Goal: Task Accomplishment & Management: Manage account settings

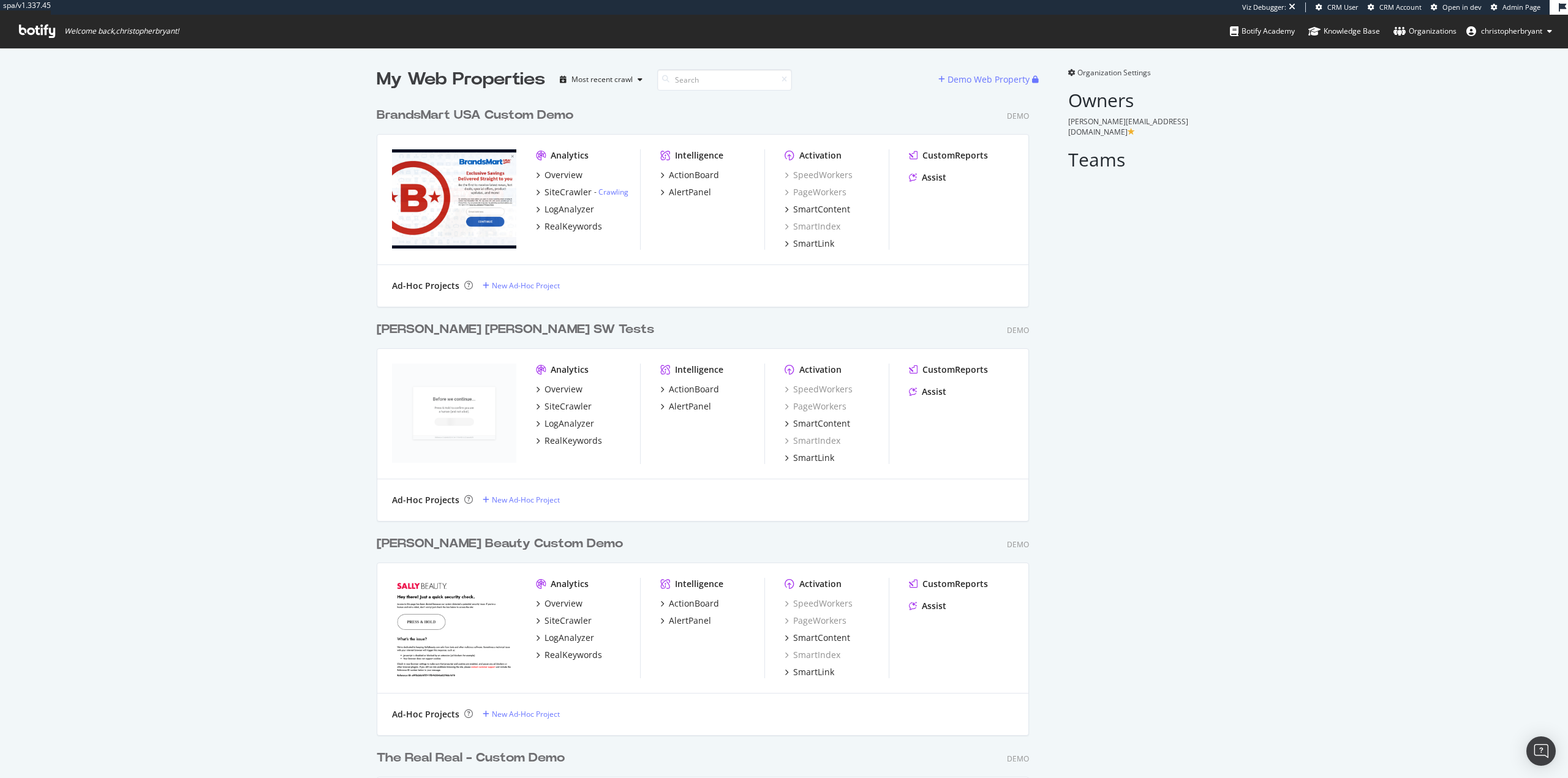
scroll to position [6757, 653]
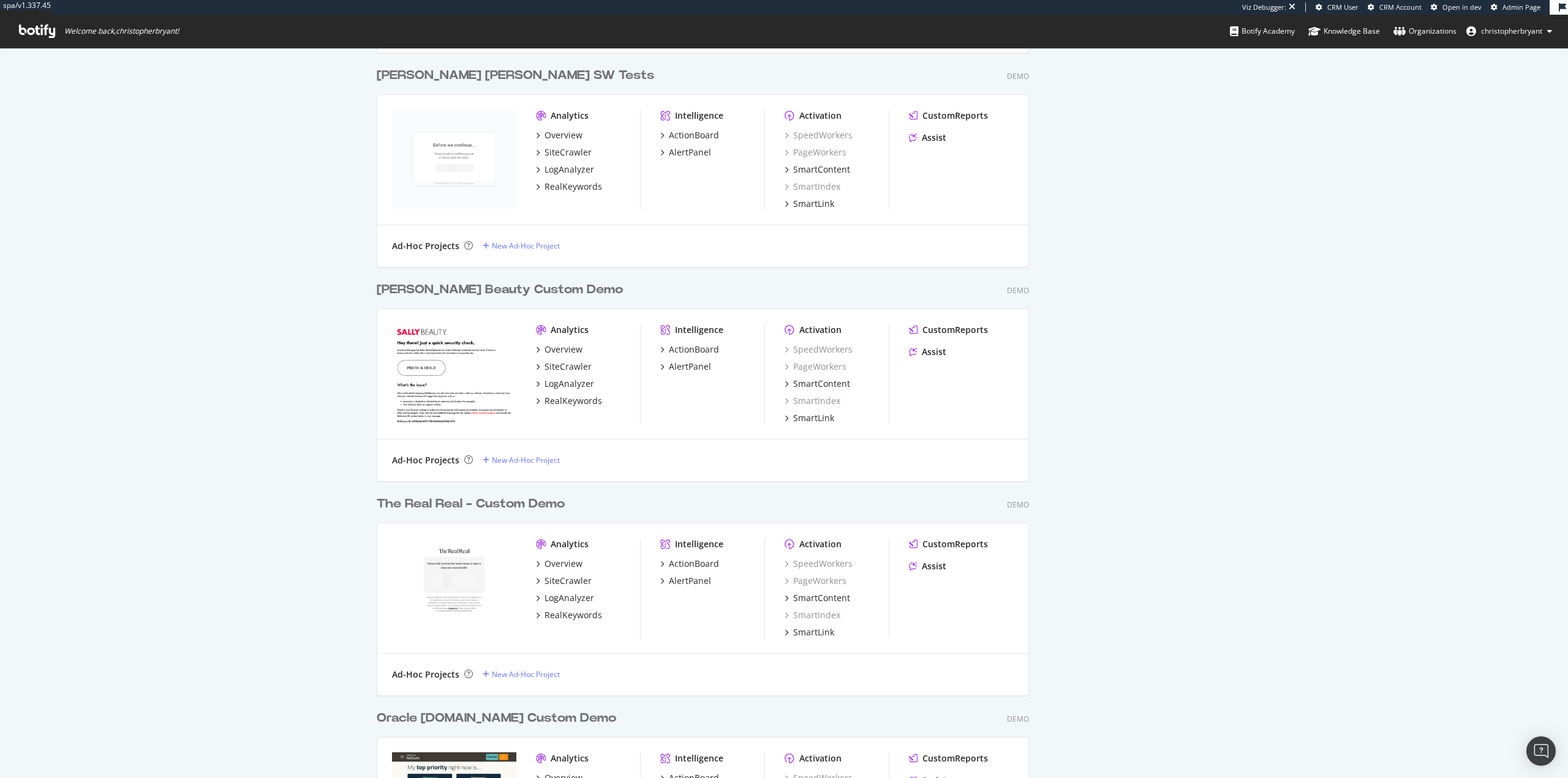
scroll to position [6952, 653]
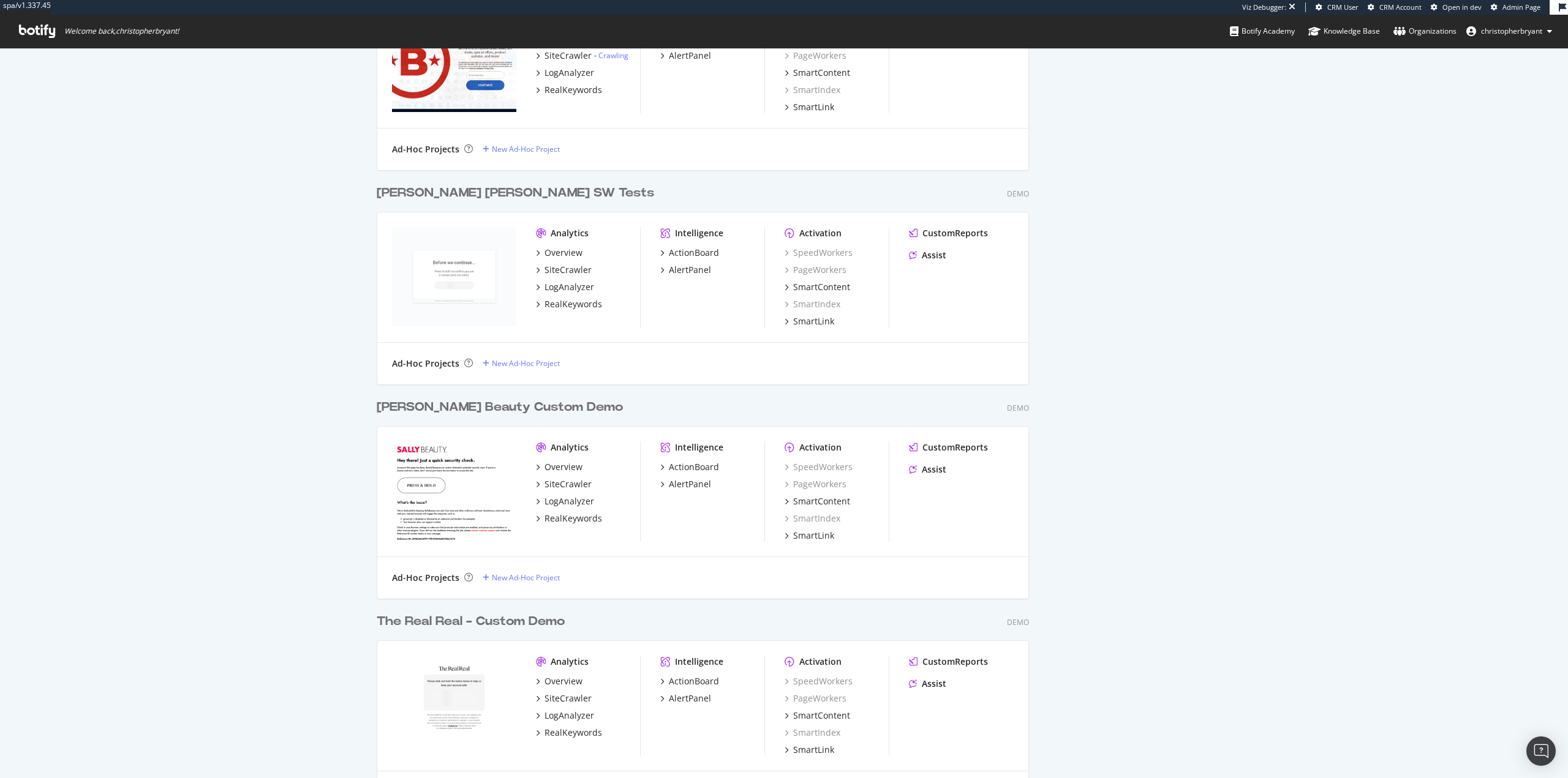
scroll to position [0, 0]
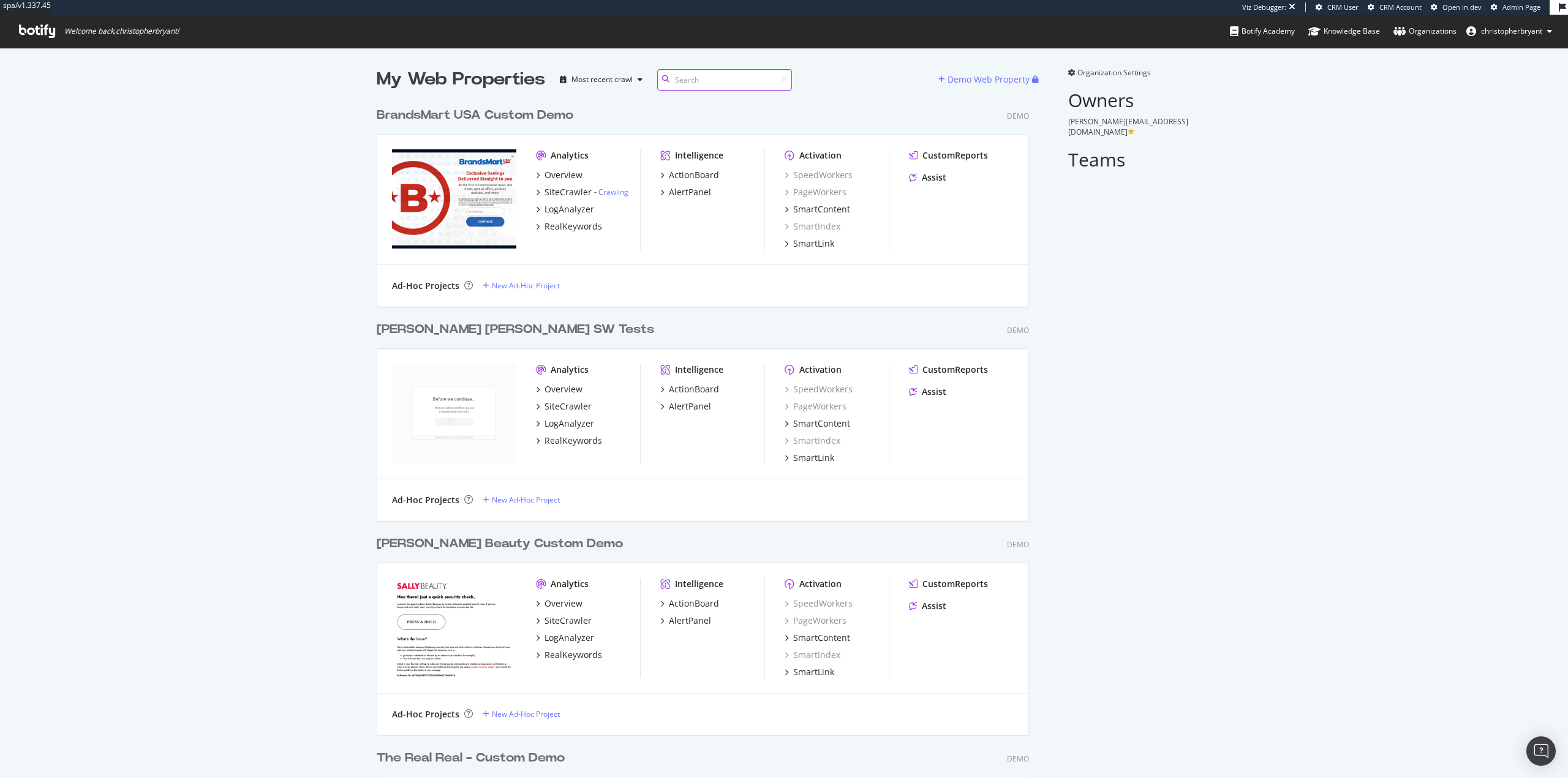
click at [721, 79] on input at bounding box center [724, 80] width 135 height 22
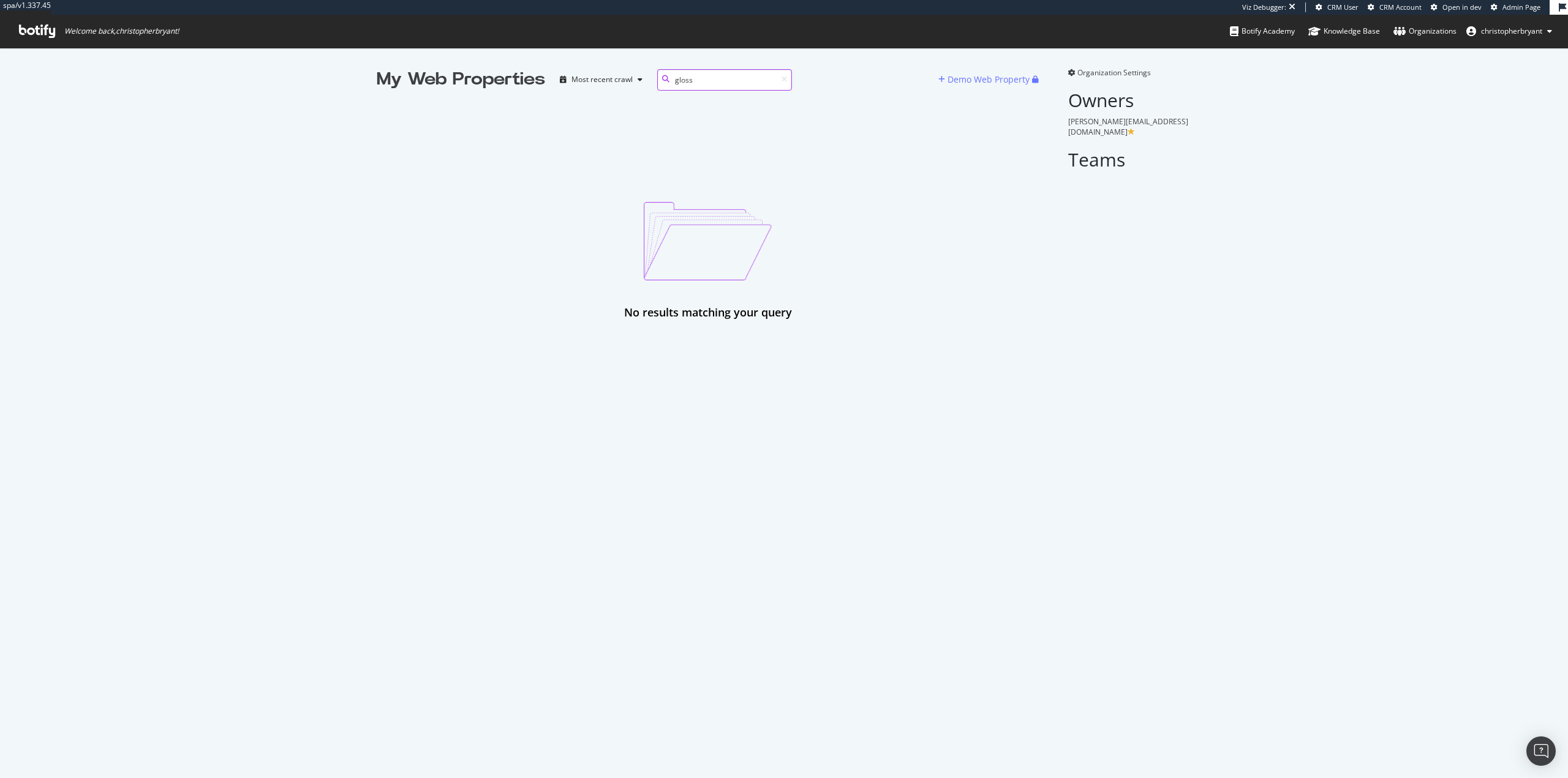
type input "gloss"
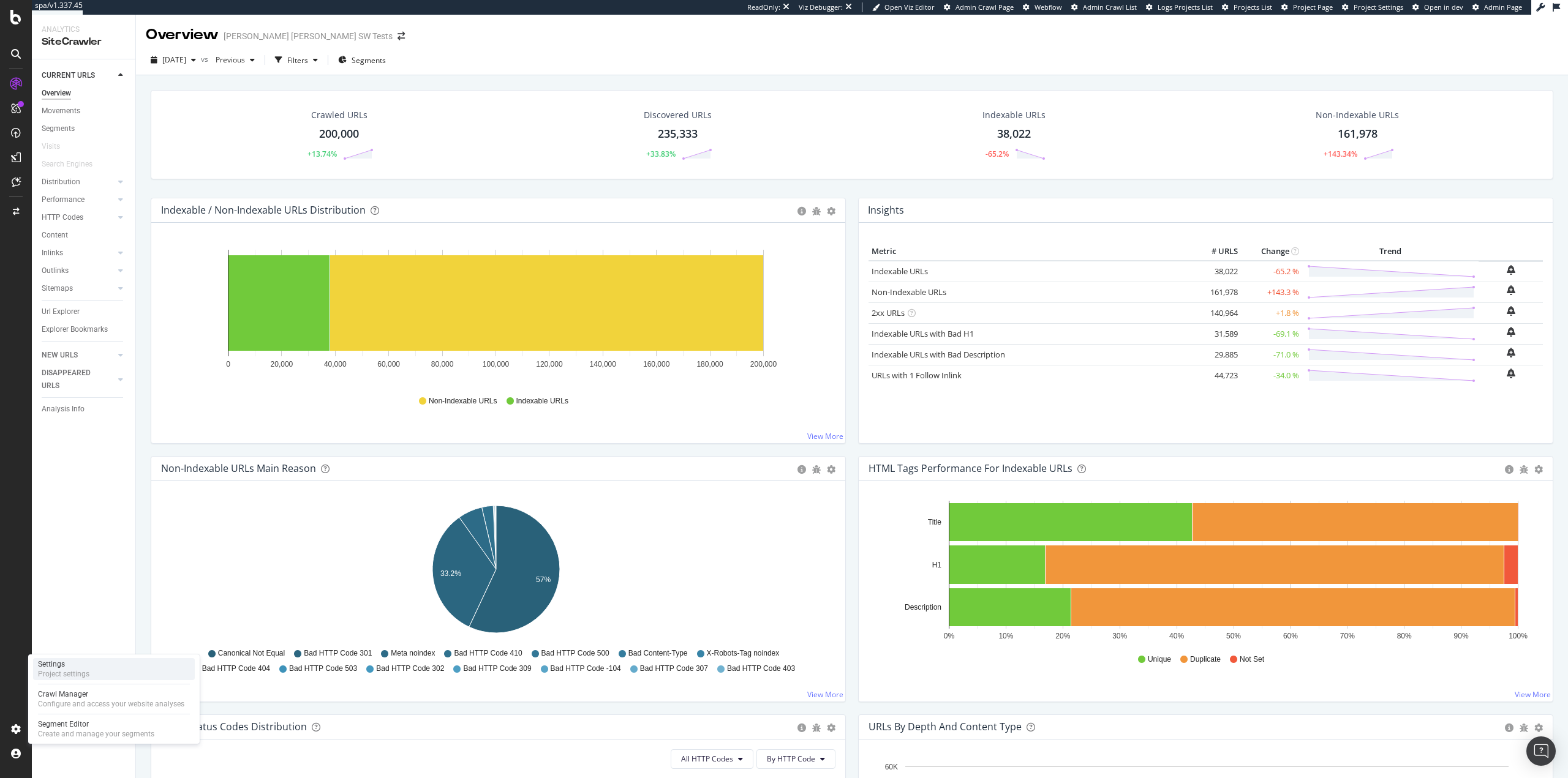
click at [96, 663] on div "Settings Project settings" at bounding box center [113, 669] width 161 height 22
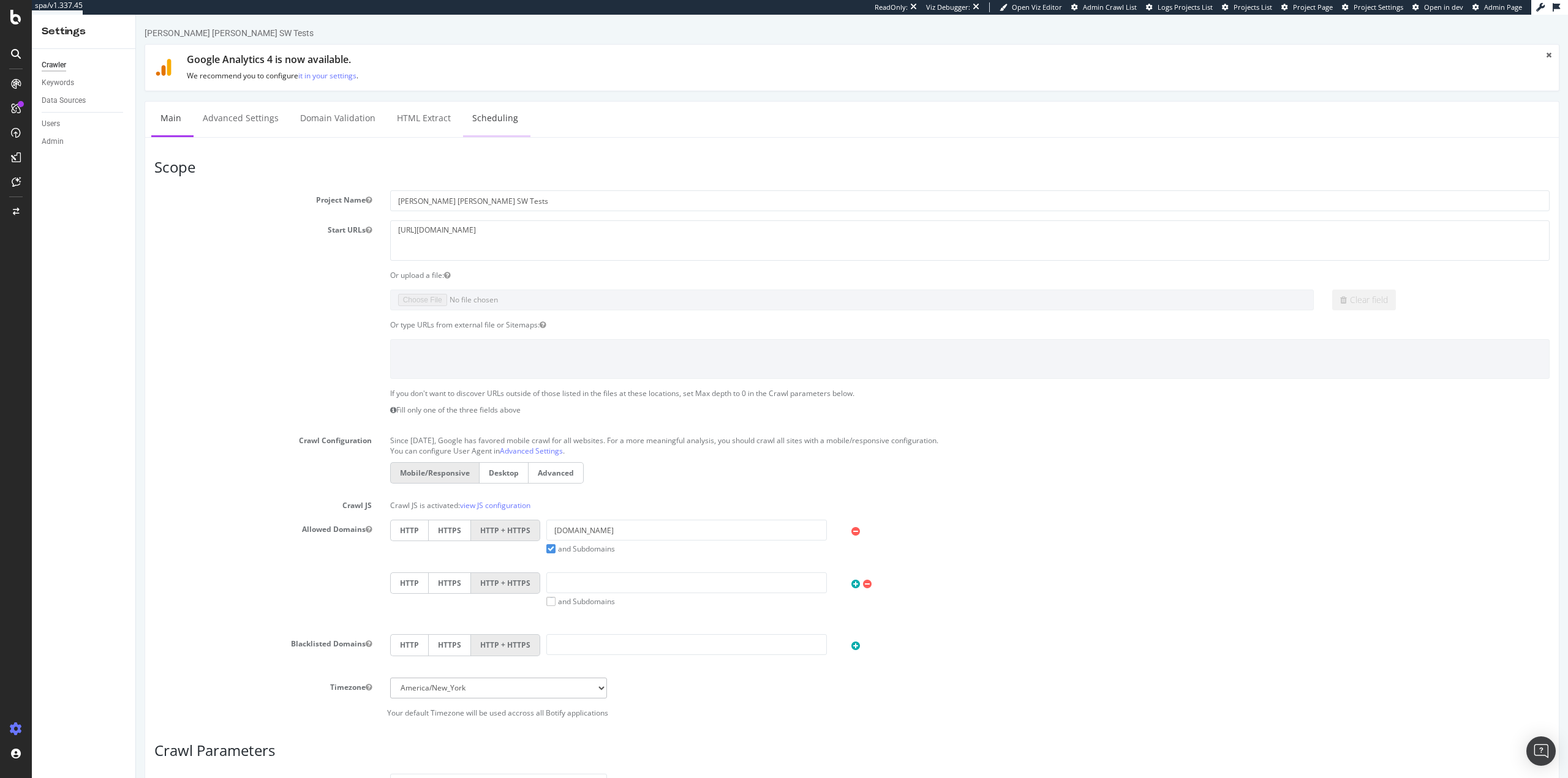
click at [491, 113] on link "Scheduling" at bounding box center [495, 118] width 65 height 34
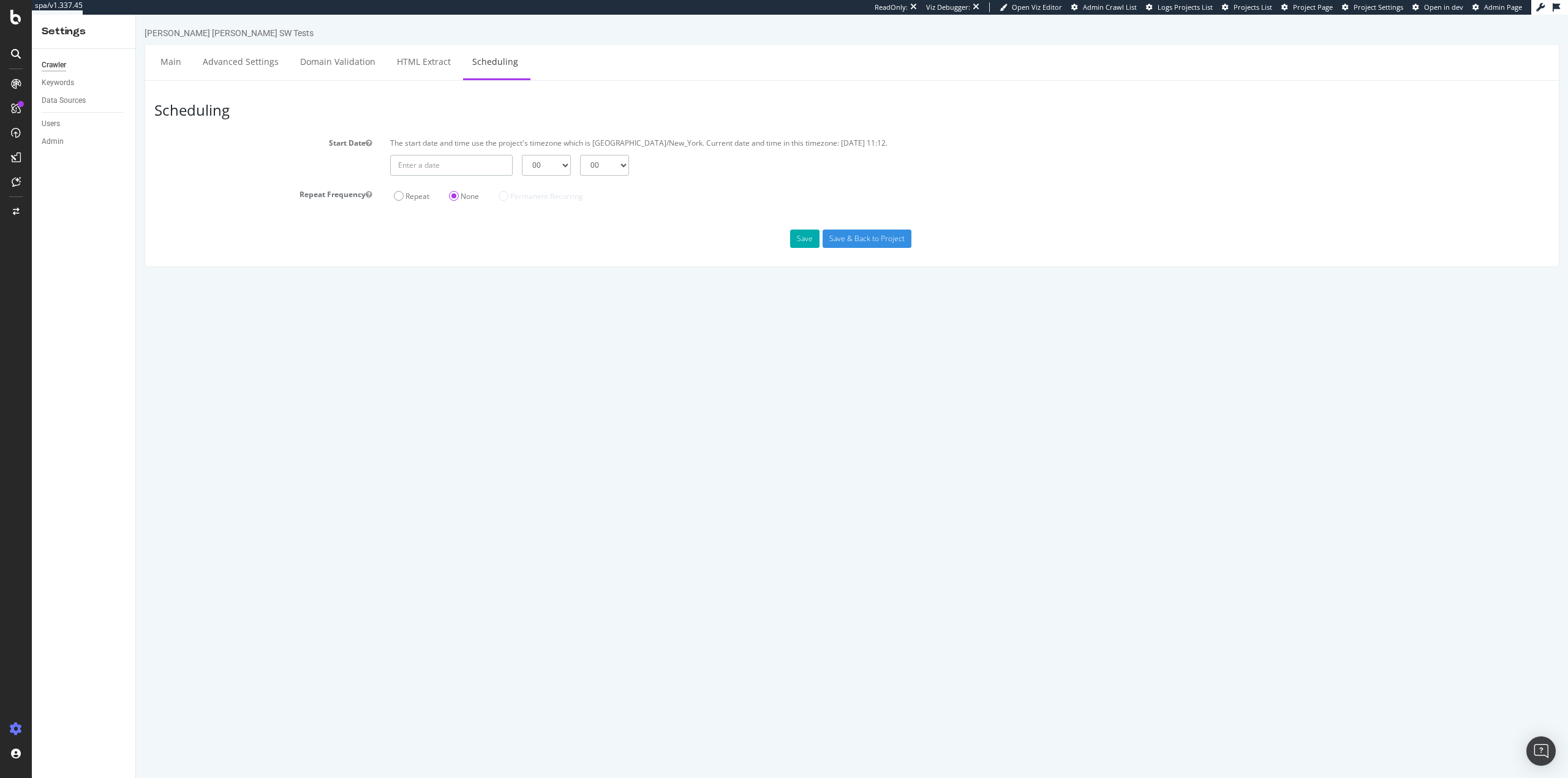
type input "2025-09-26"
click at [449, 165] on input "2025-09-26" at bounding box center [451, 165] width 123 height 21
click at [545, 291] on td "26" at bounding box center [547, 286] width 26 height 18
click at [538, 166] on select "00 01 02 03 04 05 06 07 08 09 10 11 12 13 14 15 16 17 18 19 20 21 22 23" at bounding box center [546, 165] width 49 height 21
select select "21"
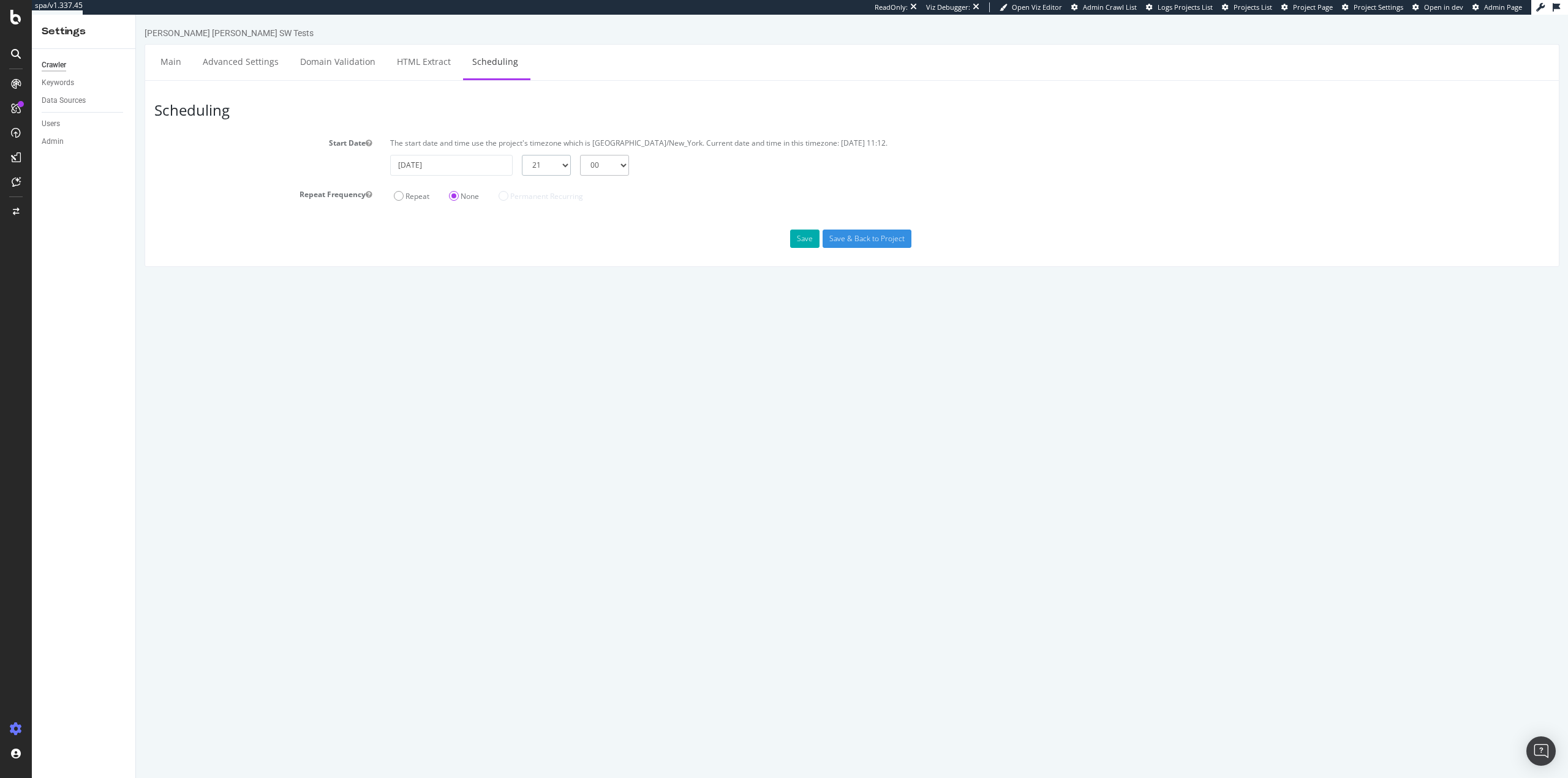
click at [522, 155] on select "00 01 02 03 04 05 06 07 08 09 10 11 12 13 14 15 16 17 18 19 20 21 22 23" at bounding box center [546, 165] width 49 height 21
click at [607, 170] on select "00 15 30 45" at bounding box center [604, 165] width 49 height 21
click at [580, 155] on select "00 15 30 45" at bounding box center [604, 165] width 49 height 21
click at [606, 166] on select "00 15 30 45" at bounding box center [604, 165] width 49 height 21
select select "45"
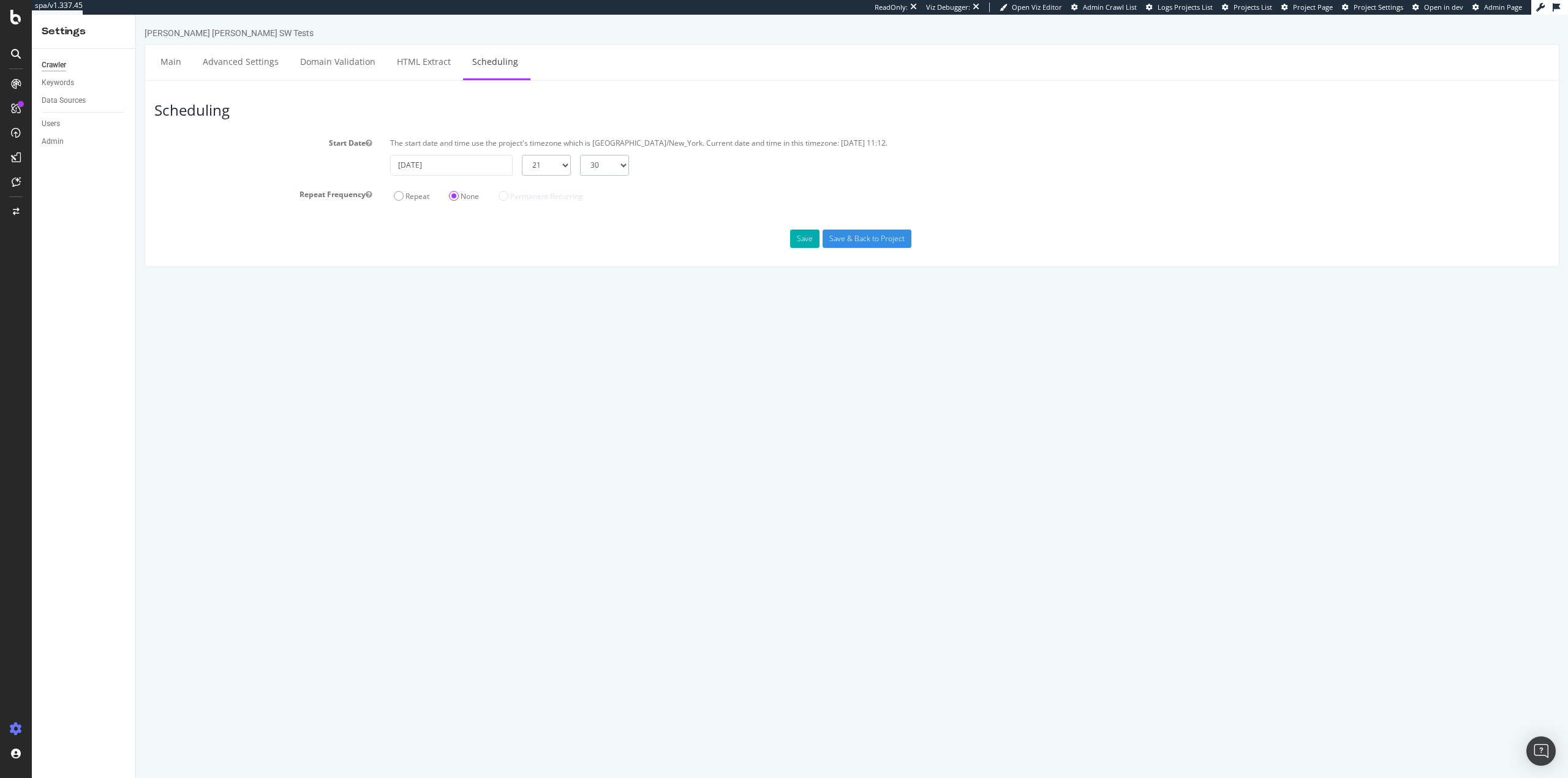
click at [580, 155] on select "00 15 30 45" at bounding box center [604, 165] width 49 height 21
drag, startPoint x: 657, startPoint y: 228, endPoint x: 817, endPoint y: 273, distance: 166.2
click at [658, 228] on div "Scheduling Start Date The start date and time use the project's timezone which …" at bounding box center [852, 174] width 1415 height 187
click at [859, 239] on input "Save & Back to Project" at bounding box center [867, 238] width 89 height 18
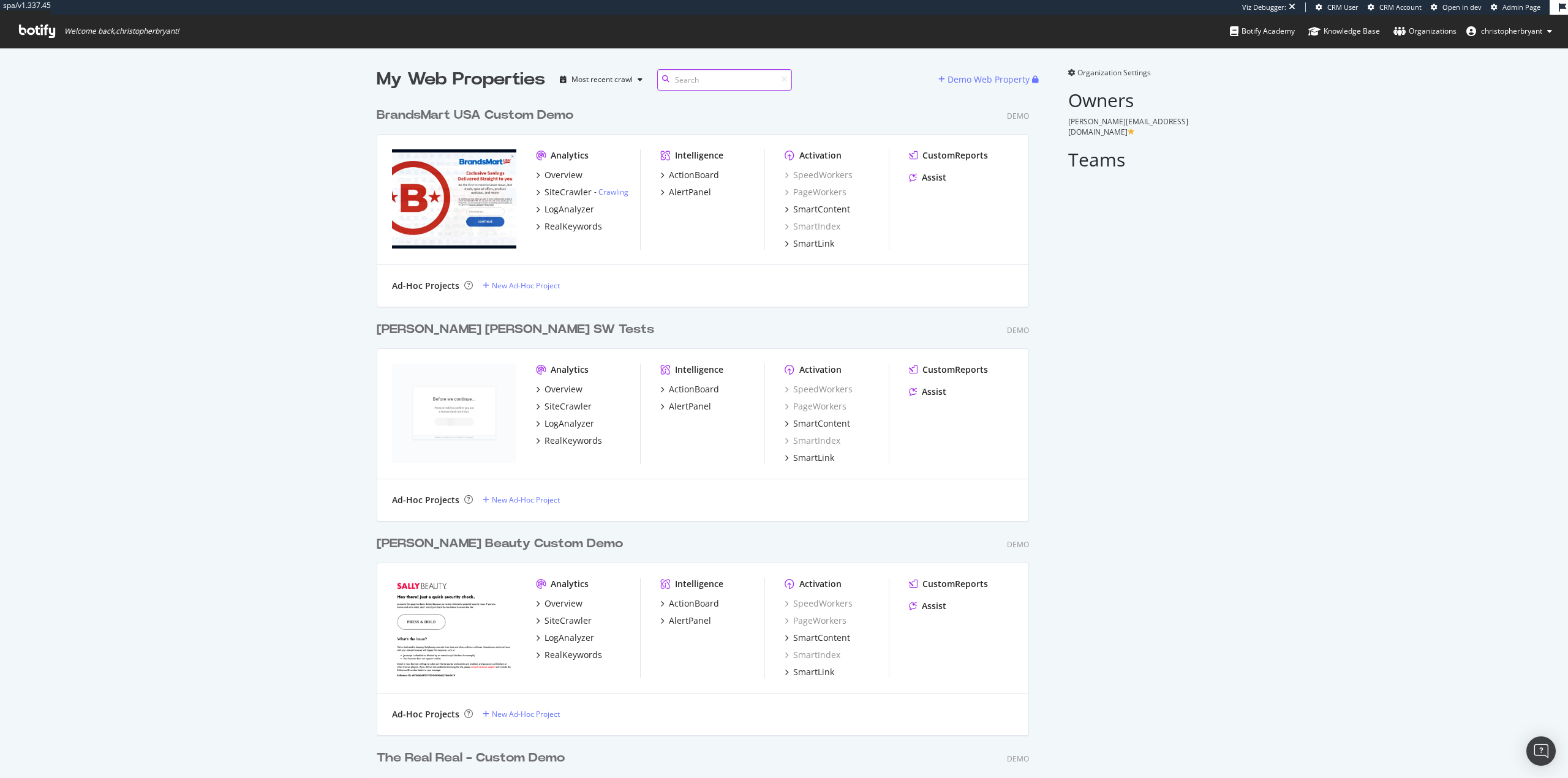
scroll to position [6757, 653]
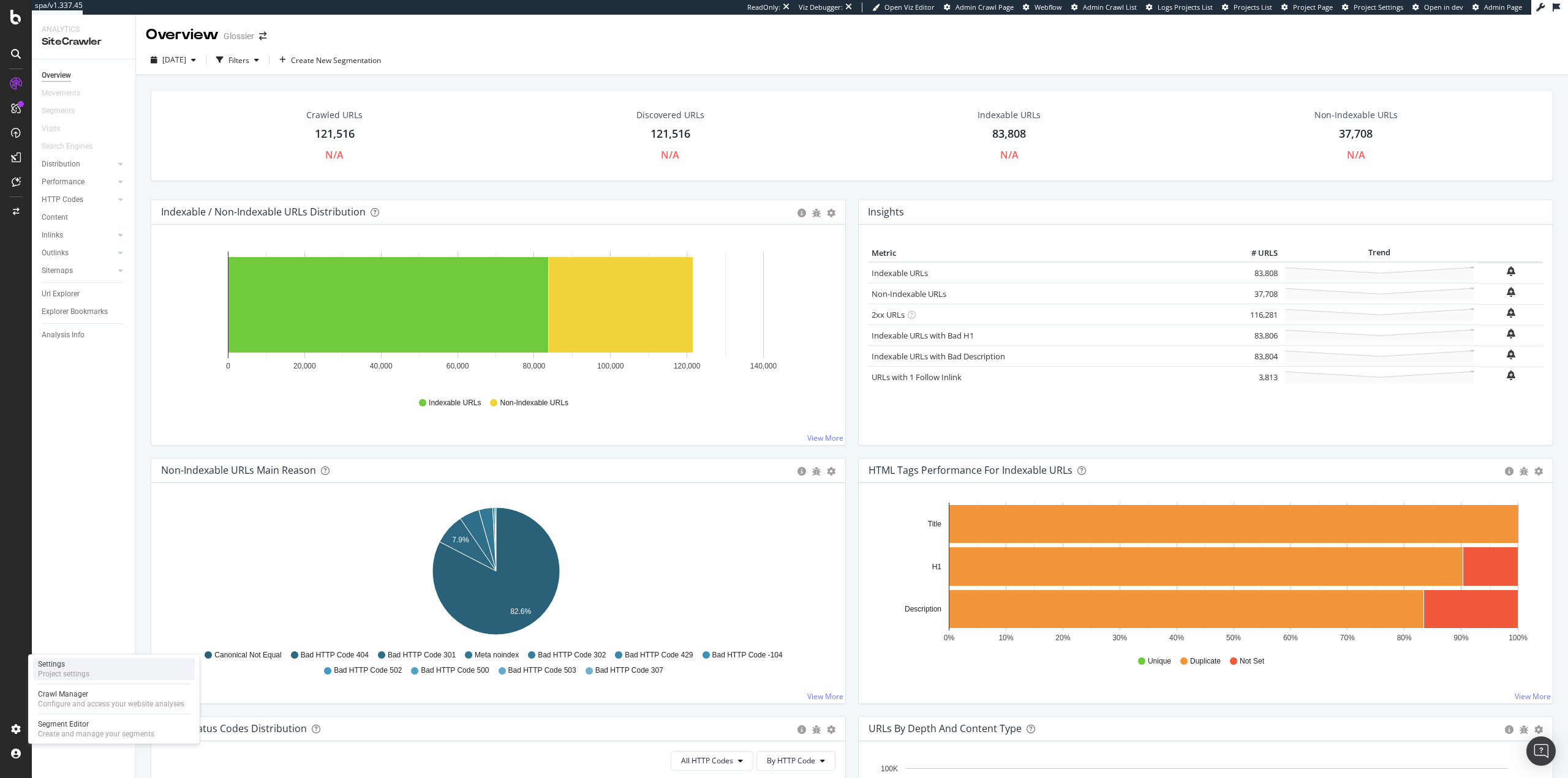
click at [65, 670] on div "Project settings" at bounding box center [64, 675] width 51 height 10
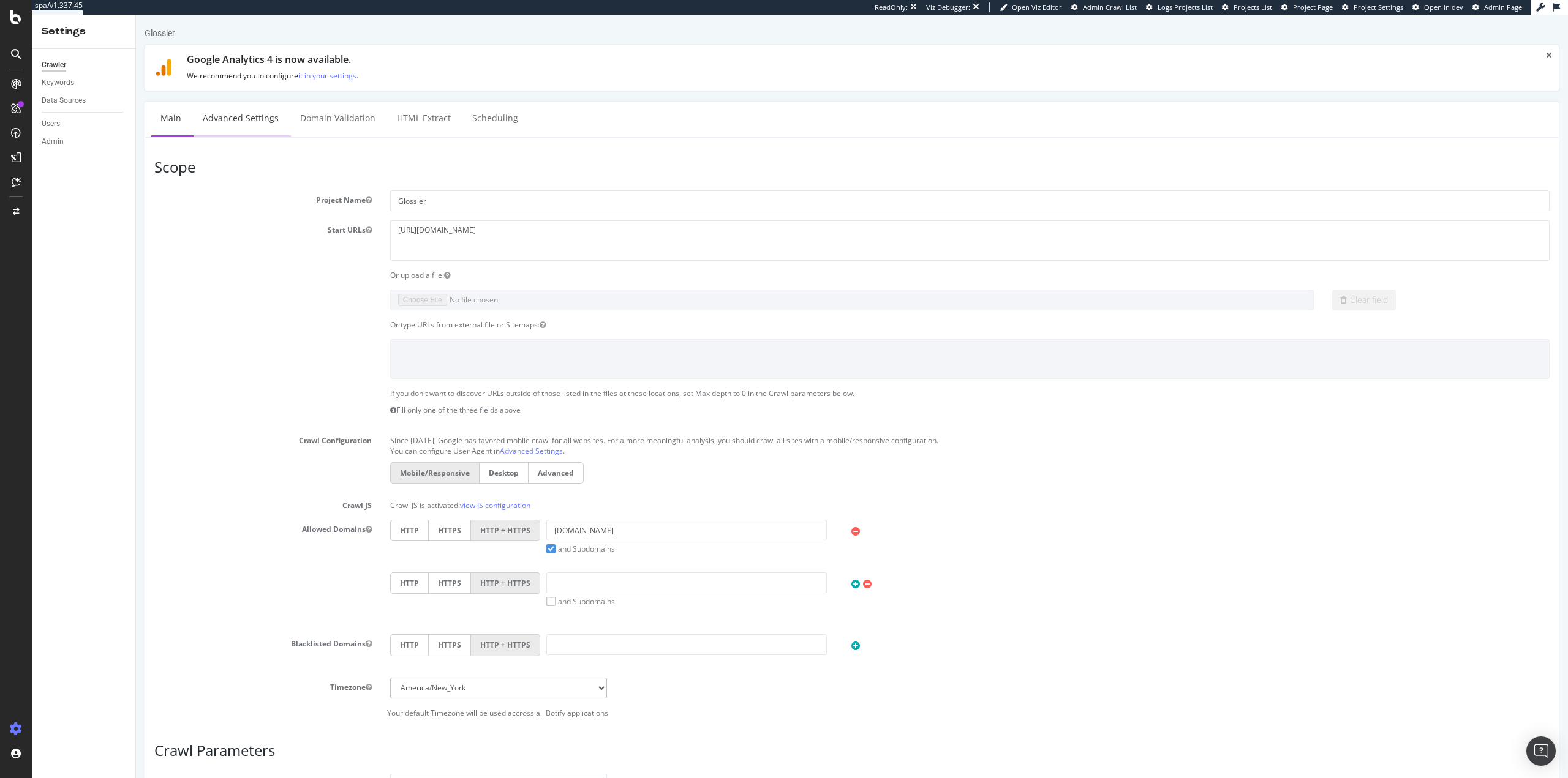
click at [212, 116] on link "Advanced Settings" at bounding box center [241, 118] width 94 height 34
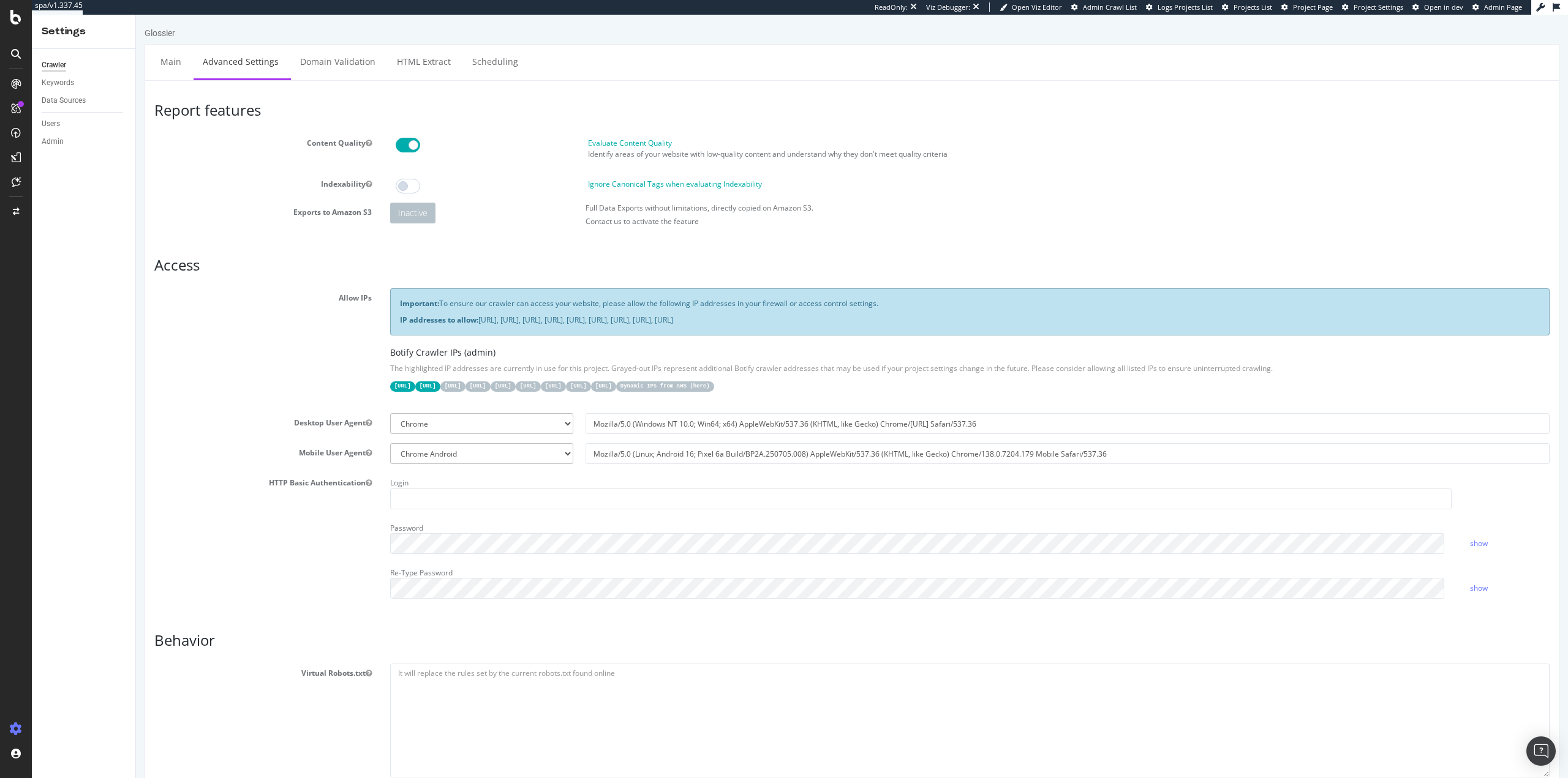
drag, startPoint x: 275, startPoint y: 560, endPoint x: 227, endPoint y: 262, distance: 301.8
click at [73, 137] on div "SiteCrawler" at bounding box center [67, 135] width 44 height 12
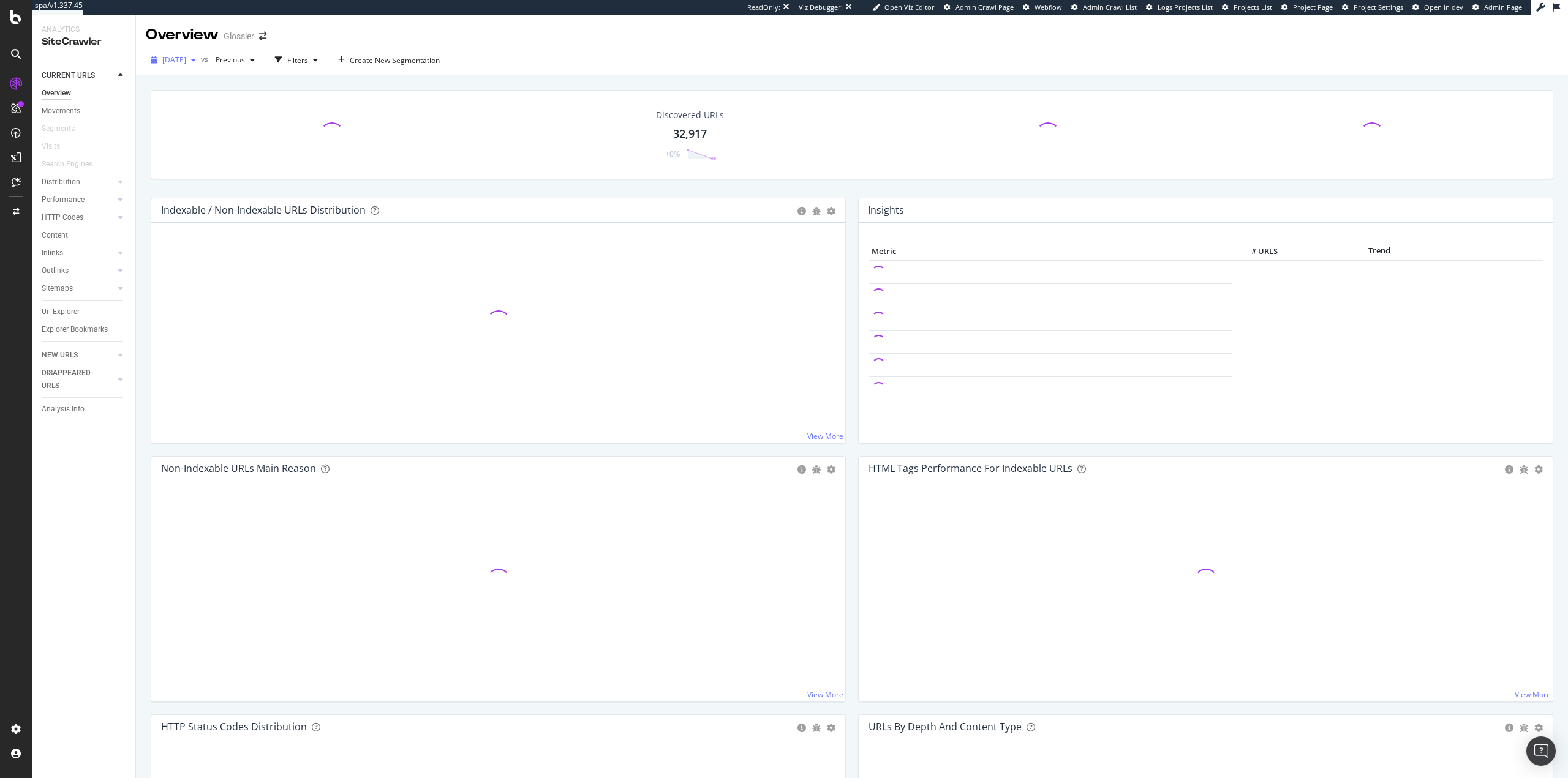
click at [186, 55] on span "2025 Sep. 17th" at bounding box center [174, 60] width 24 height 11
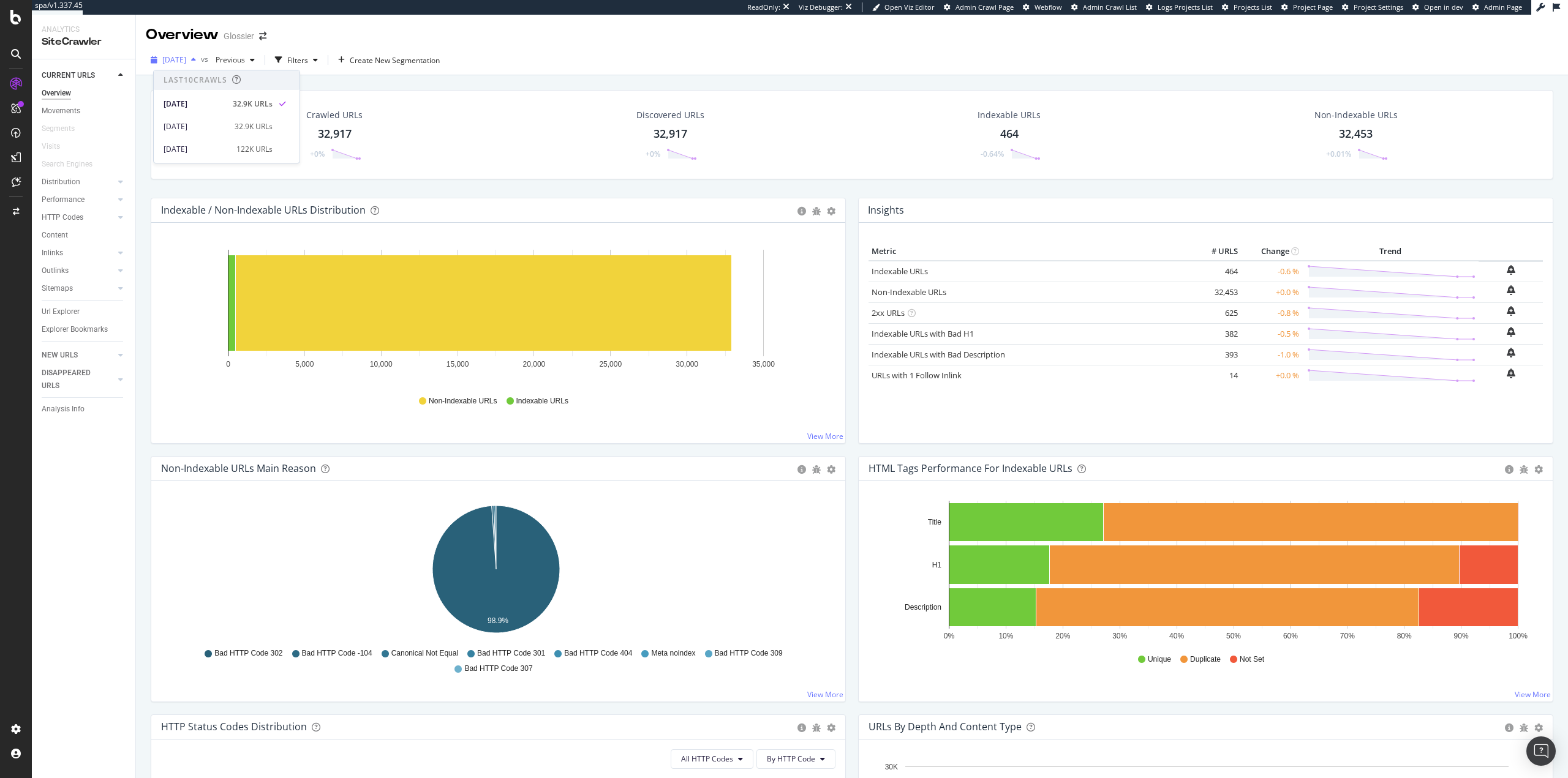
click at [186, 55] on span "2025 Sep. 17th" at bounding box center [174, 60] width 24 height 11
click at [70, 406] on div "Analysis Info" at bounding box center [63, 410] width 43 height 13
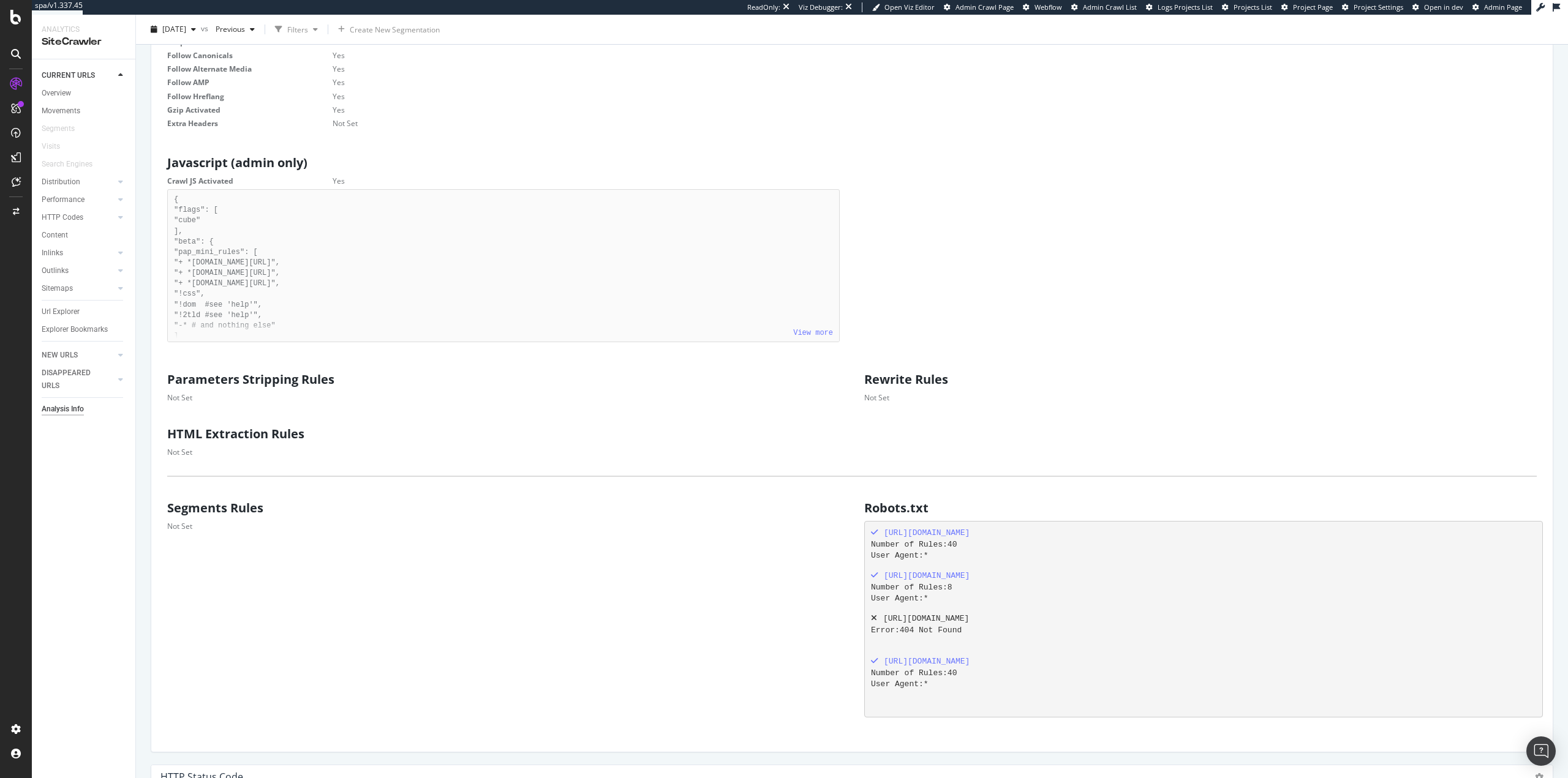
scroll to position [551, 0]
click at [81, 672] on div "Project settings" at bounding box center [64, 675] width 51 height 10
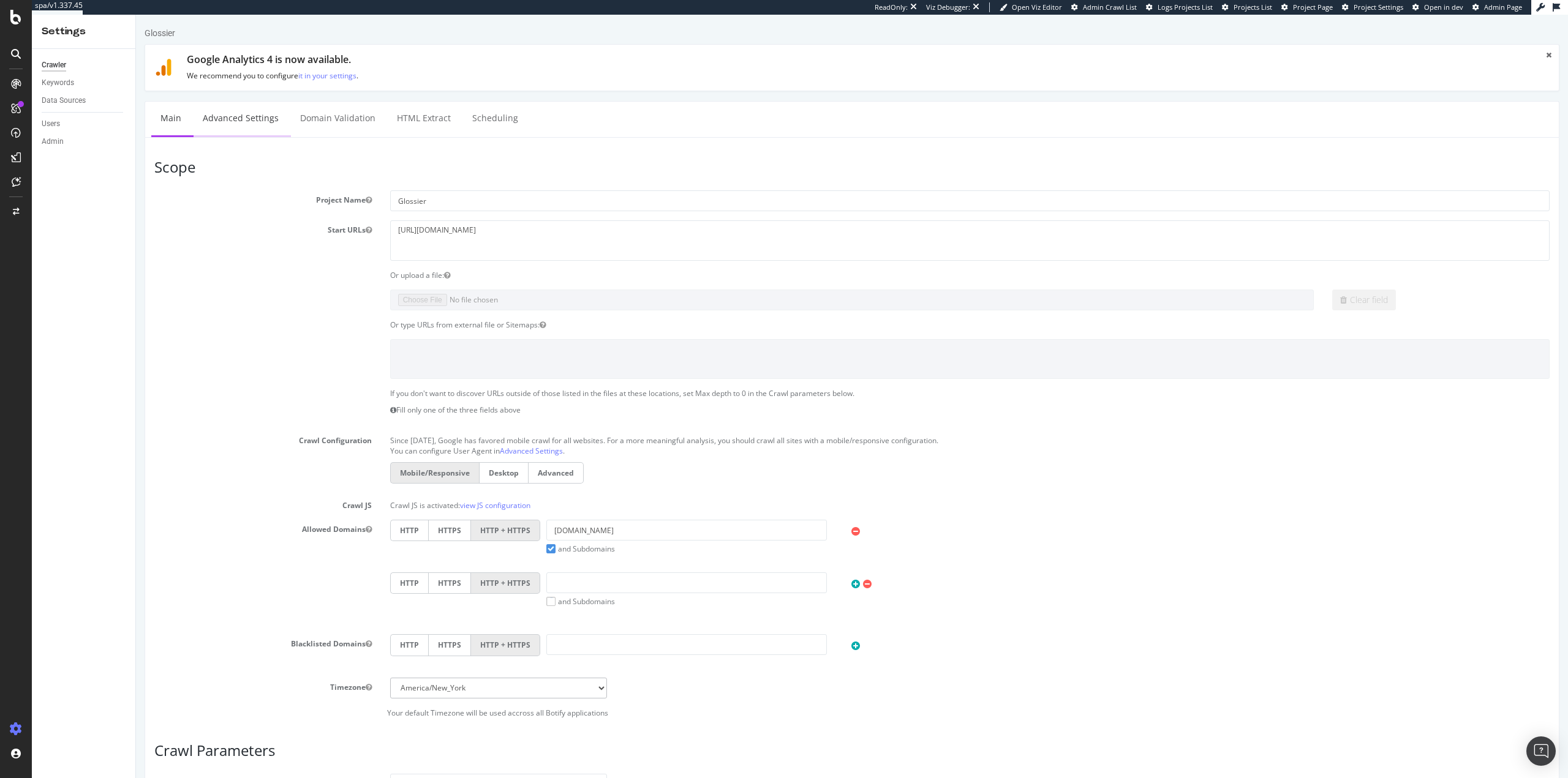
click at [235, 127] on link "Advanced Settings" at bounding box center [241, 118] width 94 height 34
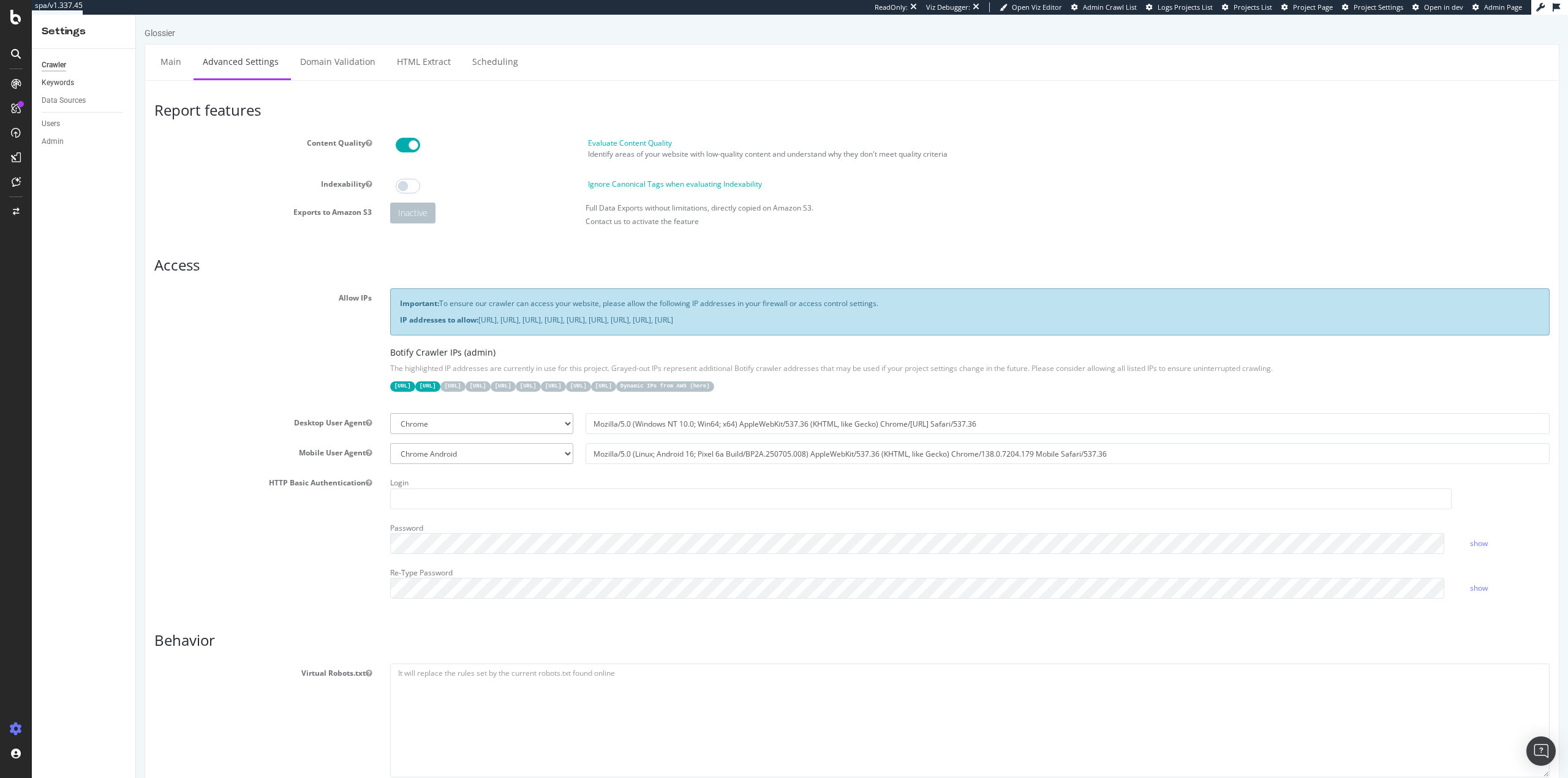
click at [75, 81] on link "Keywords" at bounding box center [84, 83] width 85 height 13
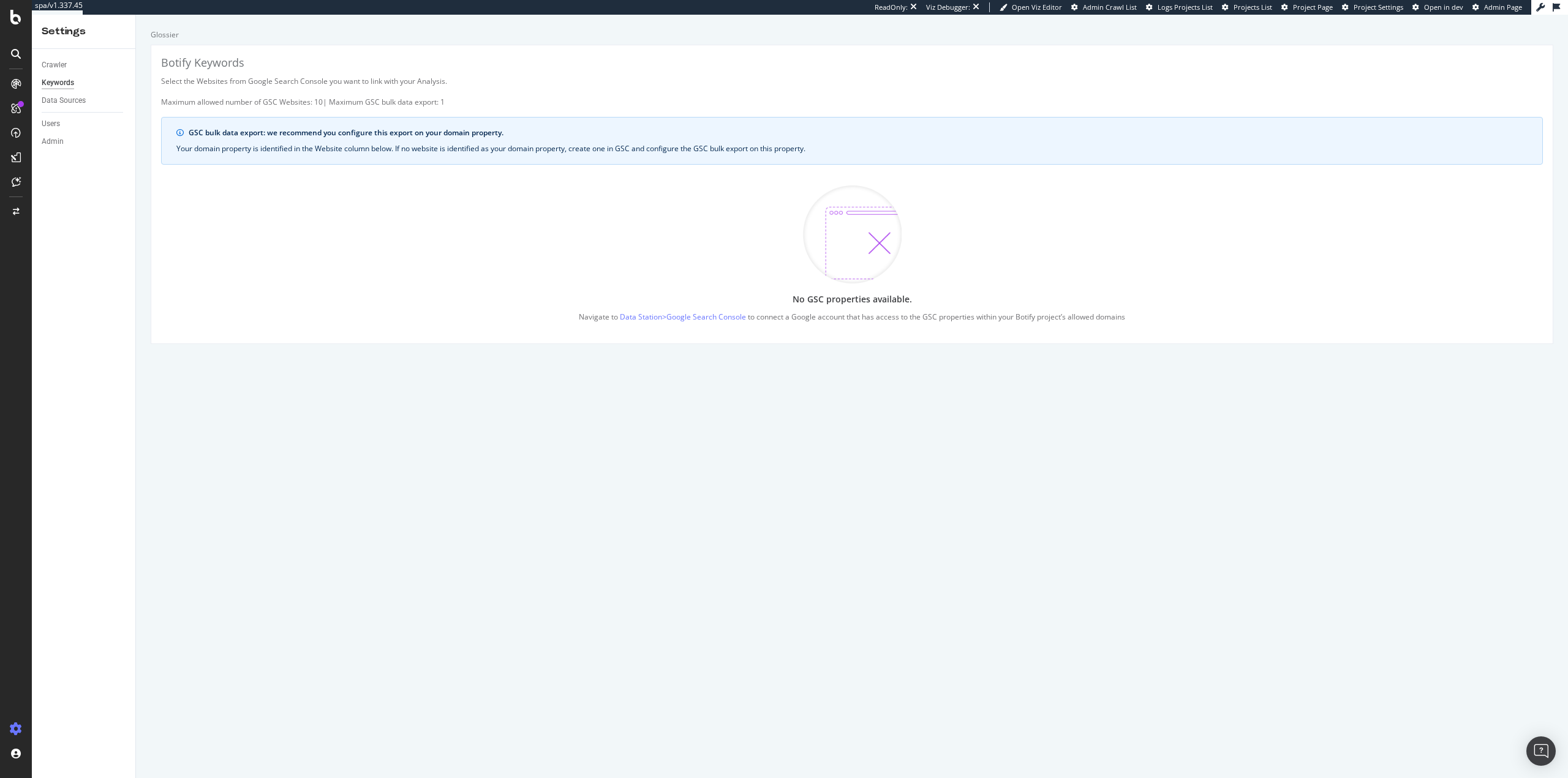
click at [422, 252] on div "No GSC properties available. Navigate to Data Station > Google Search Console t…" at bounding box center [852, 254] width 1382 height 159
click at [65, 99] on div "Data Sources" at bounding box center [63, 101] width 44 height 13
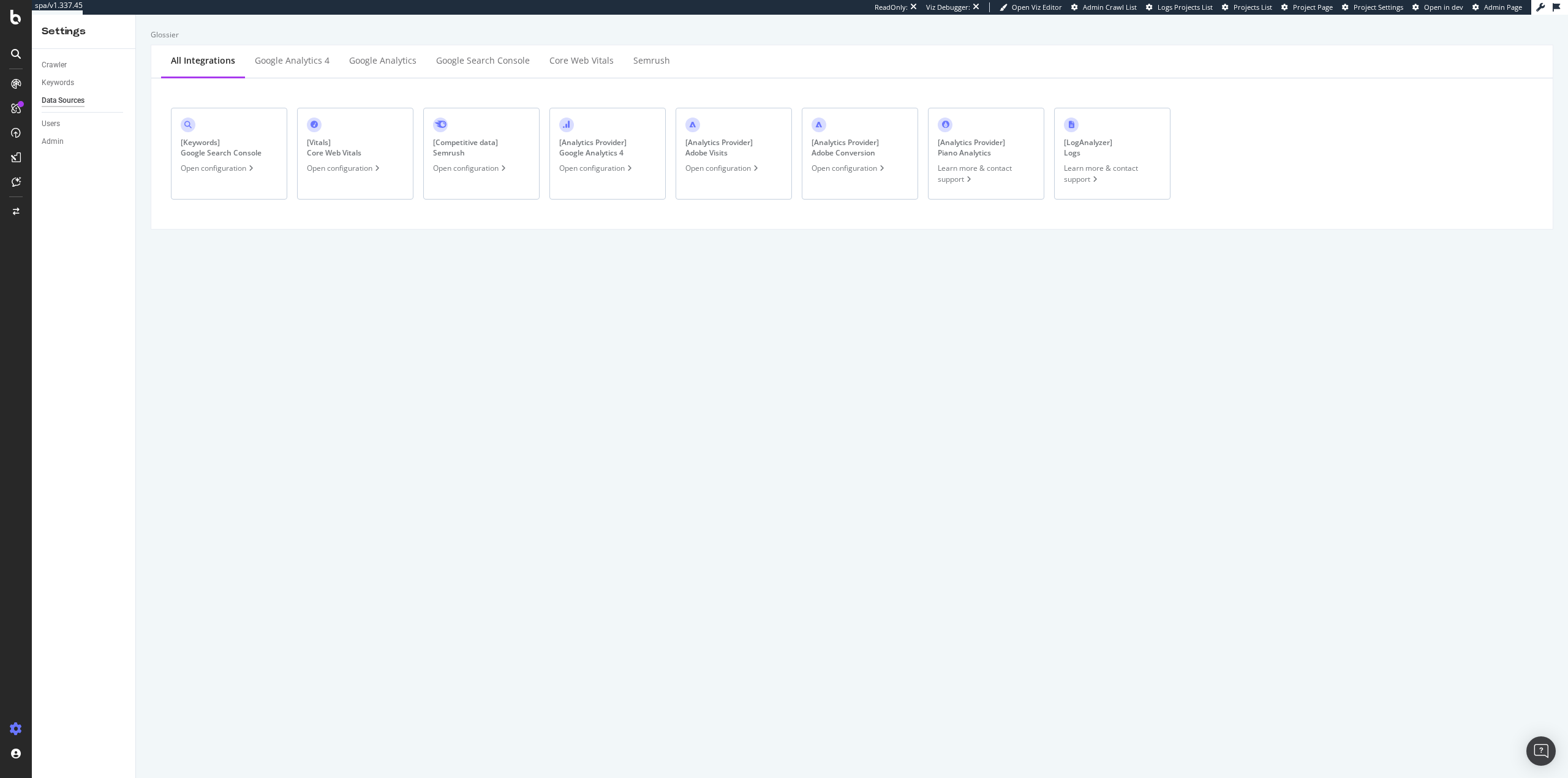
click at [231, 177] on div "[ Keywords ] Google Search Console Open configuration" at bounding box center [228, 153] width 117 height 92
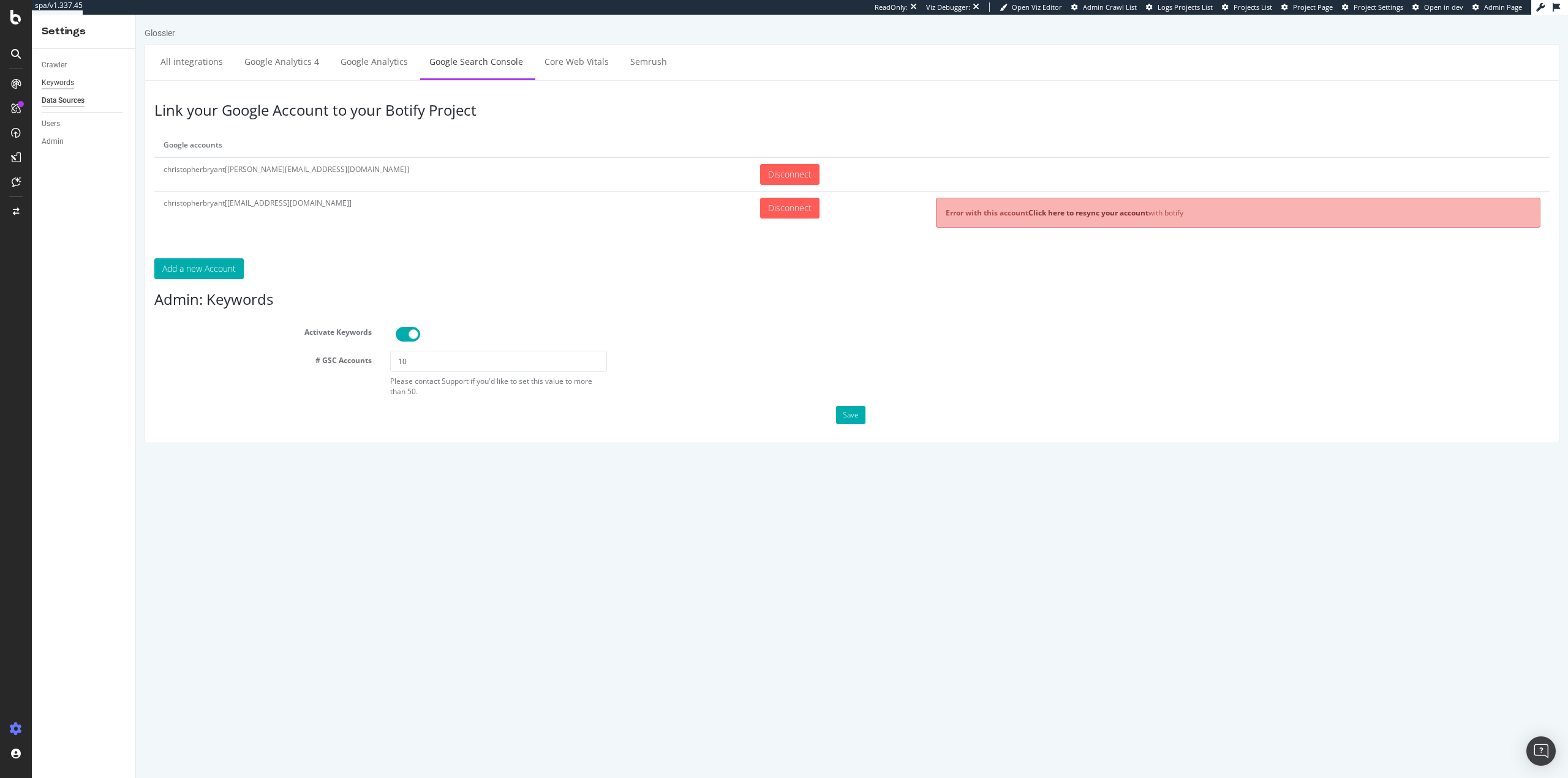
click at [60, 83] on div "Keywords" at bounding box center [57, 83] width 32 height 13
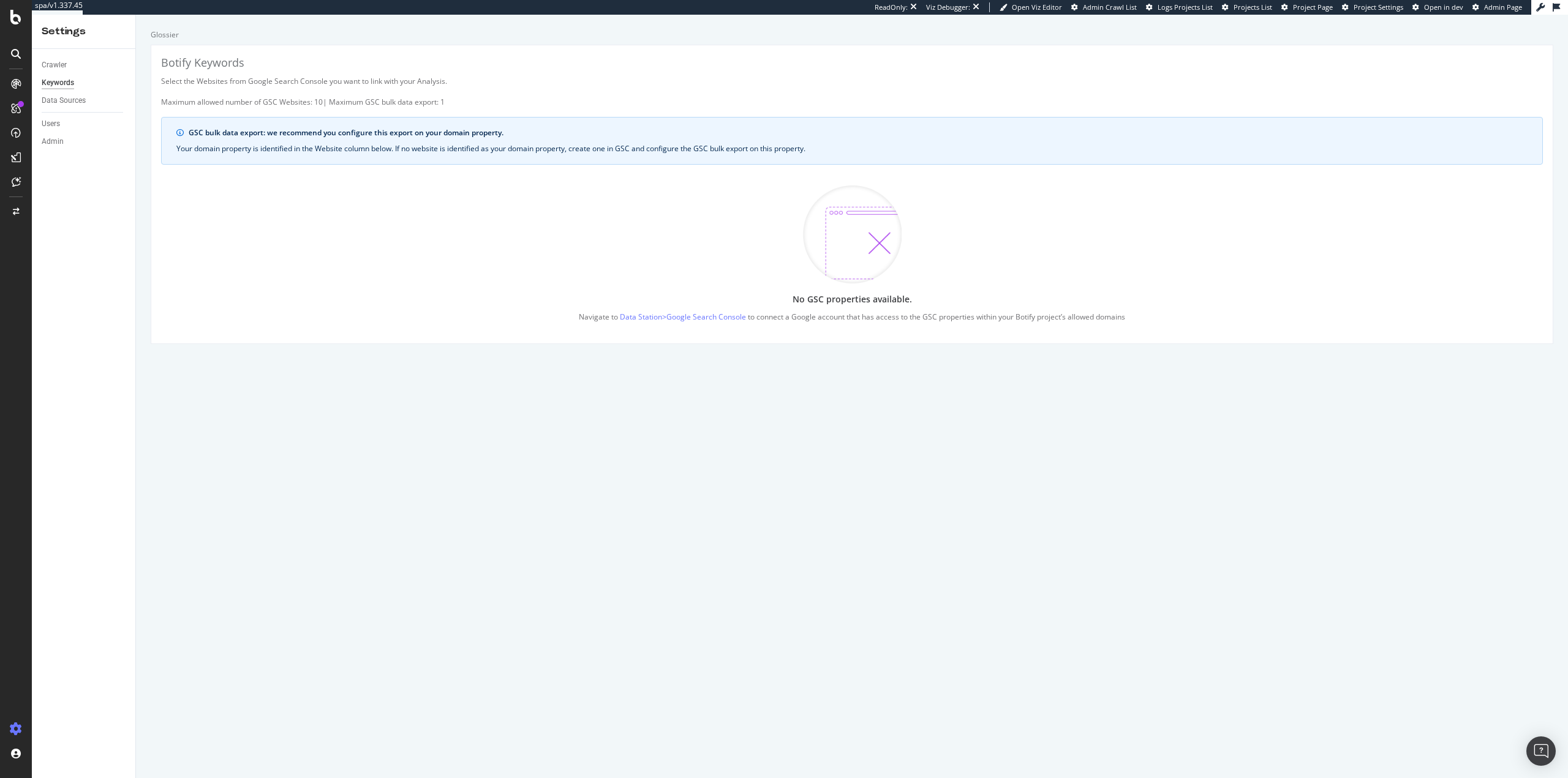
click at [288, 298] on div "No GSC properties available. Navigate to Data Station > Google Search Console t…" at bounding box center [852, 254] width 1382 height 159
click at [89, 673] on div "Project settings" at bounding box center [64, 675] width 51 height 10
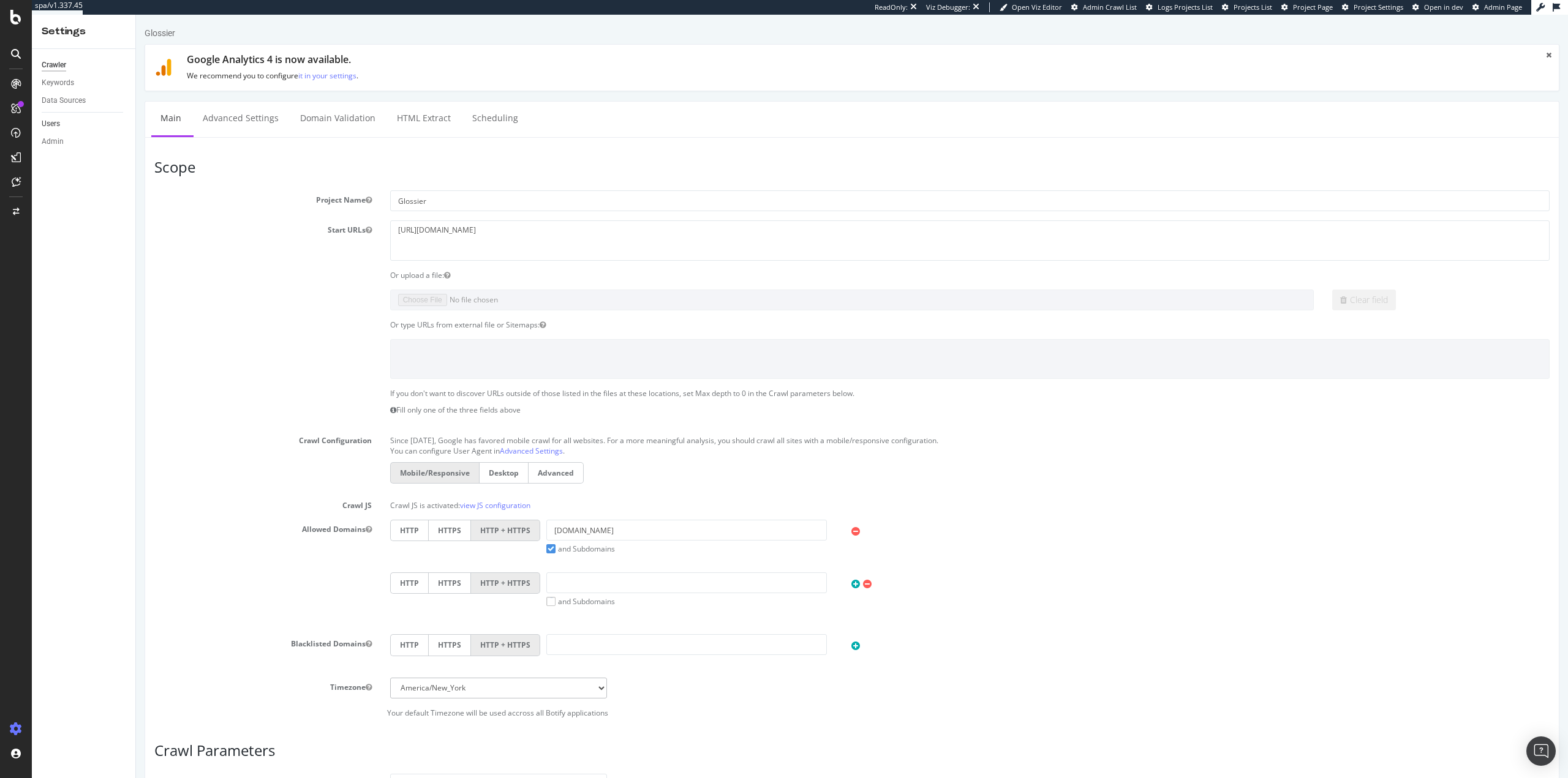
click at [61, 123] on link "Users" at bounding box center [84, 124] width 85 height 13
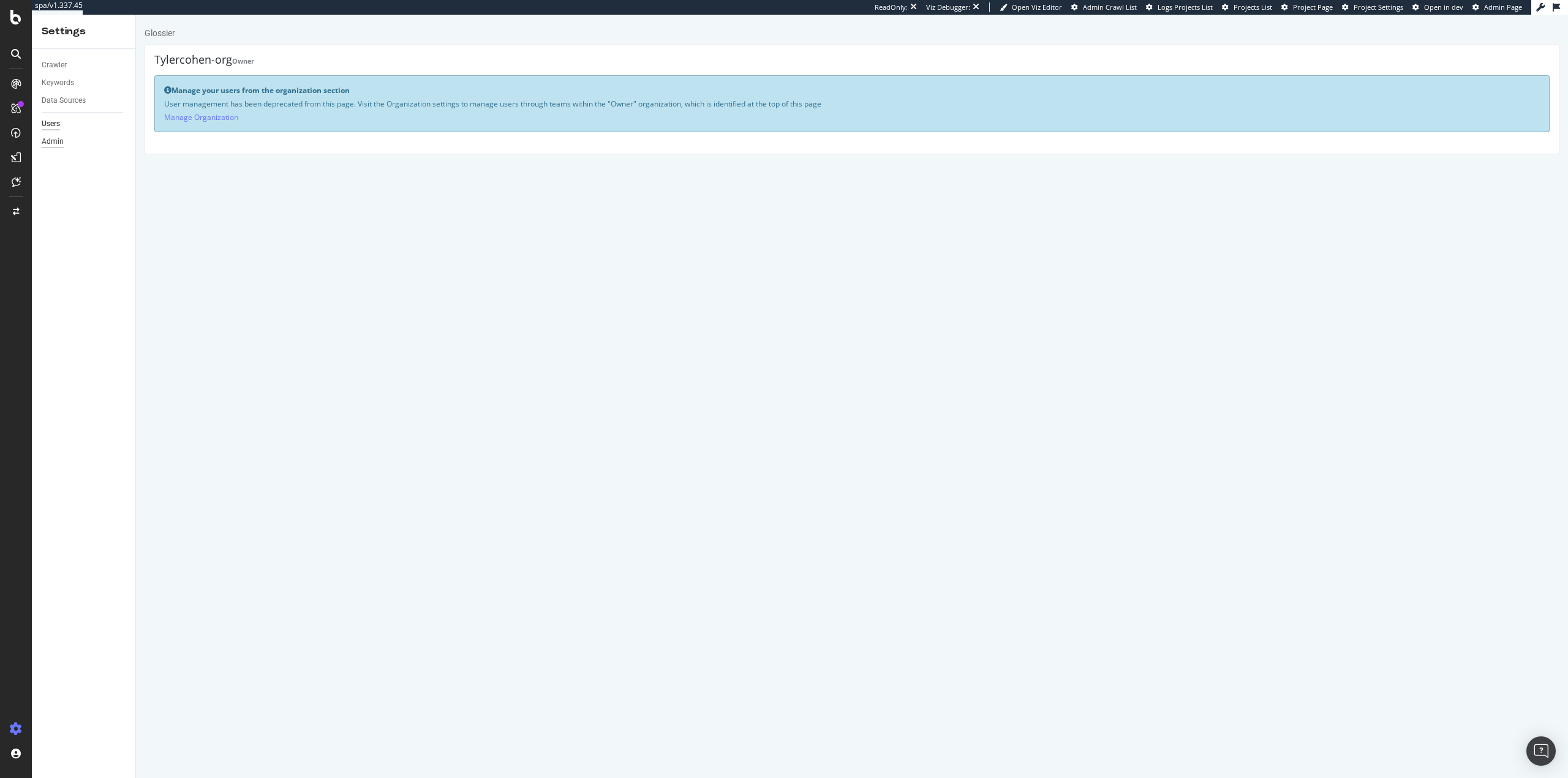
click at [53, 142] on div "Admin" at bounding box center [52, 142] width 22 height 13
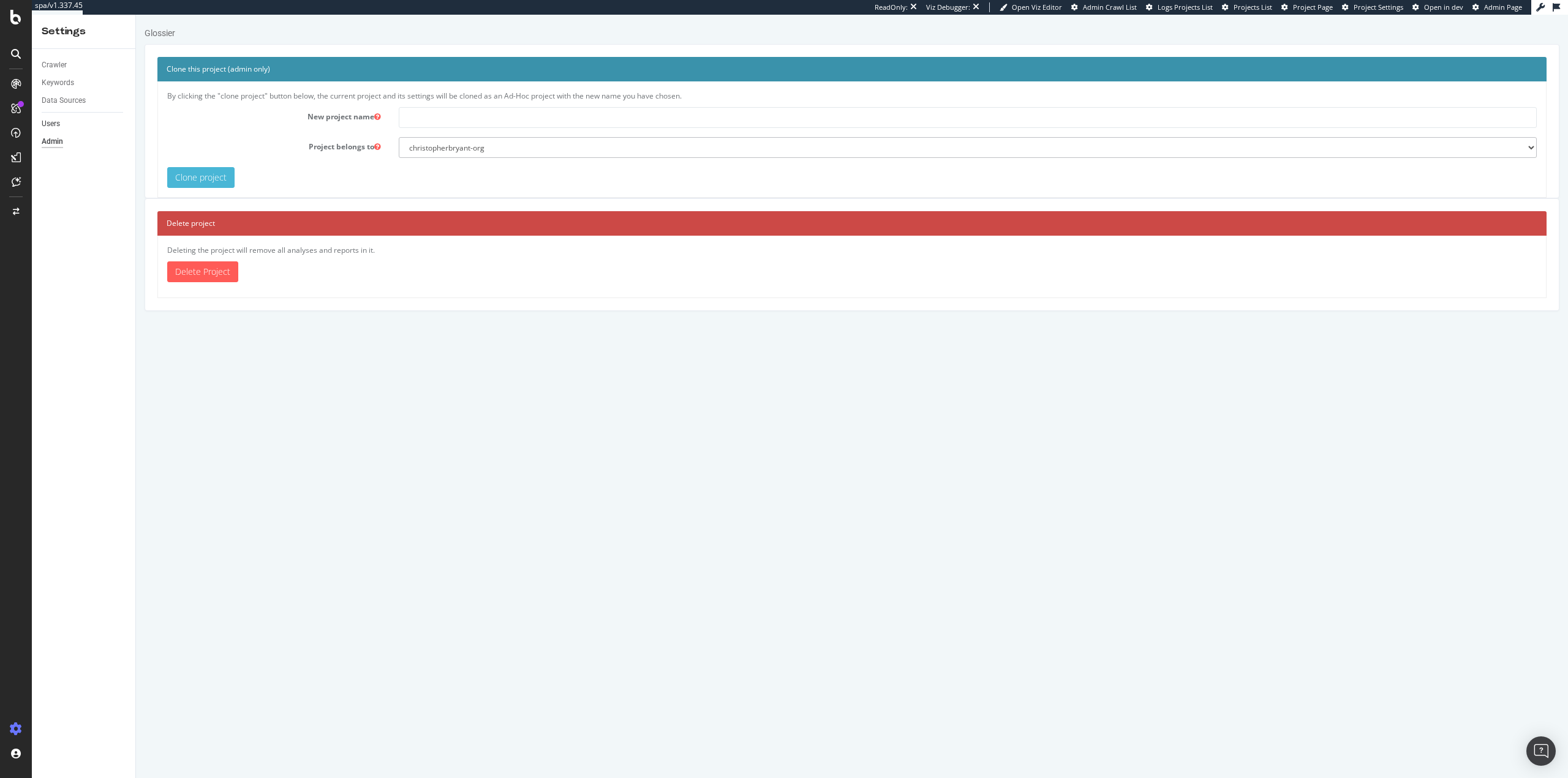
click at [70, 126] on link "Users" at bounding box center [84, 124] width 85 height 13
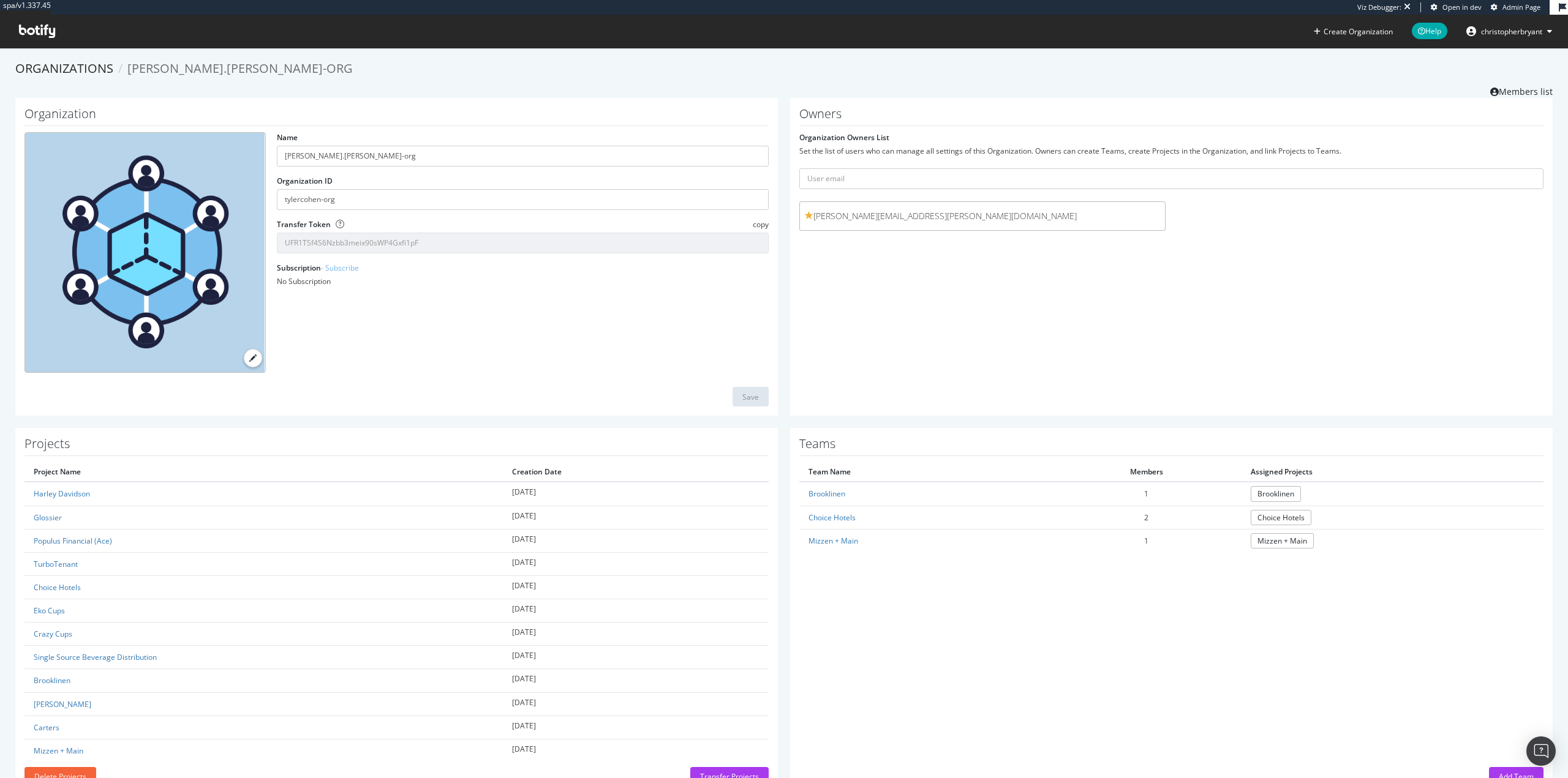
scroll to position [41, 0]
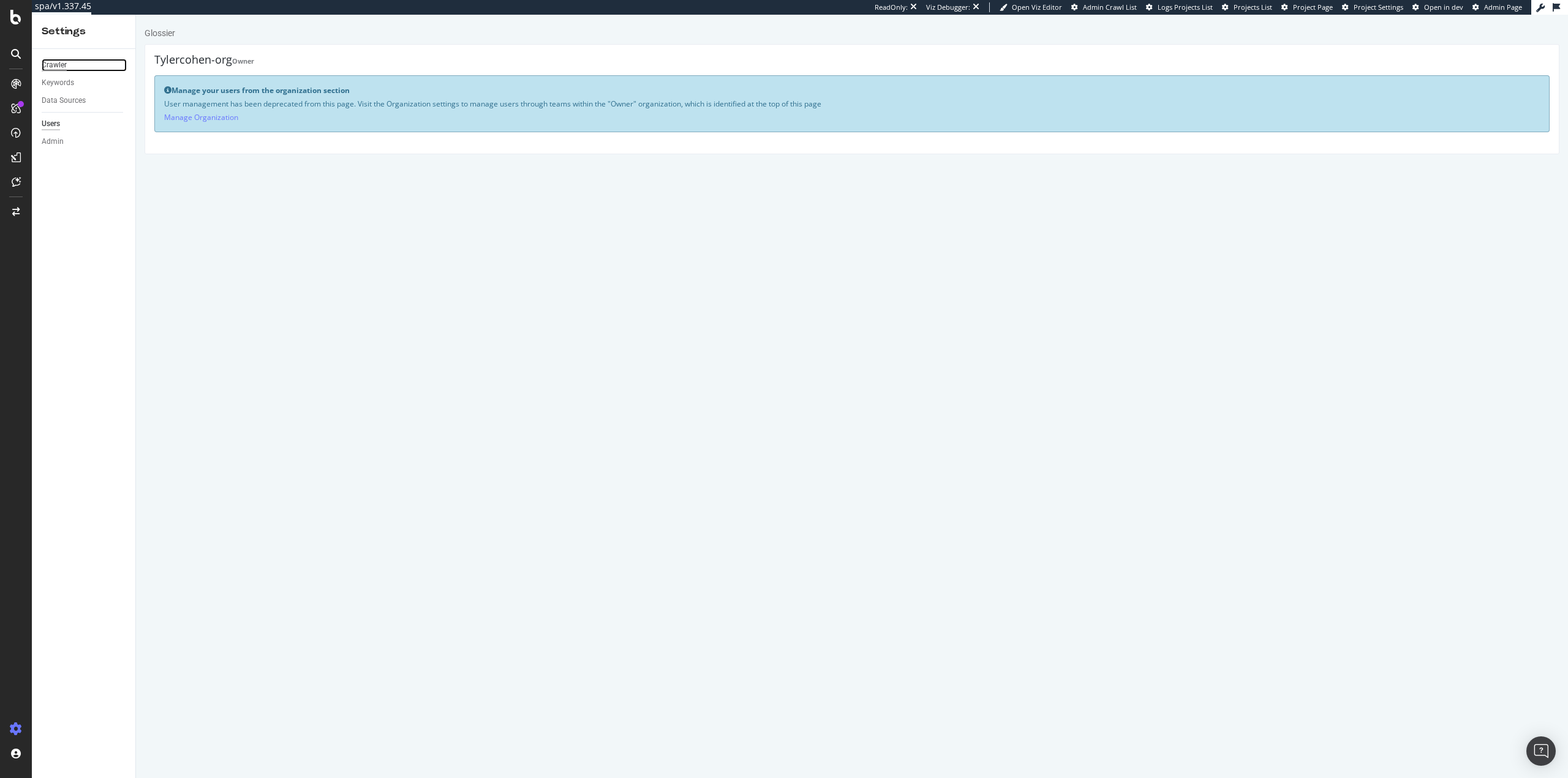
click at [62, 65] on div "Crawler" at bounding box center [54, 65] width 25 height 13
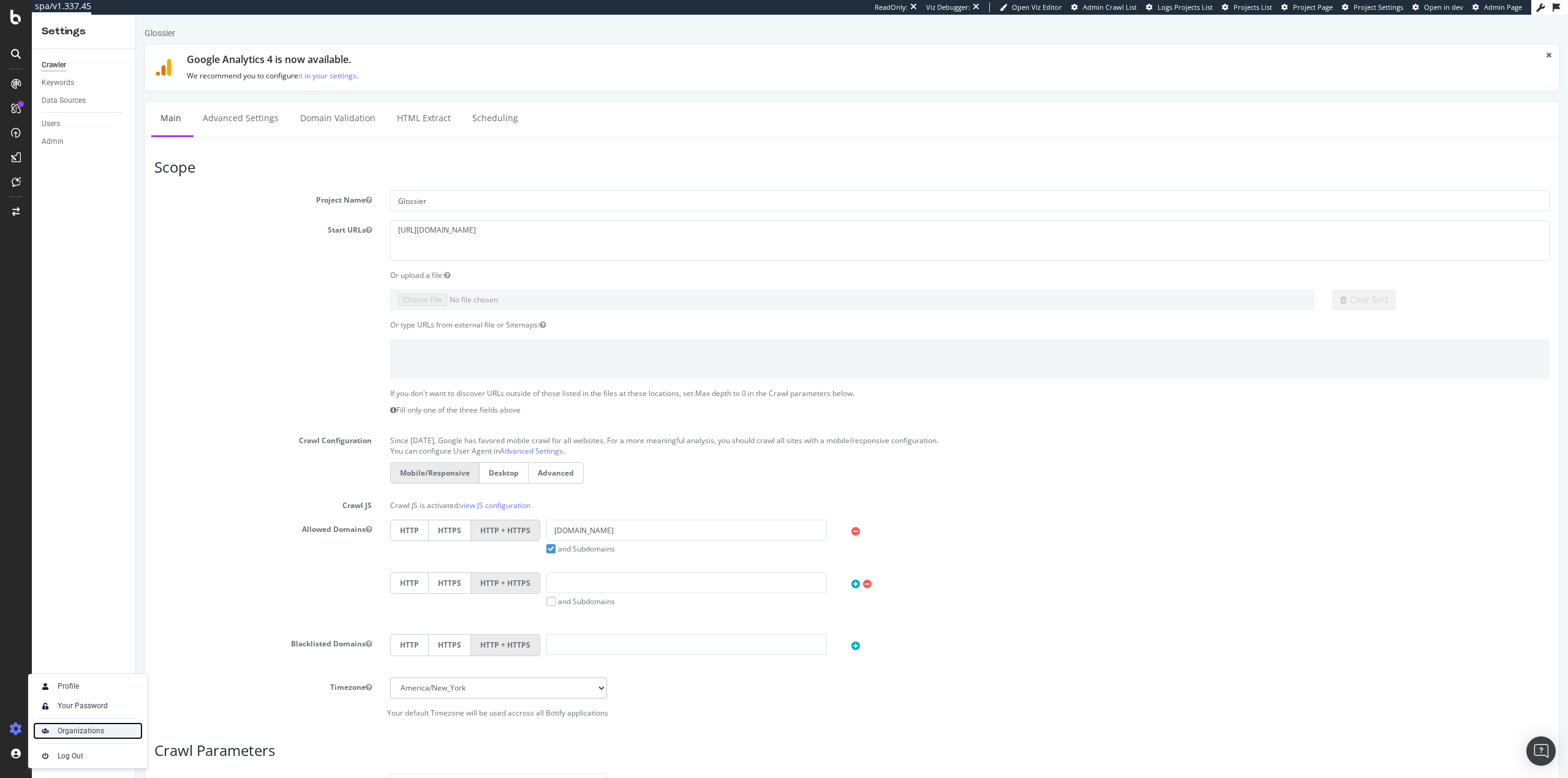
click at [84, 736] on div "Organizations" at bounding box center [88, 731] width 109 height 17
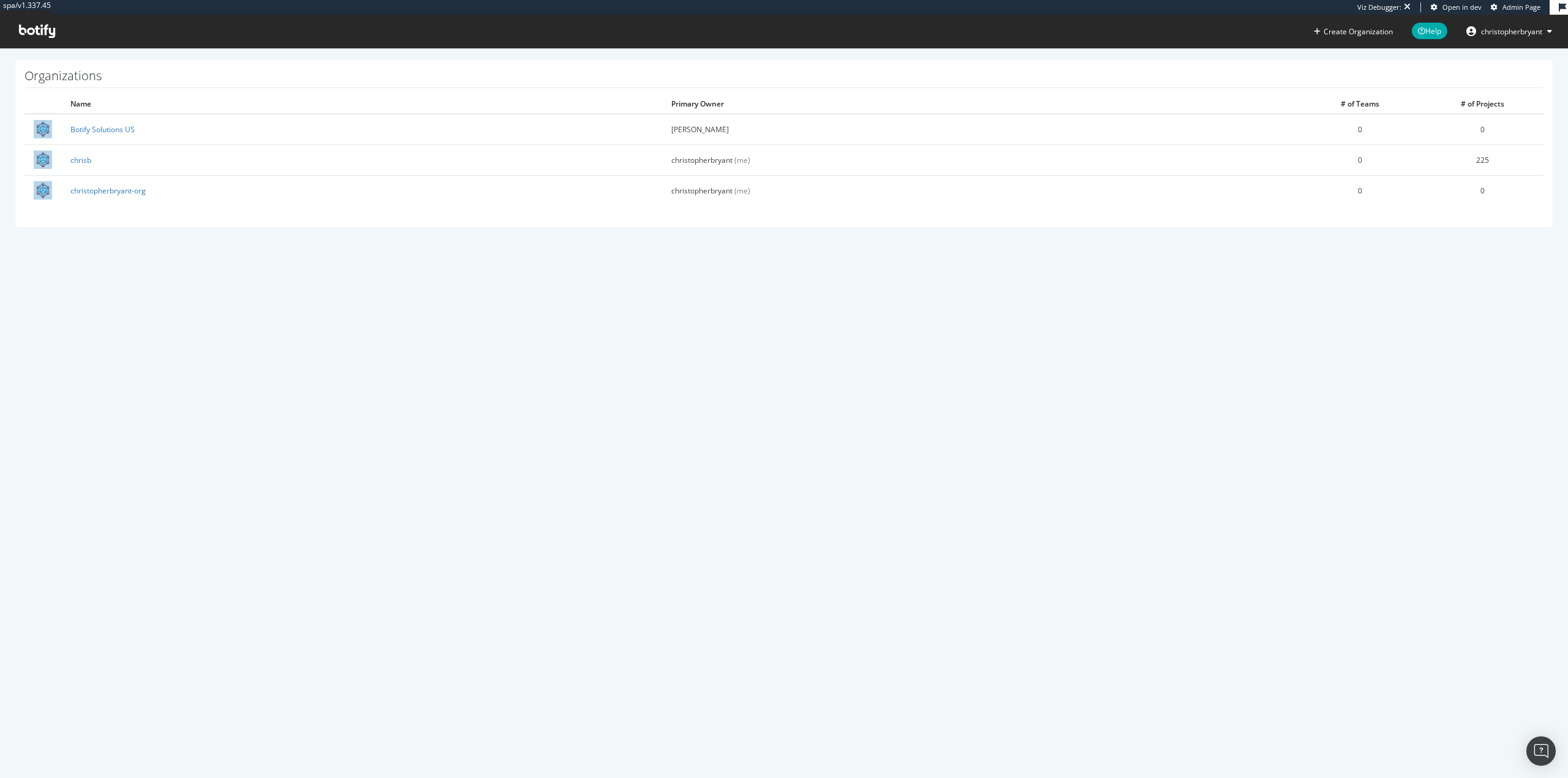
drag, startPoint x: 180, startPoint y: 383, endPoint x: 184, endPoint y: 377, distance: 7.2
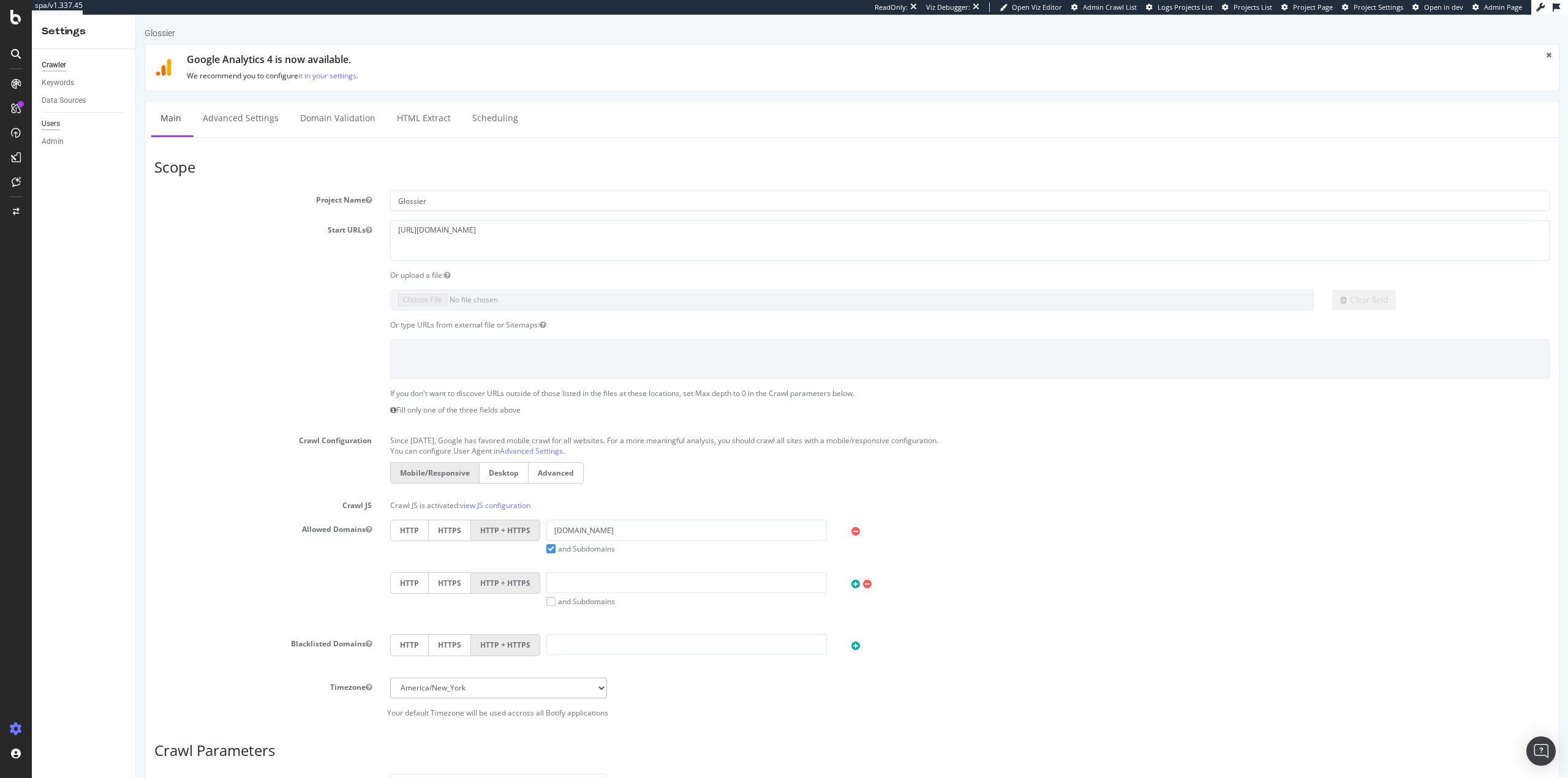
click at [53, 126] on div "Users" at bounding box center [51, 124] width 18 height 13
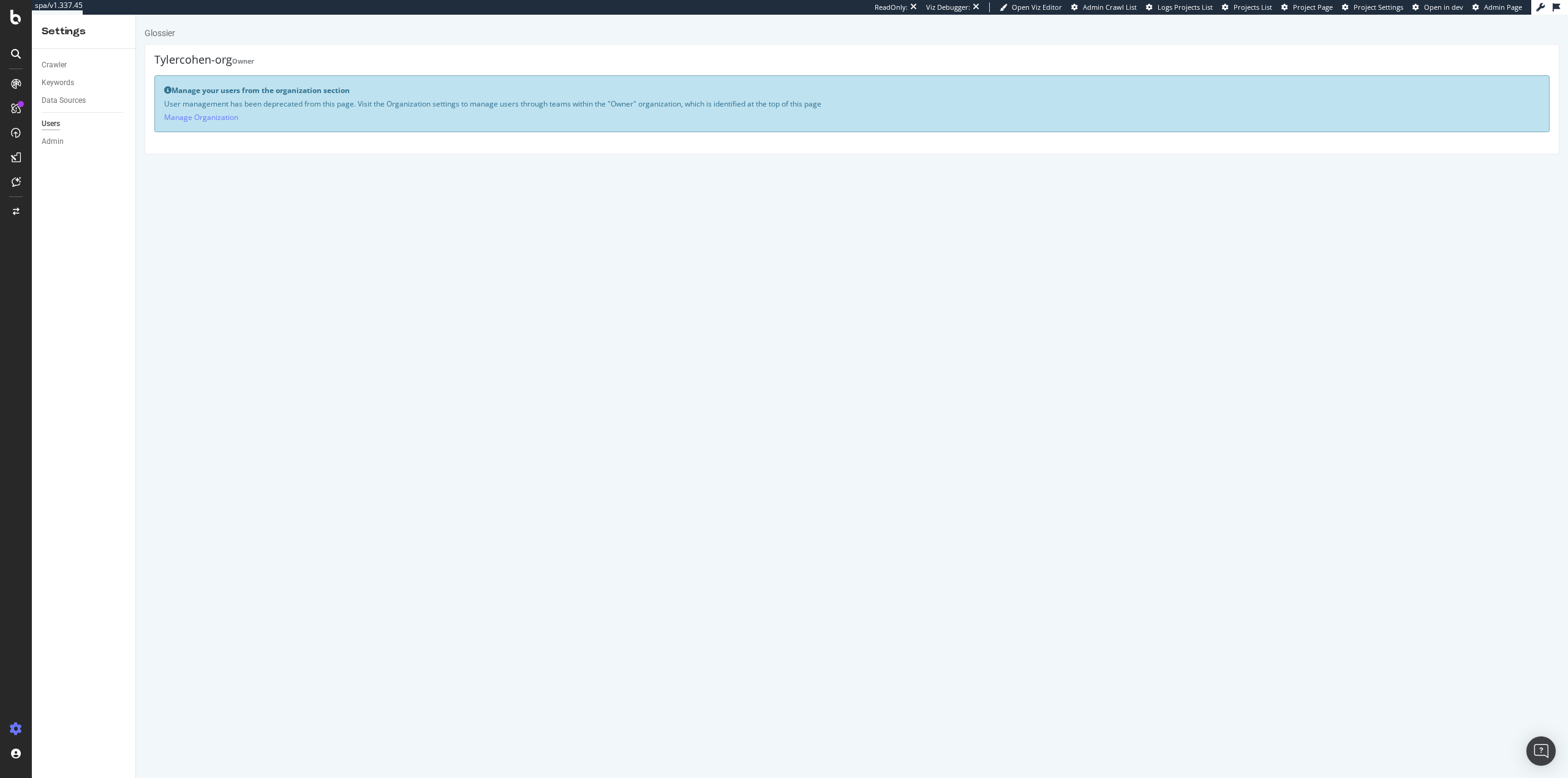
click at [55, 150] on div "Admin" at bounding box center [88, 142] width 94 height 17
click at [56, 137] on div "Admin" at bounding box center [52, 142] width 22 height 13
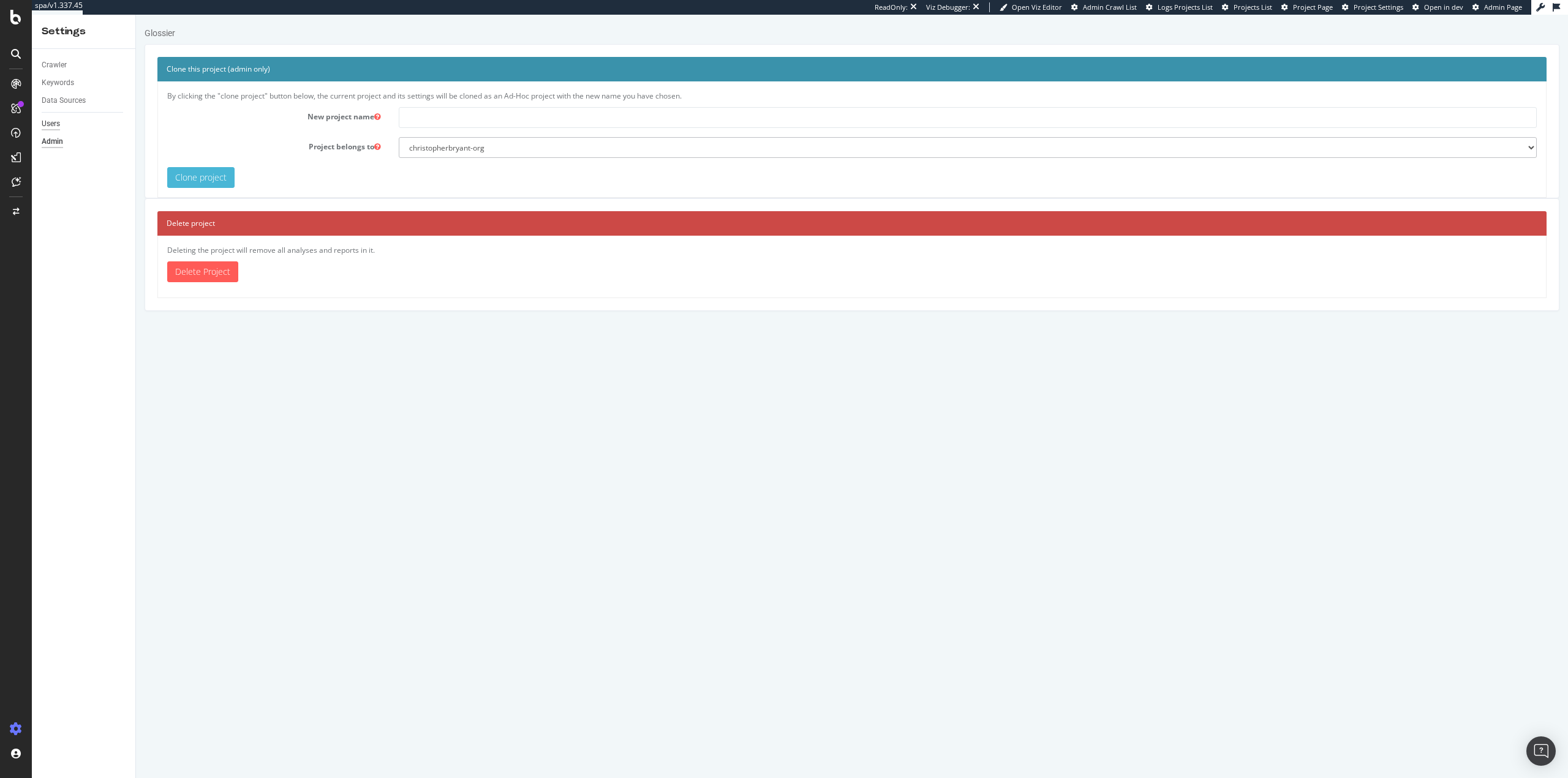
click at [52, 126] on div "Users" at bounding box center [51, 124] width 18 height 13
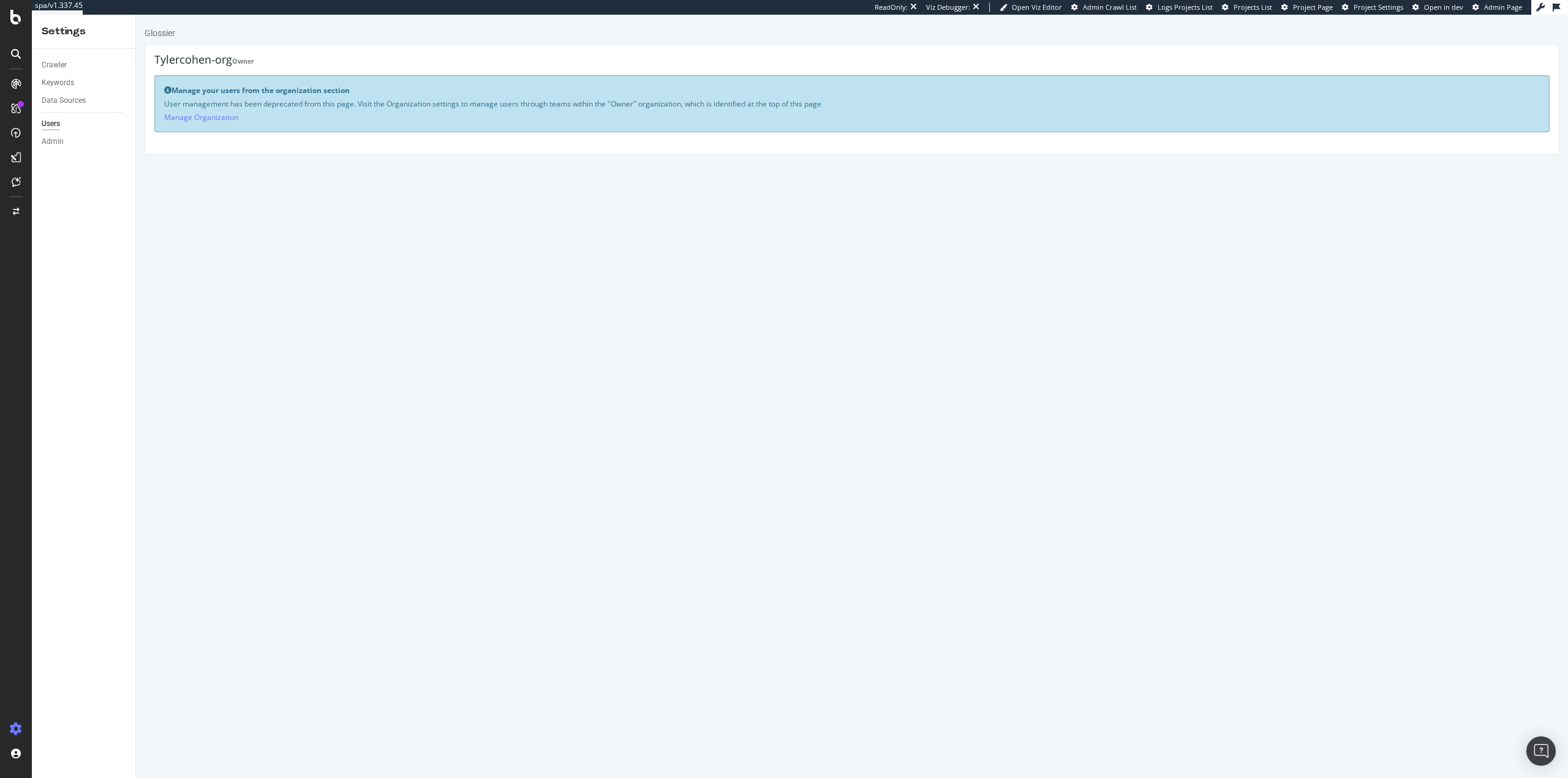
click at [229, 110] on div "Manage your users from the organization section User management has been deprec…" at bounding box center [851, 103] width 1395 height 57
click at [228, 113] on link "Manage Organization" at bounding box center [201, 117] width 75 height 11
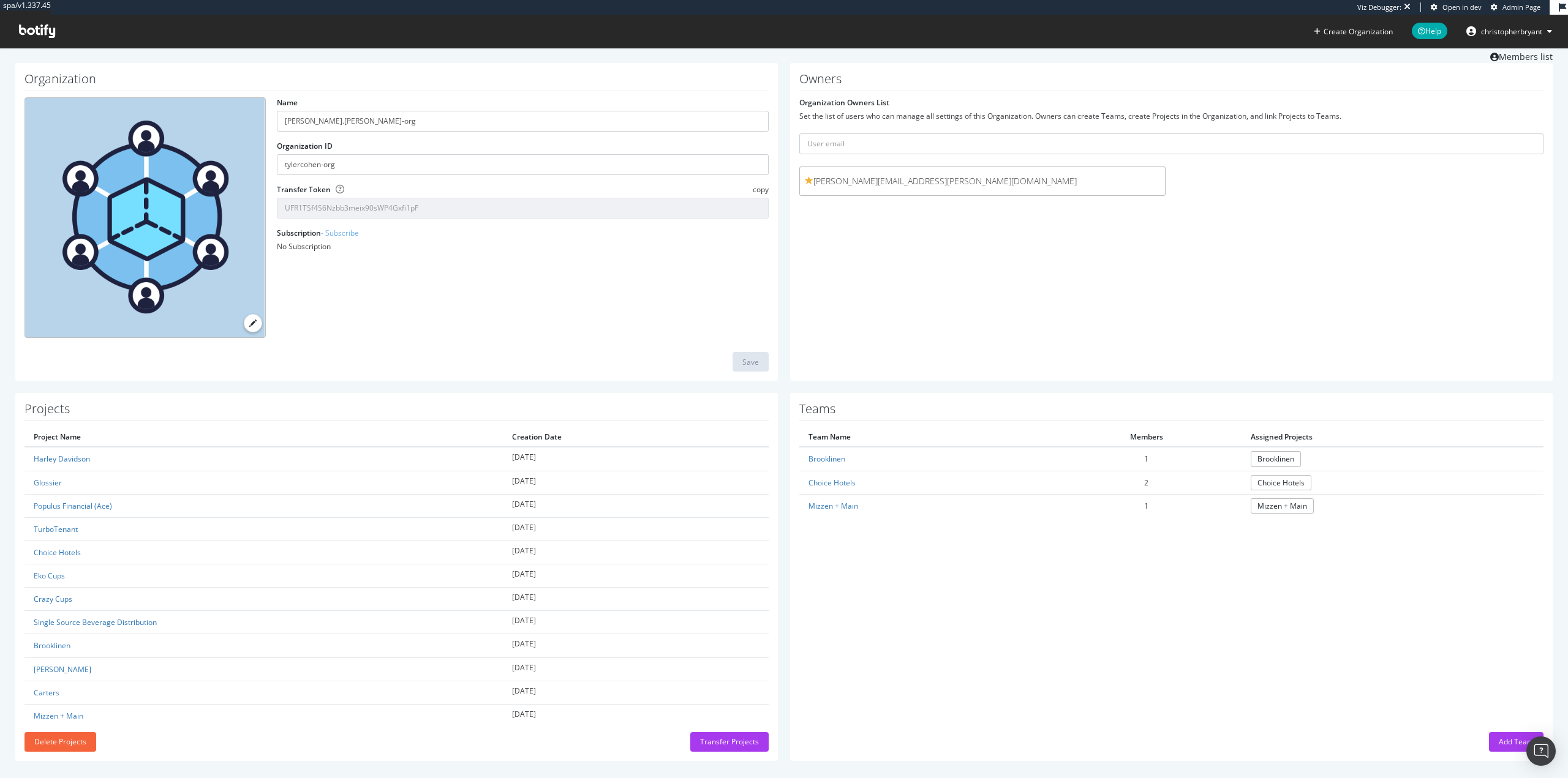
scroll to position [41, 0]
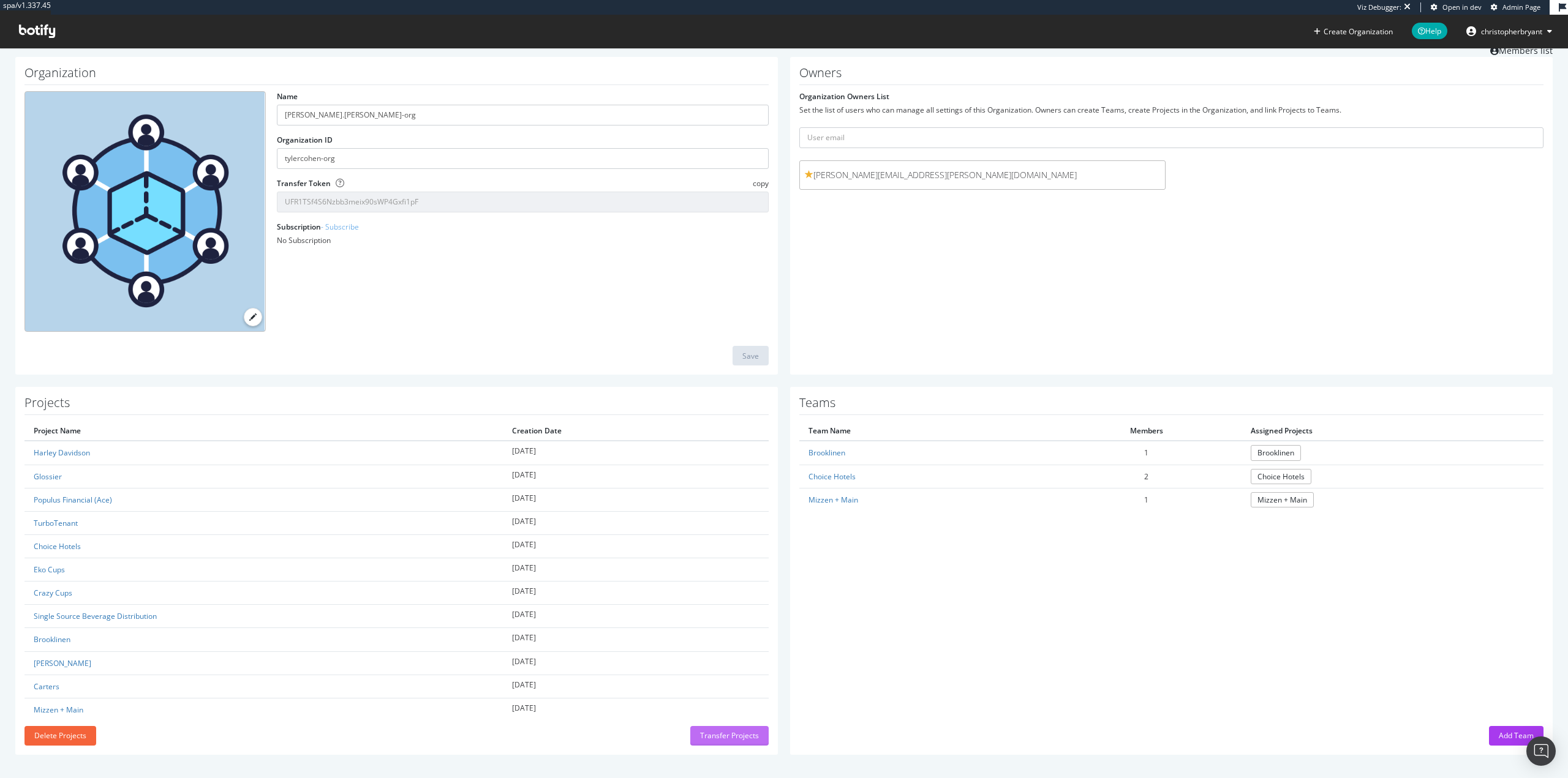
click at [725, 731] on div "Transfer Projects" at bounding box center [729, 736] width 59 height 11
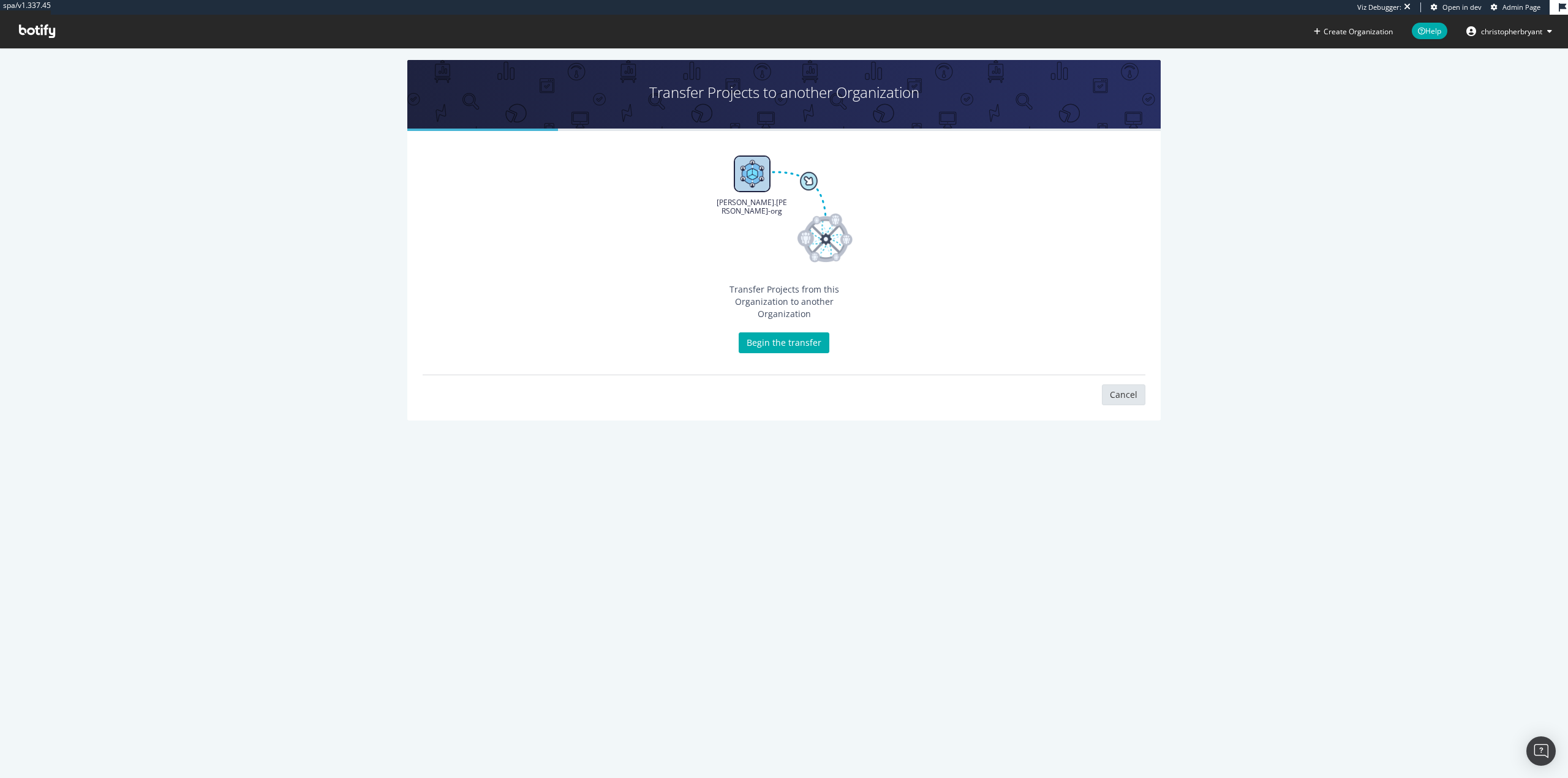
click at [1119, 385] on link "Cancel" at bounding box center [1123, 395] width 44 height 21
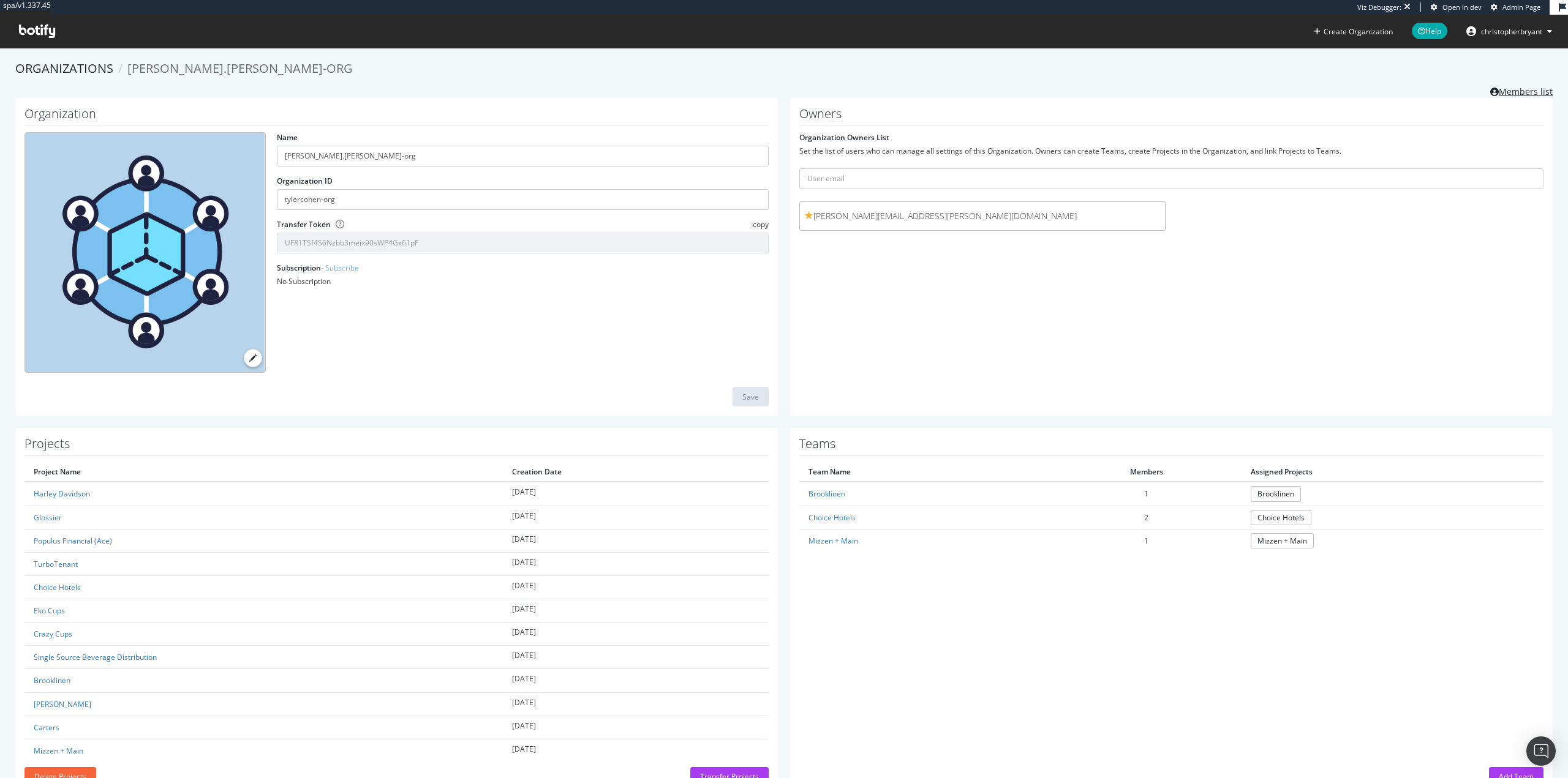
click at [1514, 95] on link "Members list" at bounding box center [1521, 90] width 62 height 15
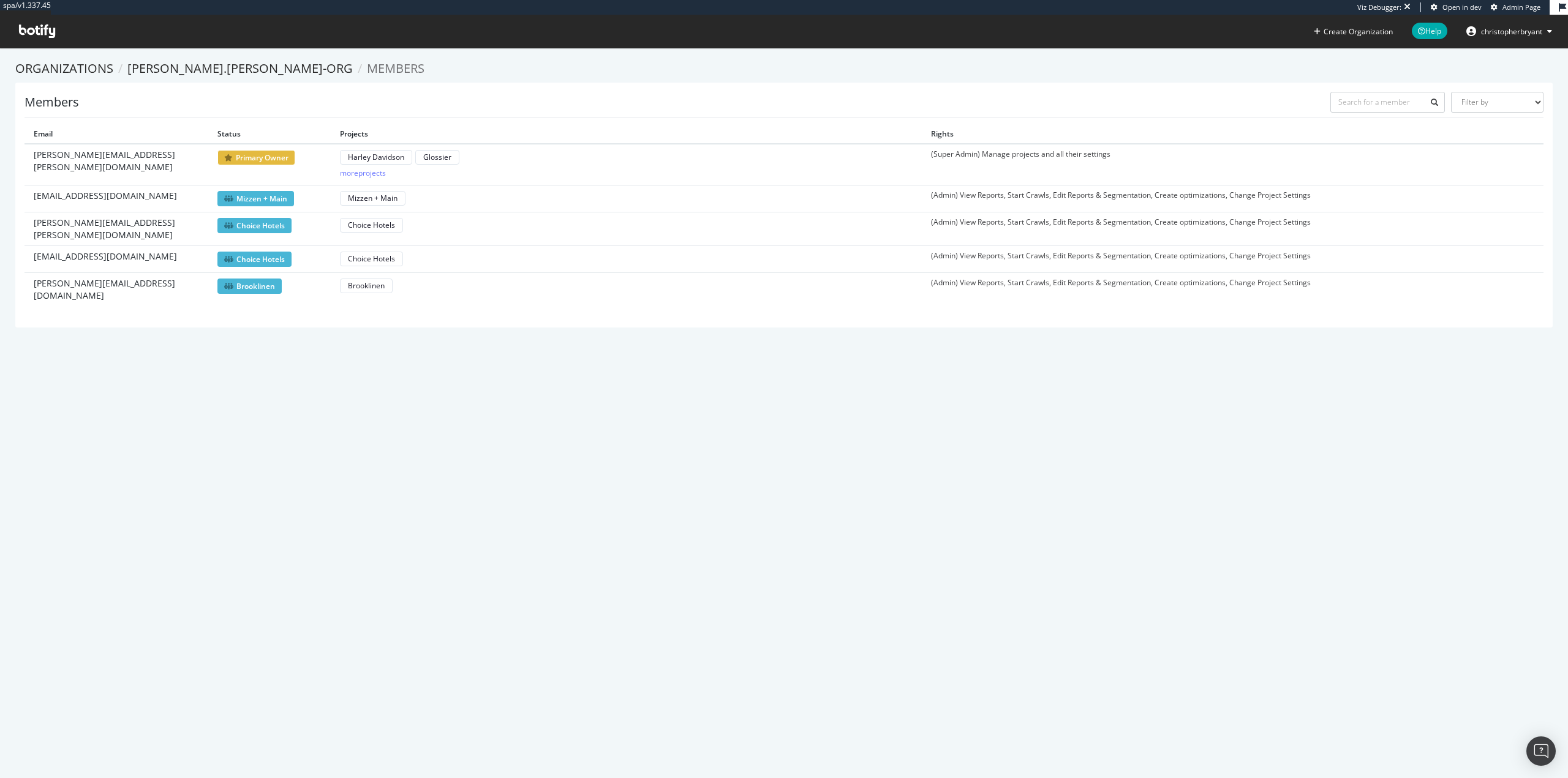
click at [667, 458] on div "spa/v1.337.45 Viz Debugger: Open in dev Admin Page Create Organization Help chr…" at bounding box center [784, 389] width 1568 height 778
click at [173, 64] on link "tyler.cohen-org" at bounding box center [240, 69] width 225 height 17
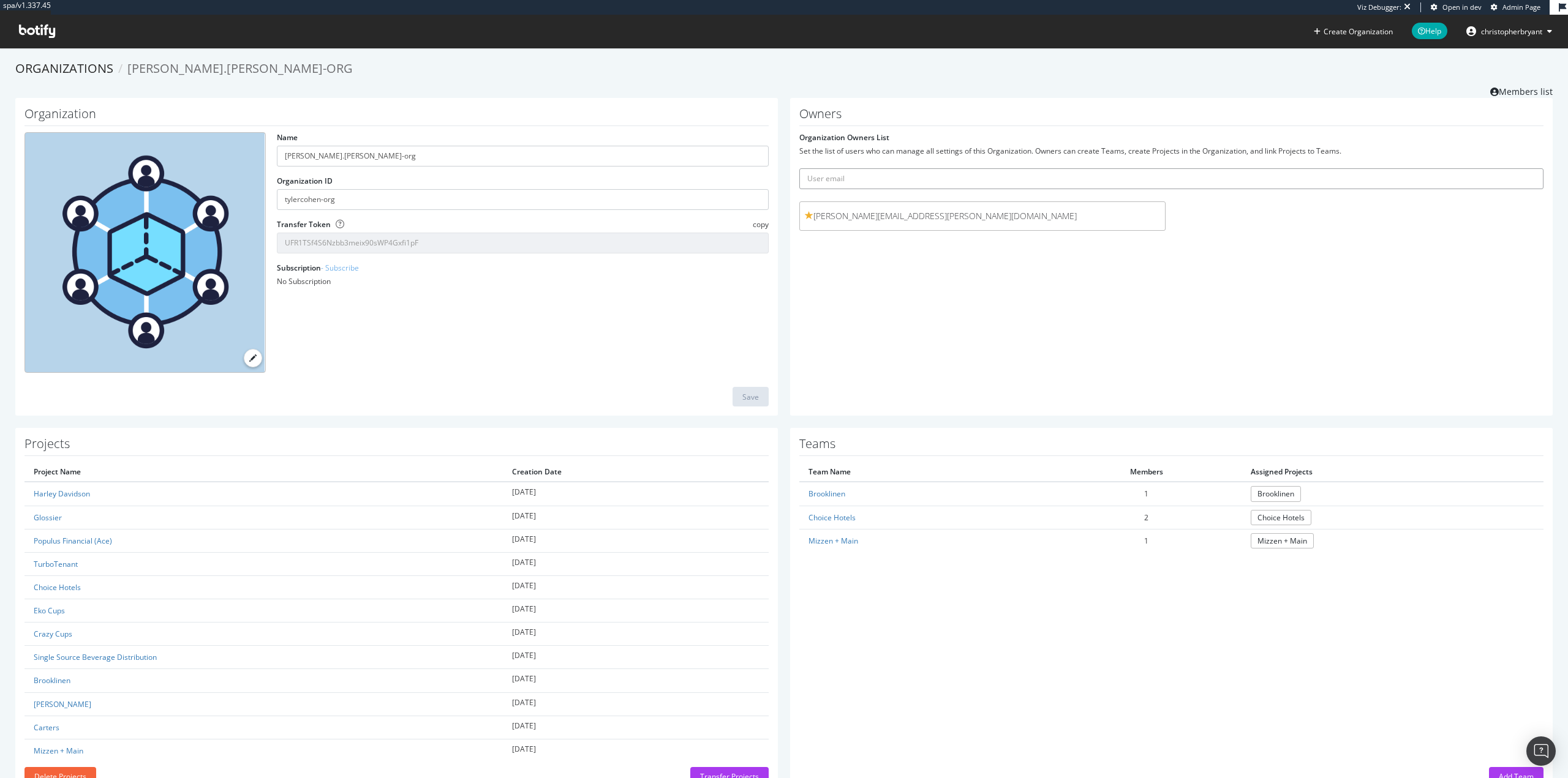
click at [840, 178] on input "text" at bounding box center [1171, 178] width 744 height 21
click at [961, 357] on div "Owners Organization Owners List Set the list of users who can manage all settin…" at bounding box center [1171, 257] width 762 height 319
click at [856, 175] on input "text" at bounding box center [1171, 178] width 744 height 21
type input "chris@botify.com"
click at [914, 175] on input "chris@botify.com" at bounding box center [1171, 178] width 744 height 21
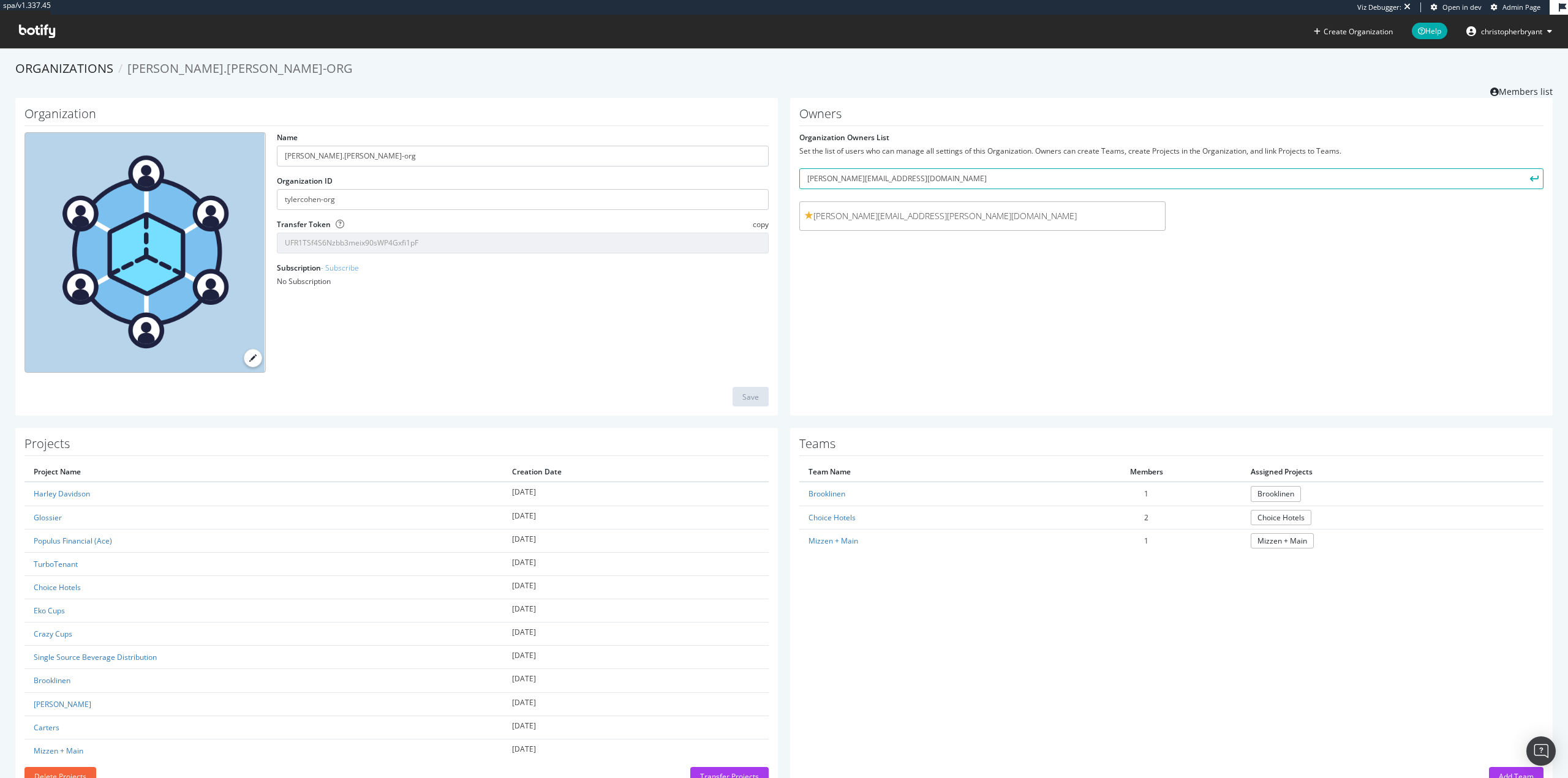
click at [924, 372] on div "Owners Organization Owners List Set the list of users who can manage all settin…" at bounding box center [1171, 257] width 762 height 319
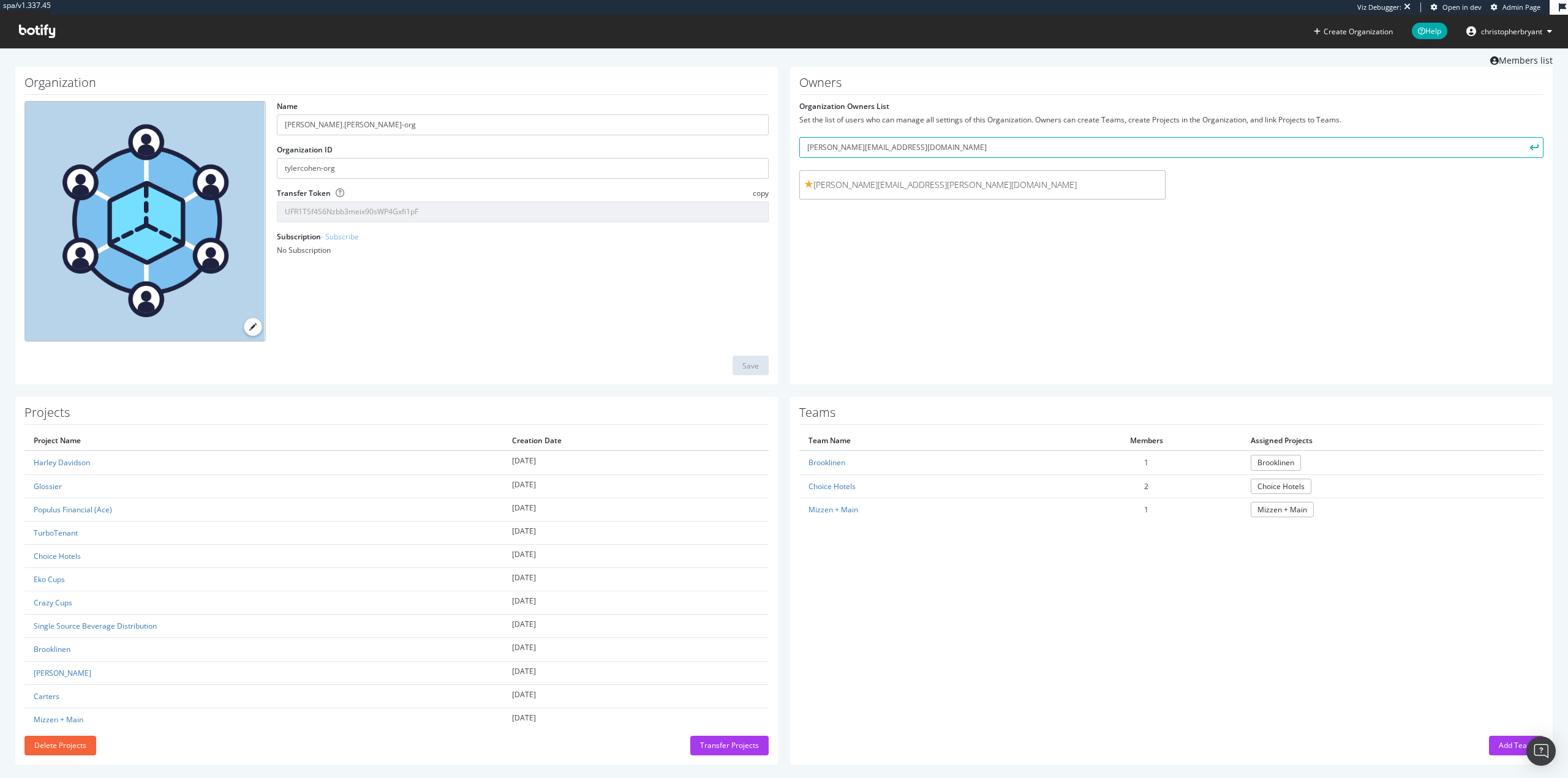
scroll to position [41, 0]
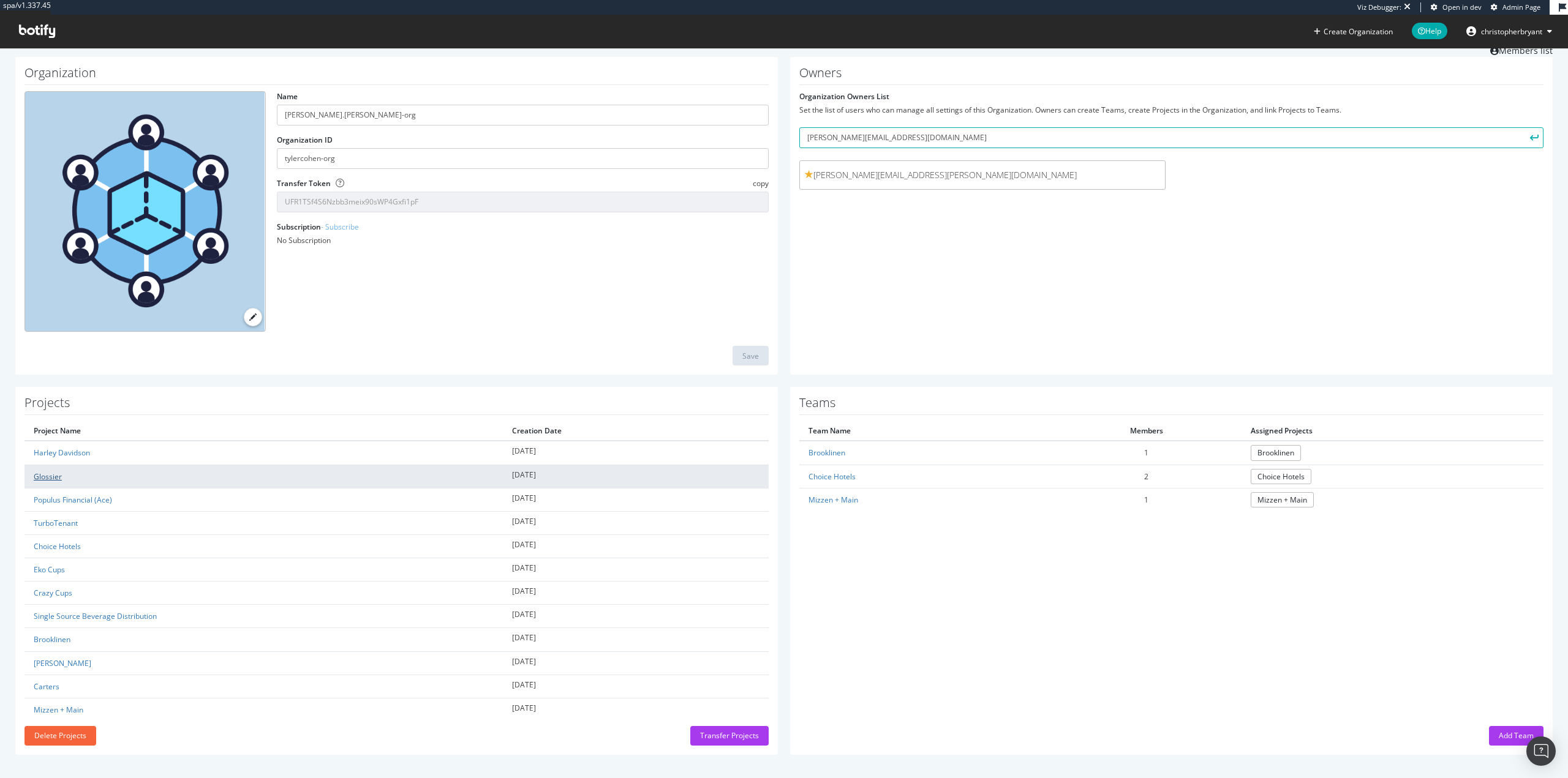
click at [50, 473] on link "Glossier" at bounding box center [48, 477] width 28 height 11
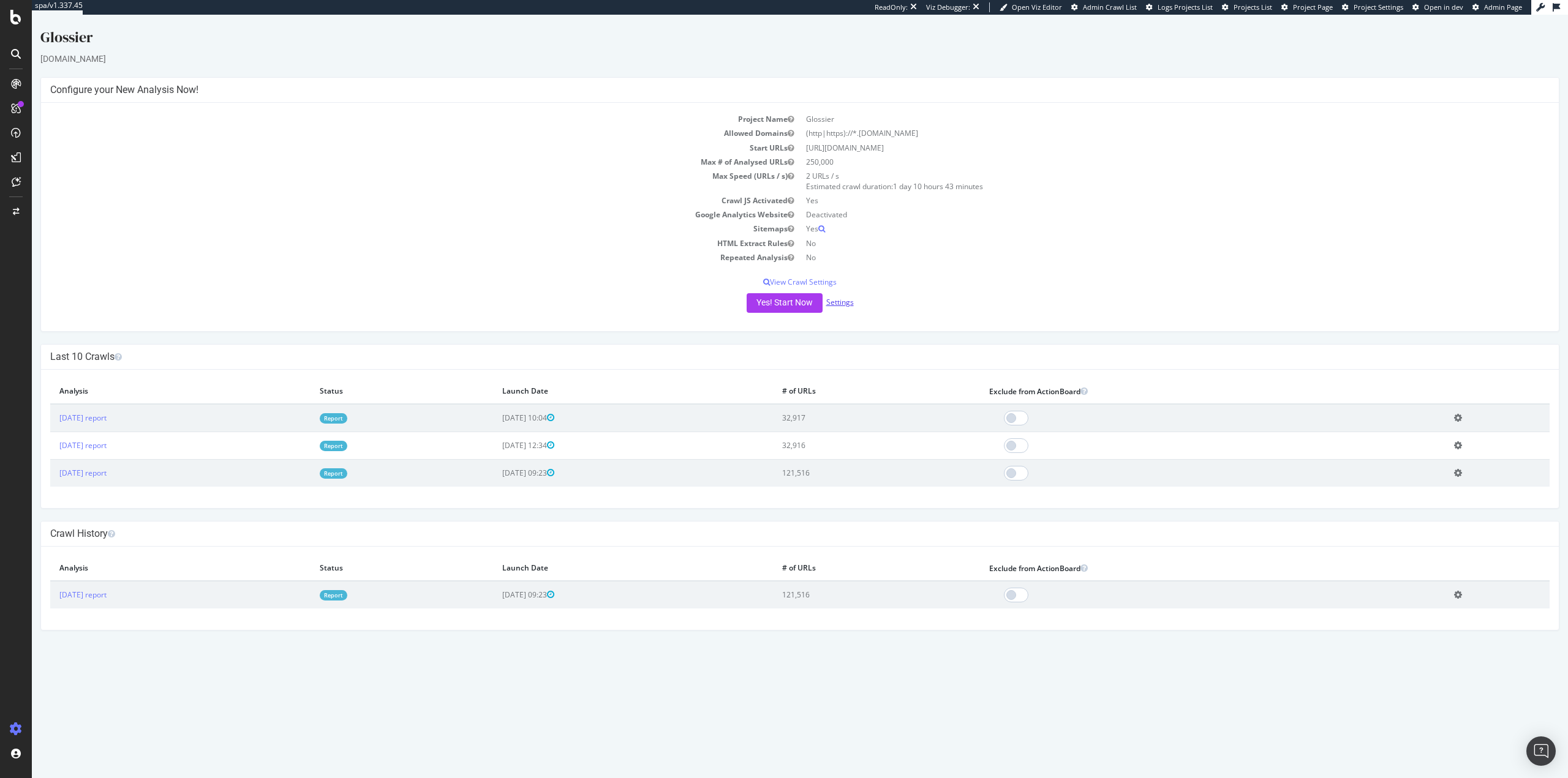
click at [837, 298] on link "Settings" at bounding box center [839, 302] width 27 height 11
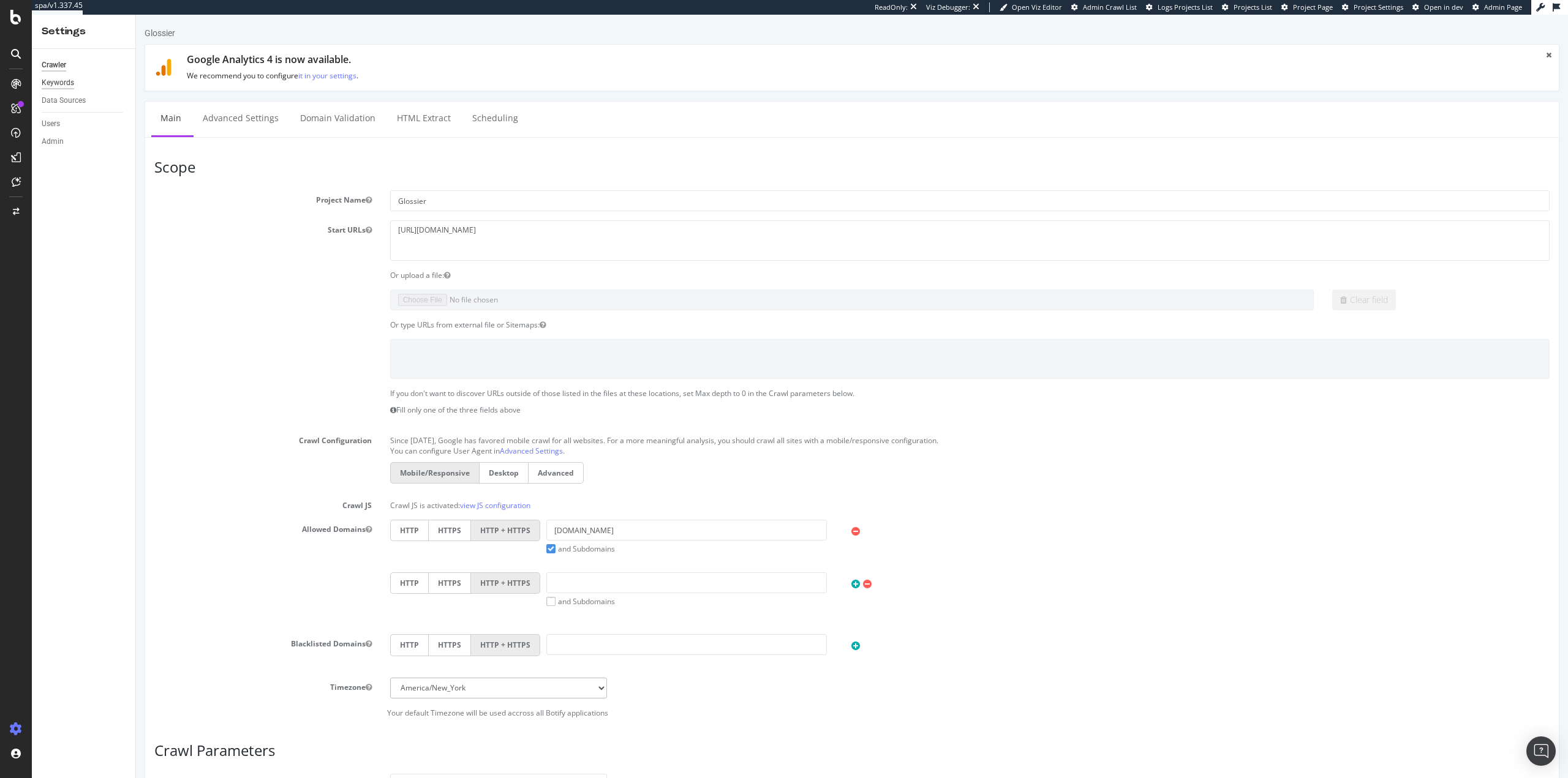
click at [69, 80] on div "Keywords" at bounding box center [57, 83] width 32 height 13
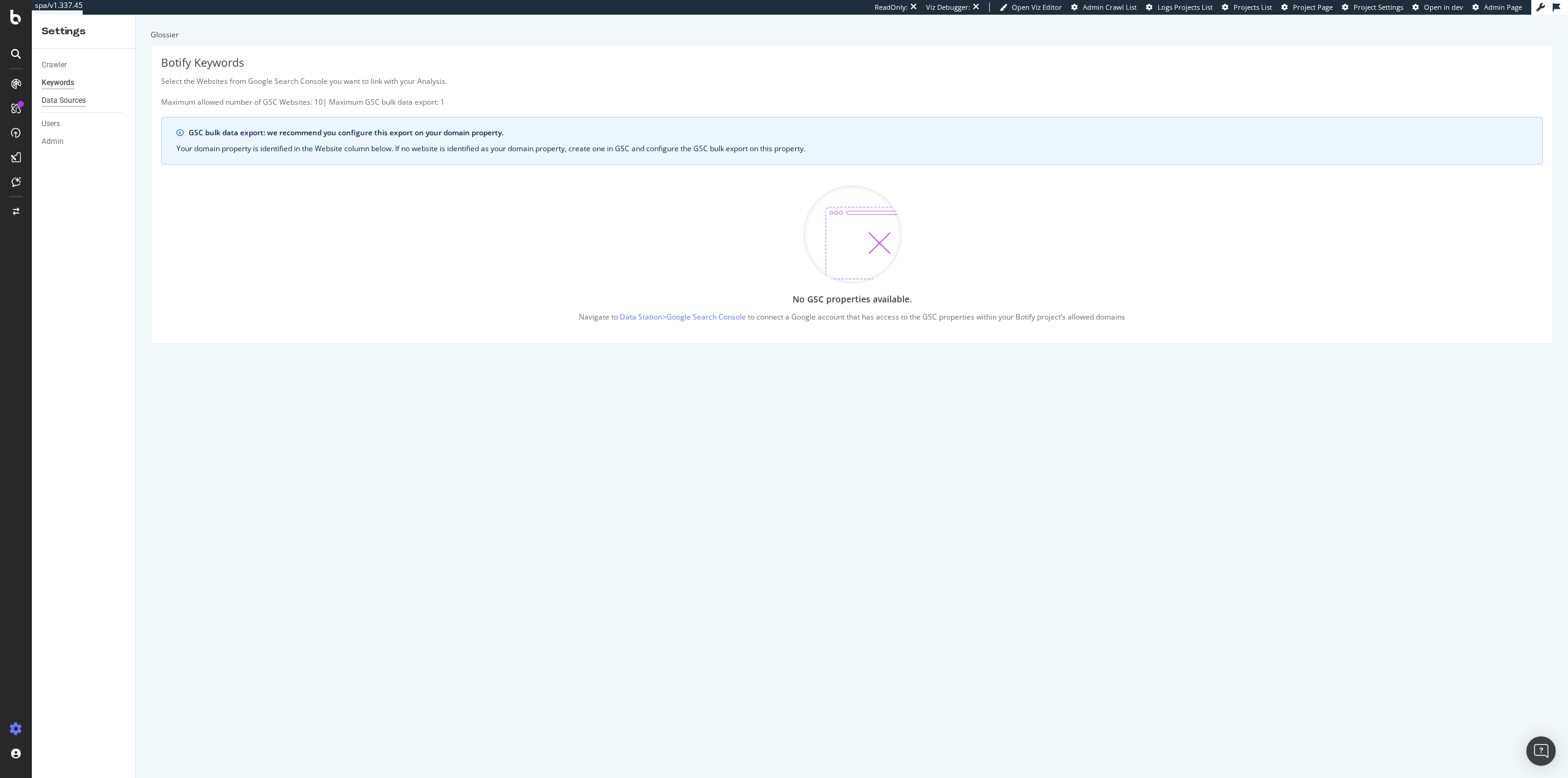
click at [60, 94] on div "Data Sources" at bounding box center [63, 101] width 44 height 13
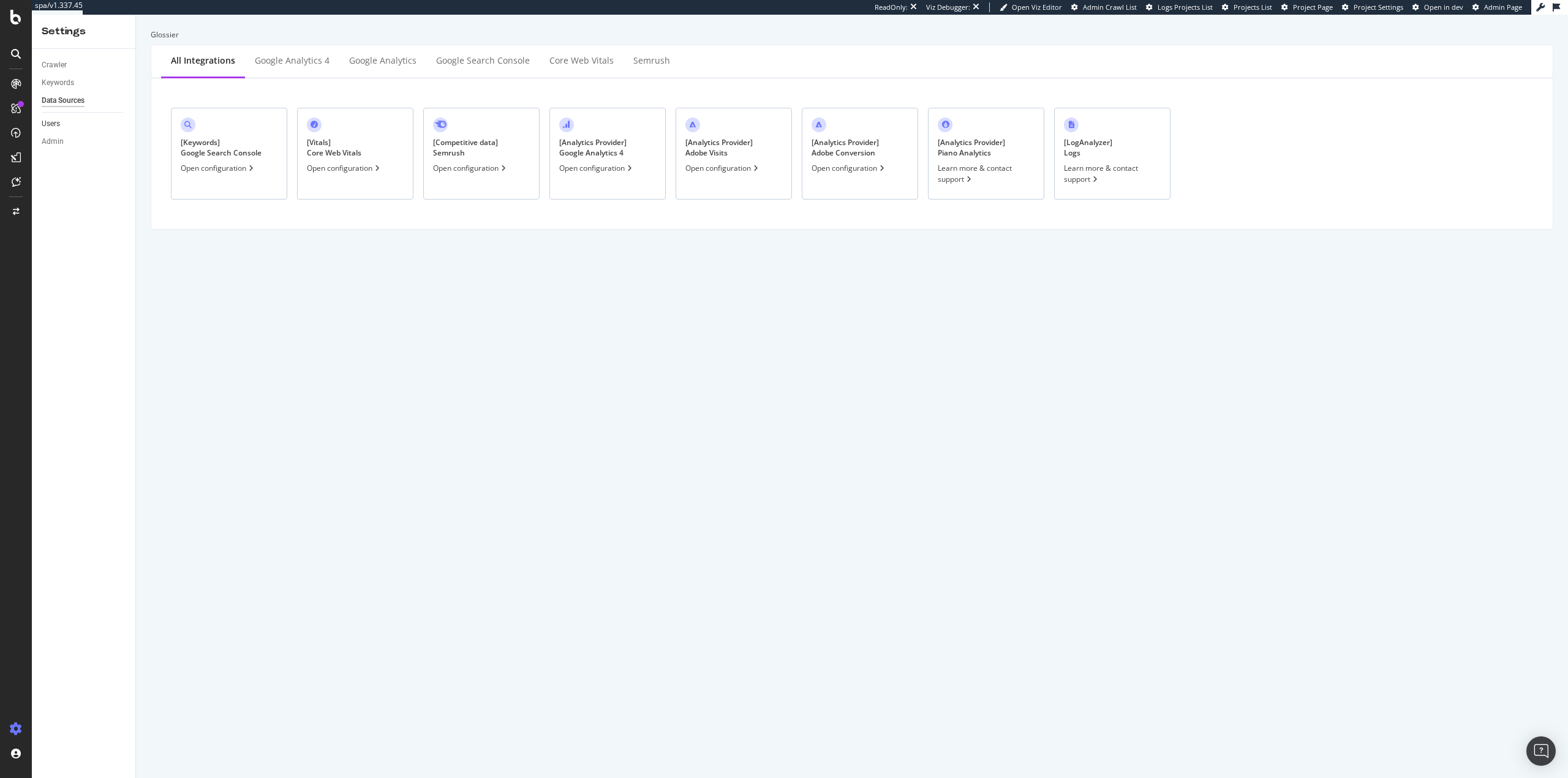
click at [65, 123] on link "Users" at bounding box center [84, 124] width 85 height 13
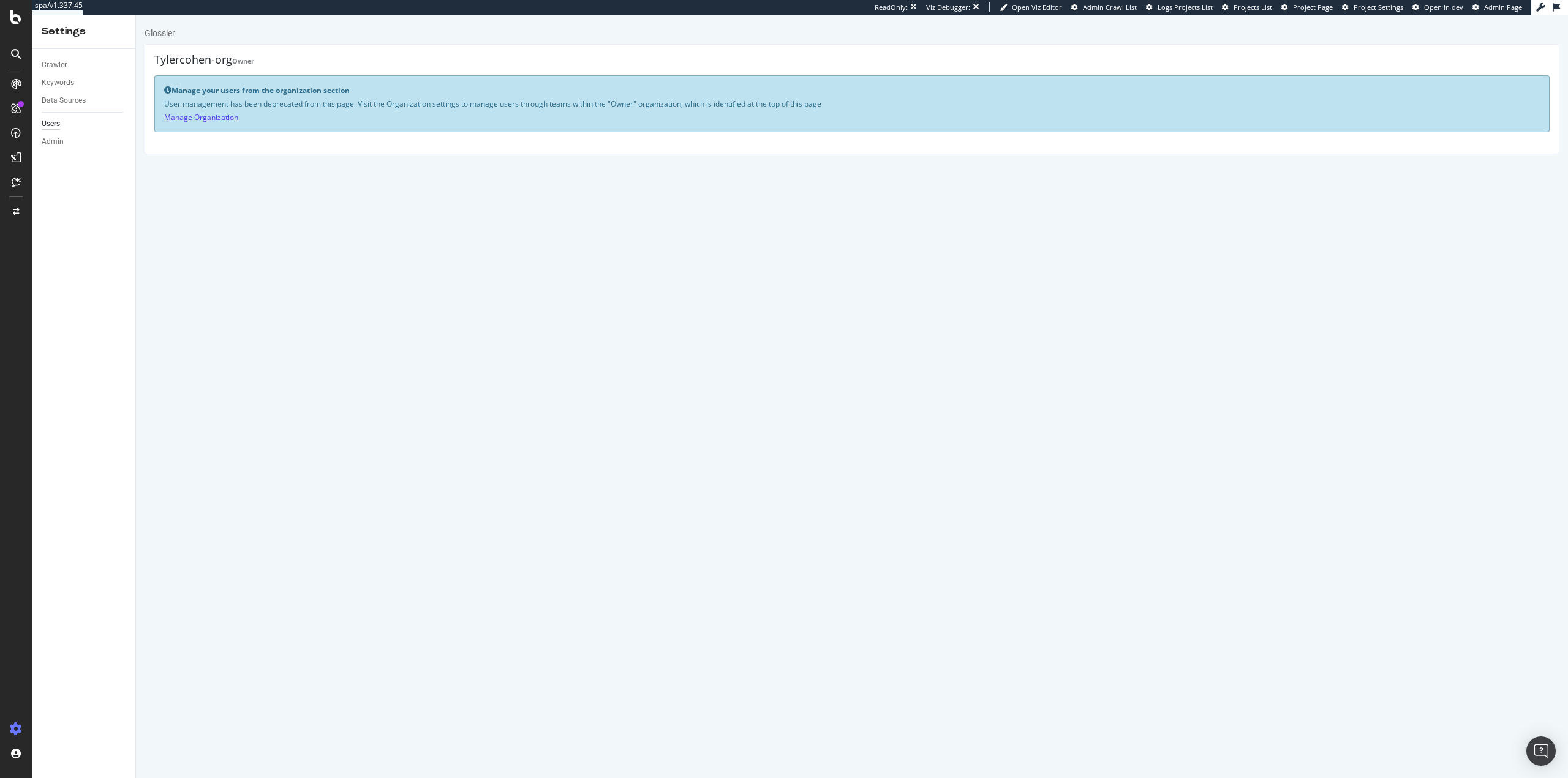
click at [214, 115] on link "Manage Organization" at bounding box center [201, 117] width 75 height 11
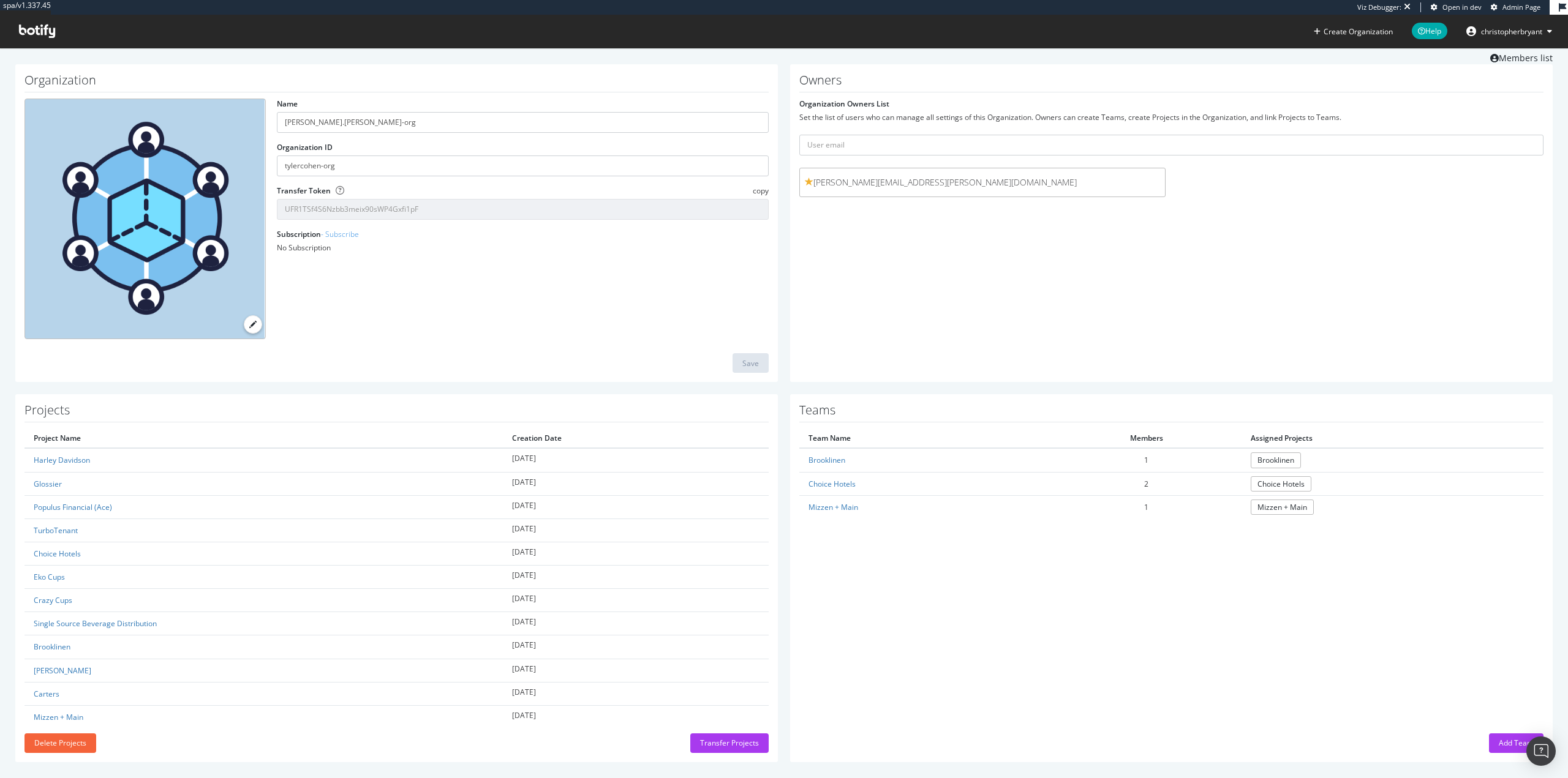
scroll to position [41, 0]
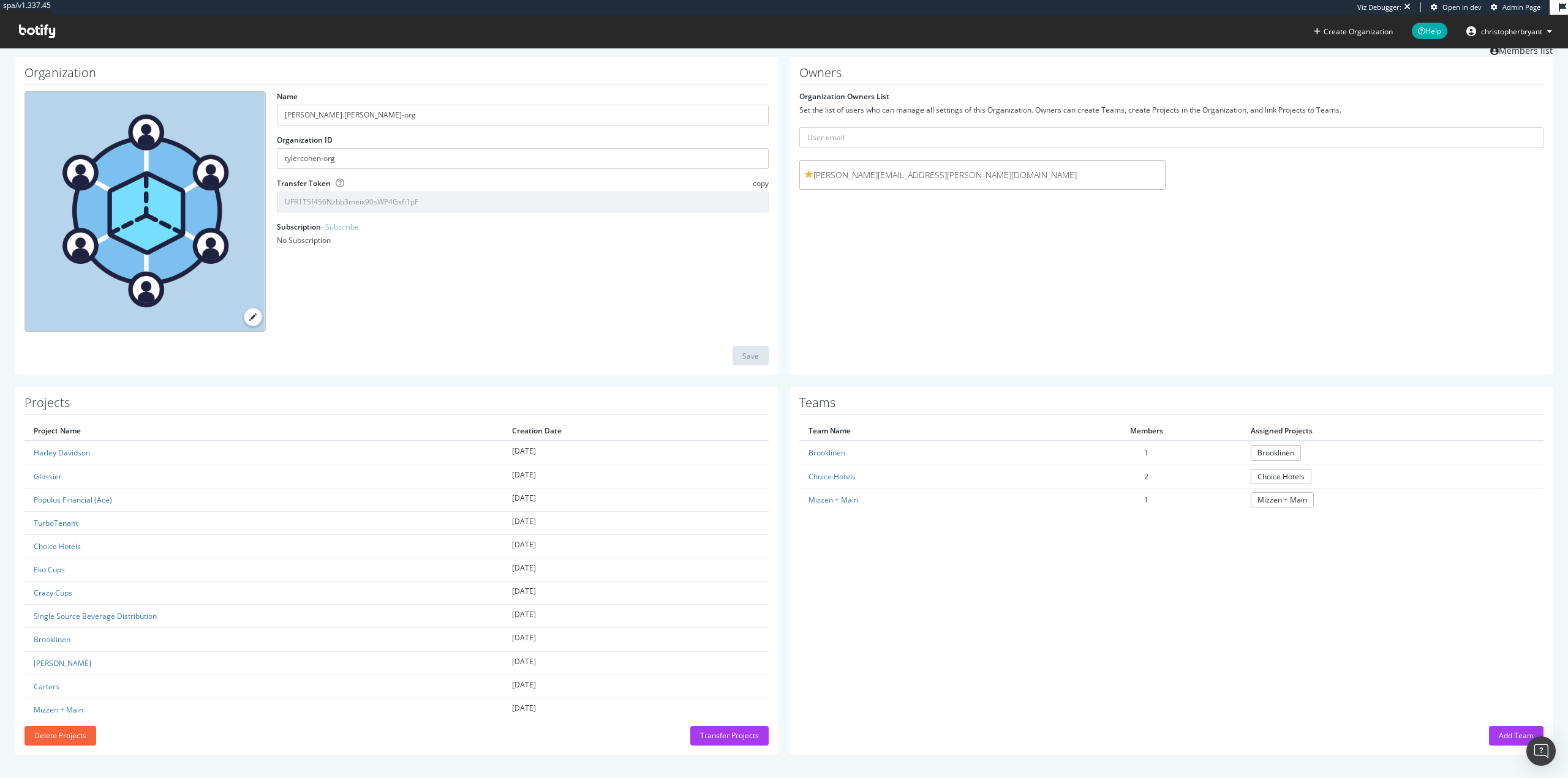
click at [1061, 582] on div "Teams Team Name Members Assigned Projects Brooklinen 1 Brooklinen Choice Hotels…" at bounding box center [1171, 571] width 762 height 368
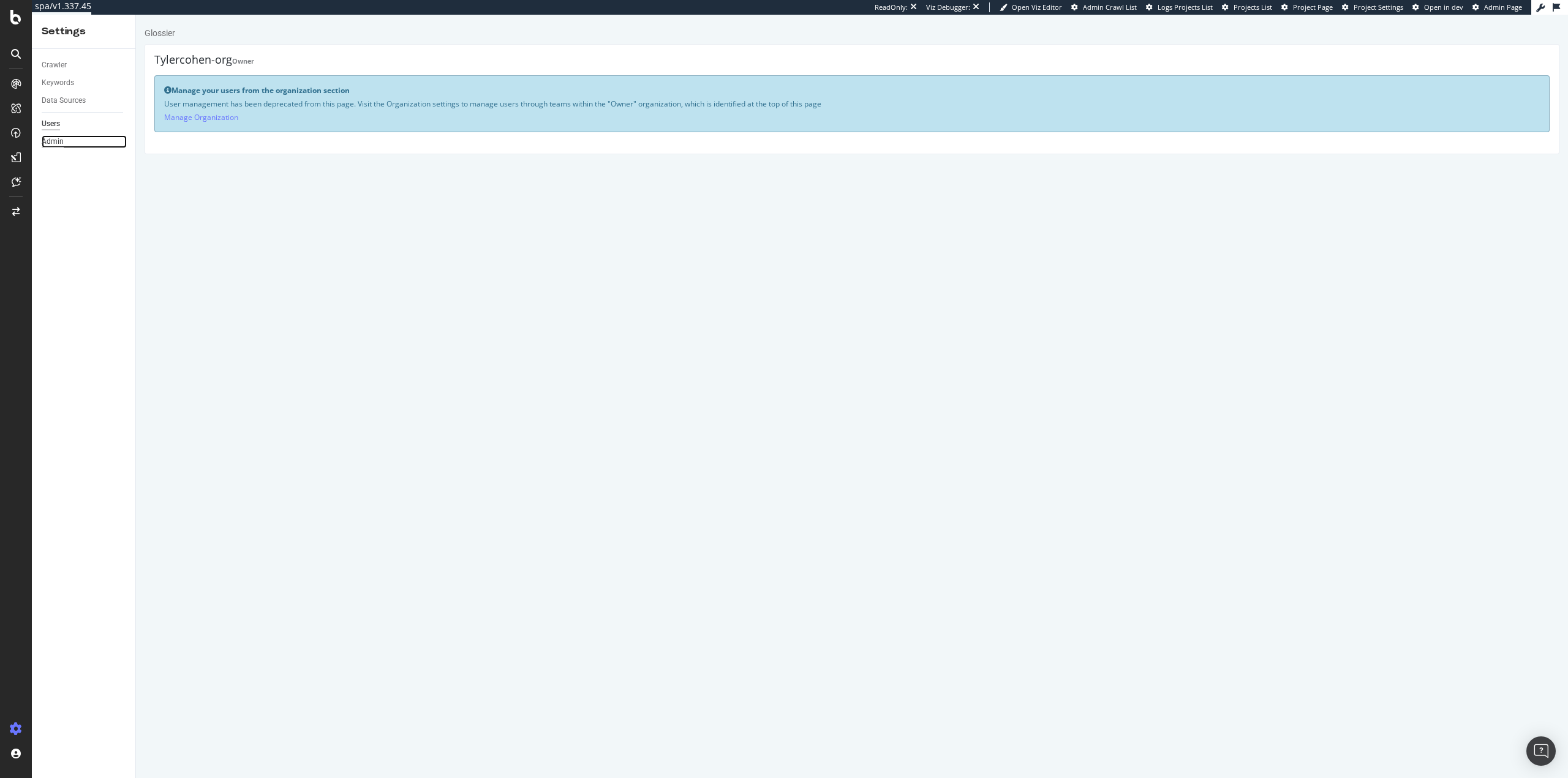
click at [51, 145] on div "Admin" at bounding box center [52, 142] width 22 height 13
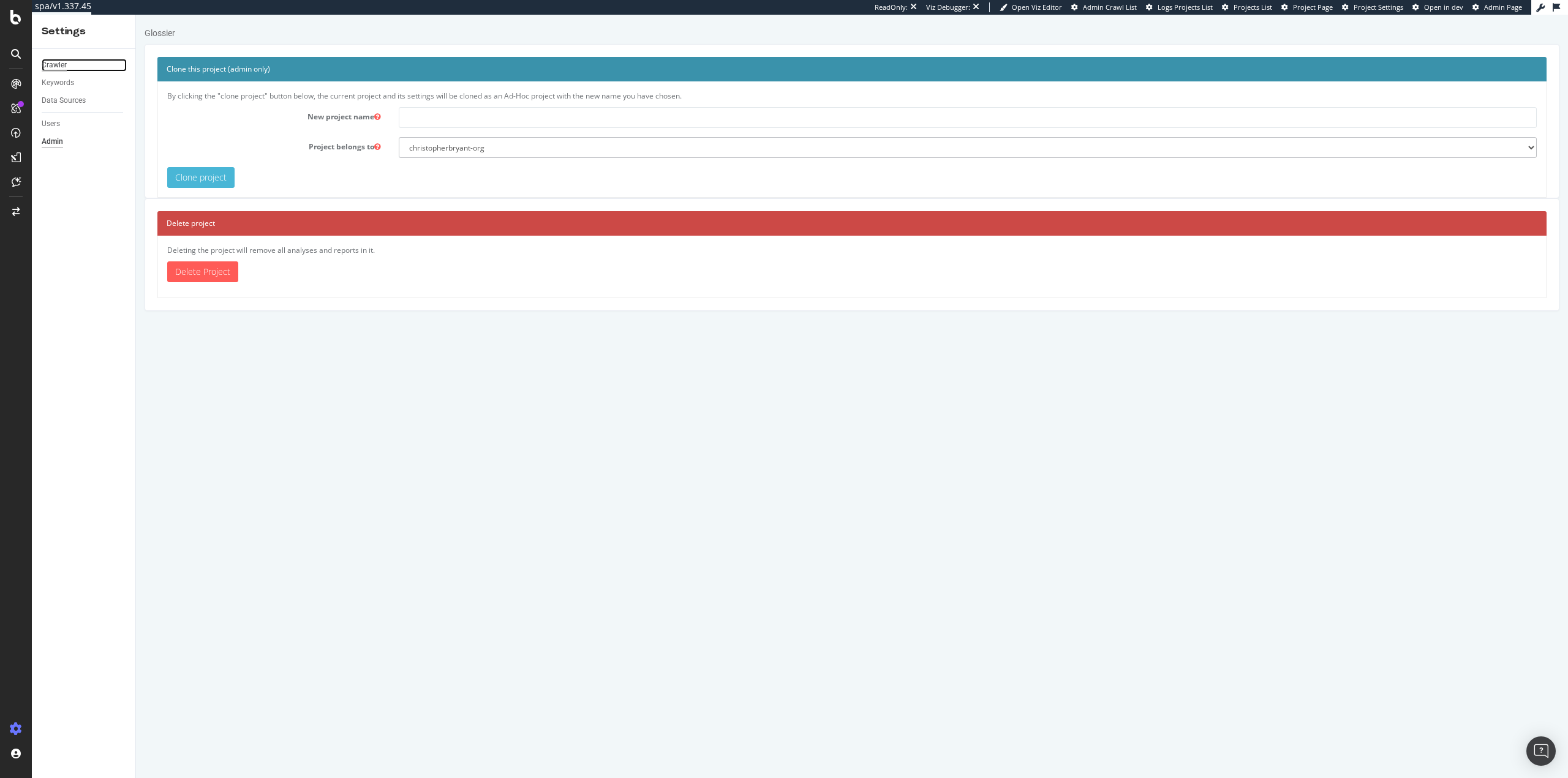
click at [64, 67] on div "Crawler" at bounding box center [54, 65] width 25 height 13
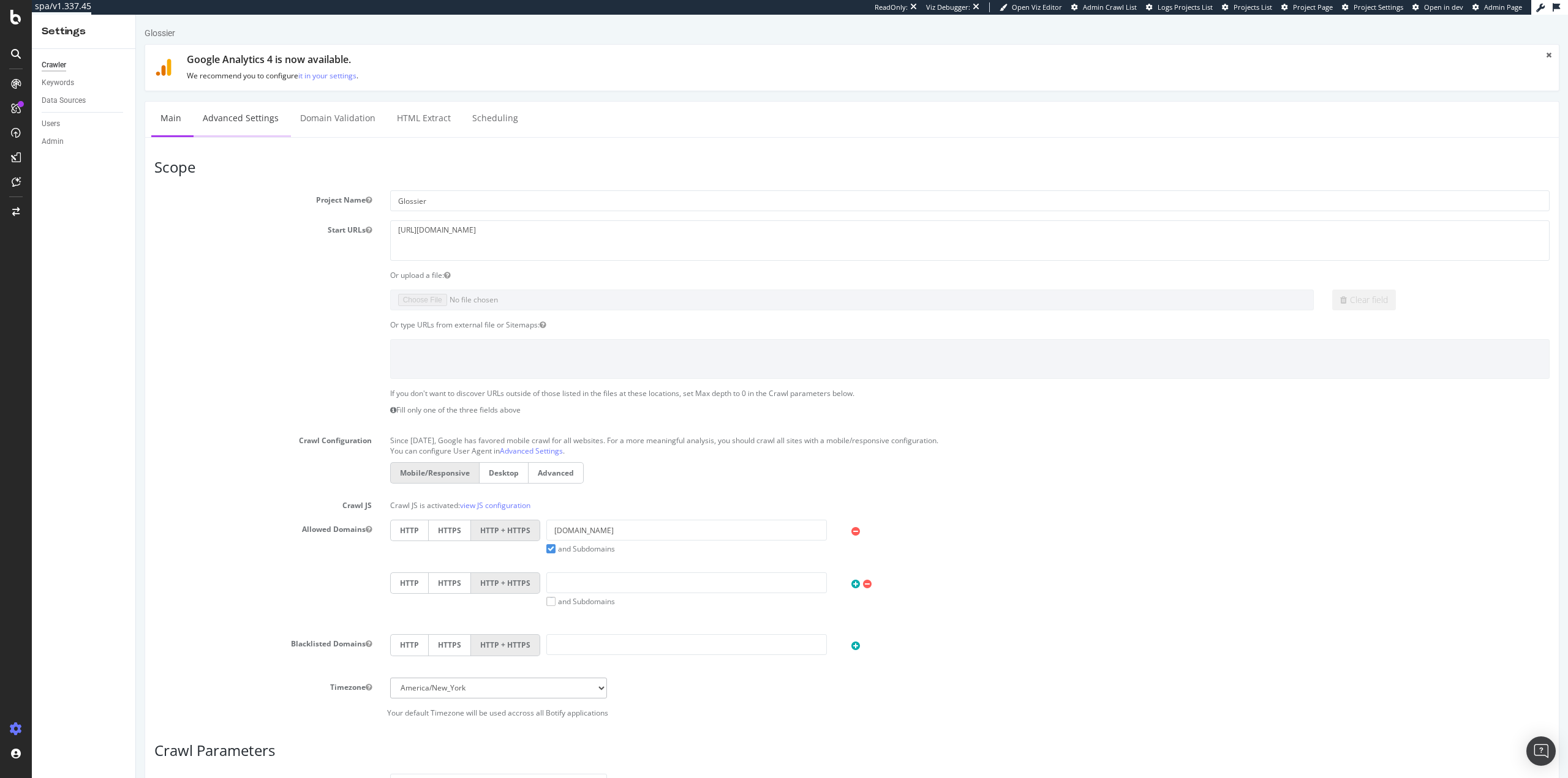
click at [225, 117] on link "Advanced Settings" at bounding box center [241, 118] width 94 height 34
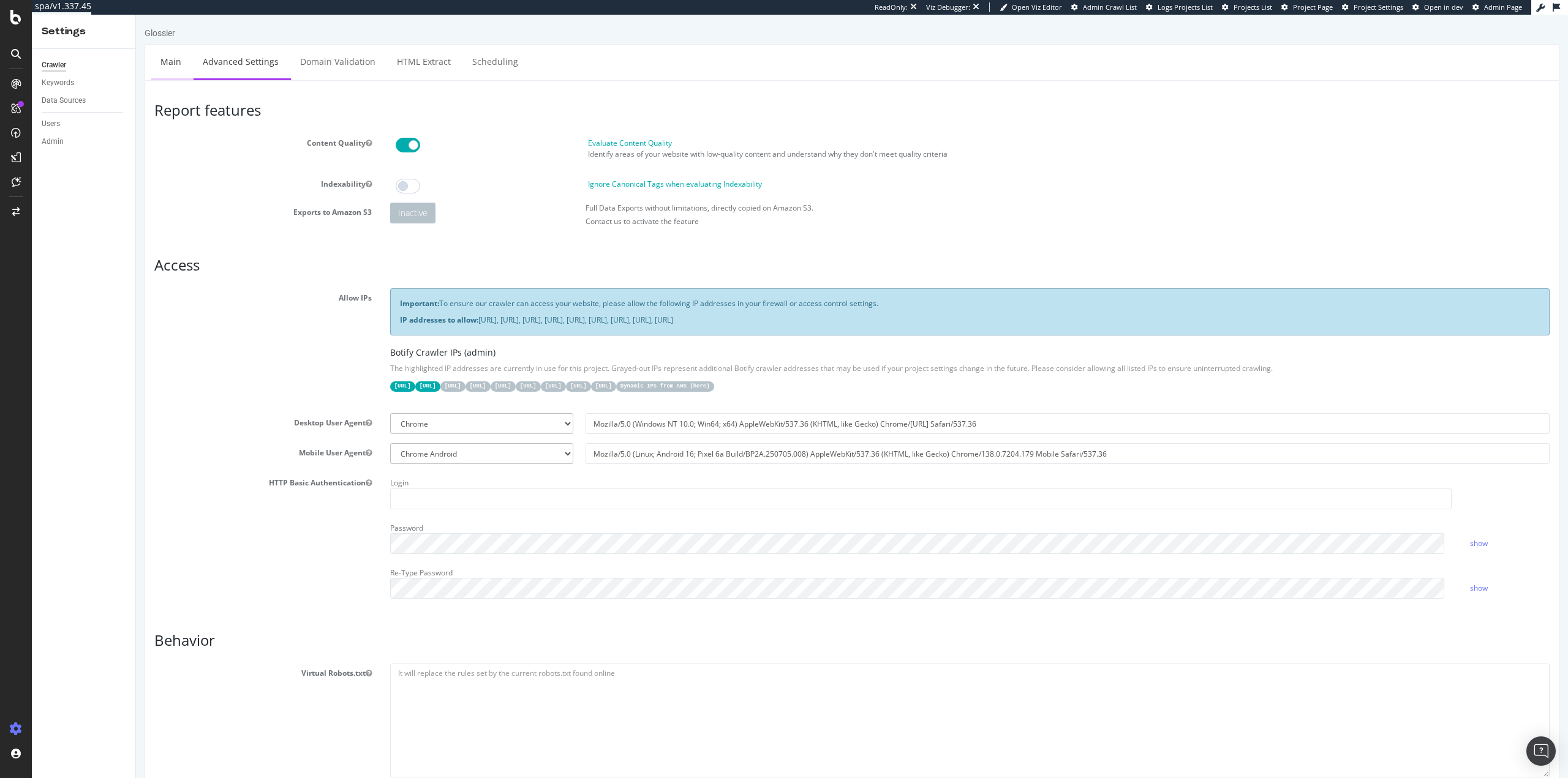
click at [171, 66] on link "Main" at bounding box center [171, 61] width 39 height 34
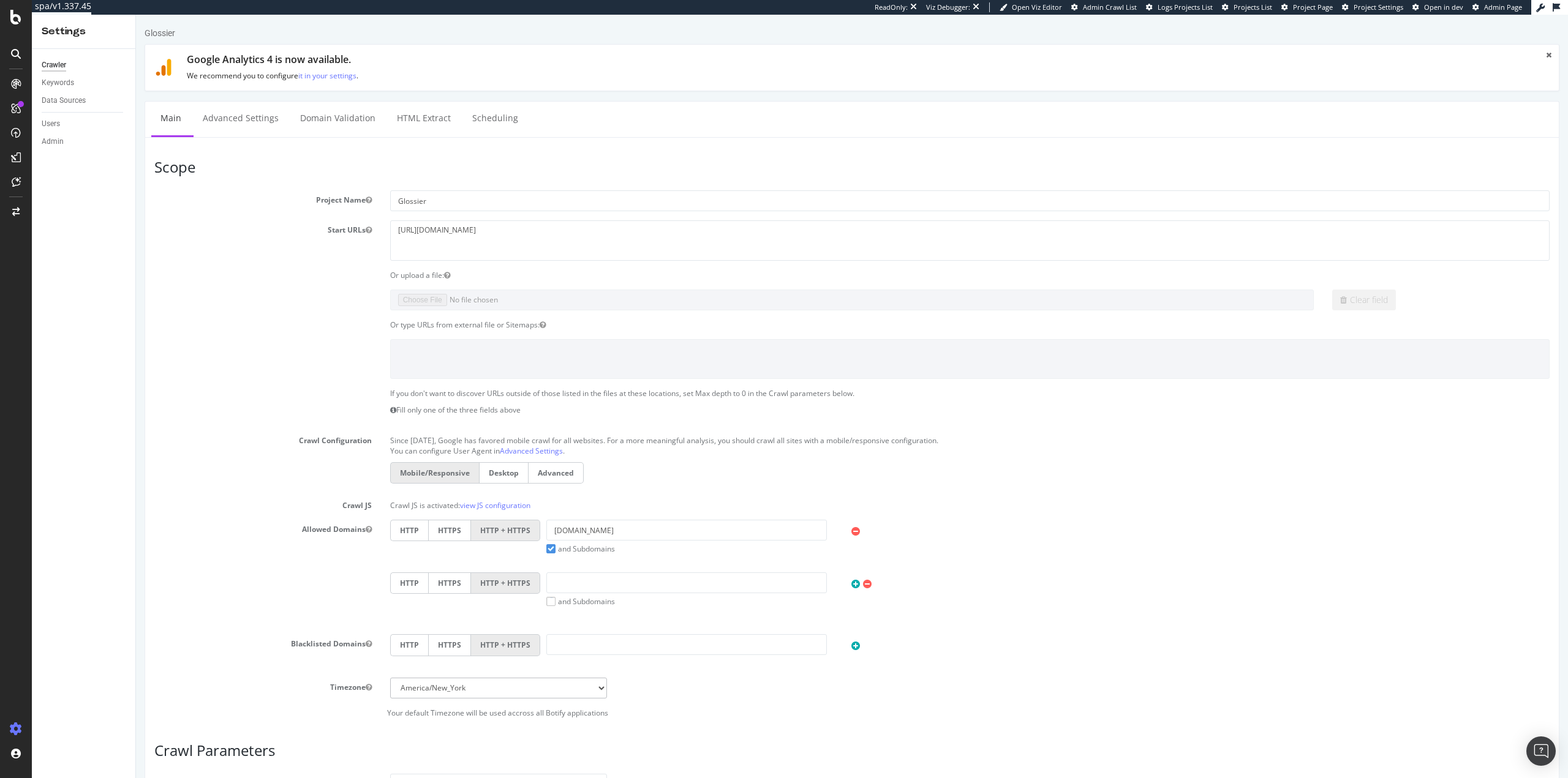
click at [210, 474] on div "Crawl Configuration Since September 2020, Google has favored mobile crawl for a…" at bounding box center [851, 459] width 1413 height 55
click at [51, 126] on div "Users" at bounding box center [51, 124] width 18 height 13
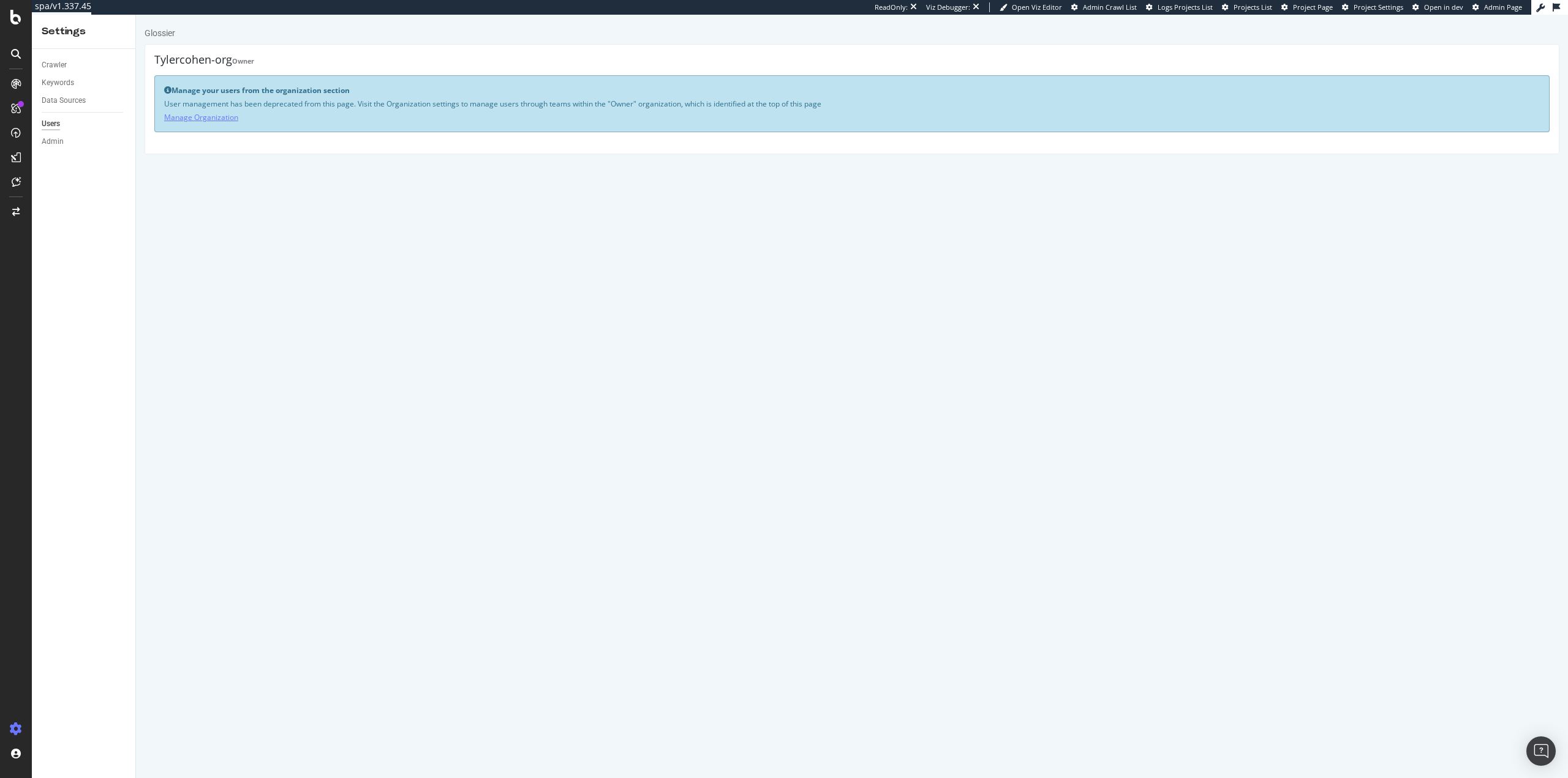
click at [193, 117] on link "Manage Organization" at bounding box center [201, 117] width 75 height 11
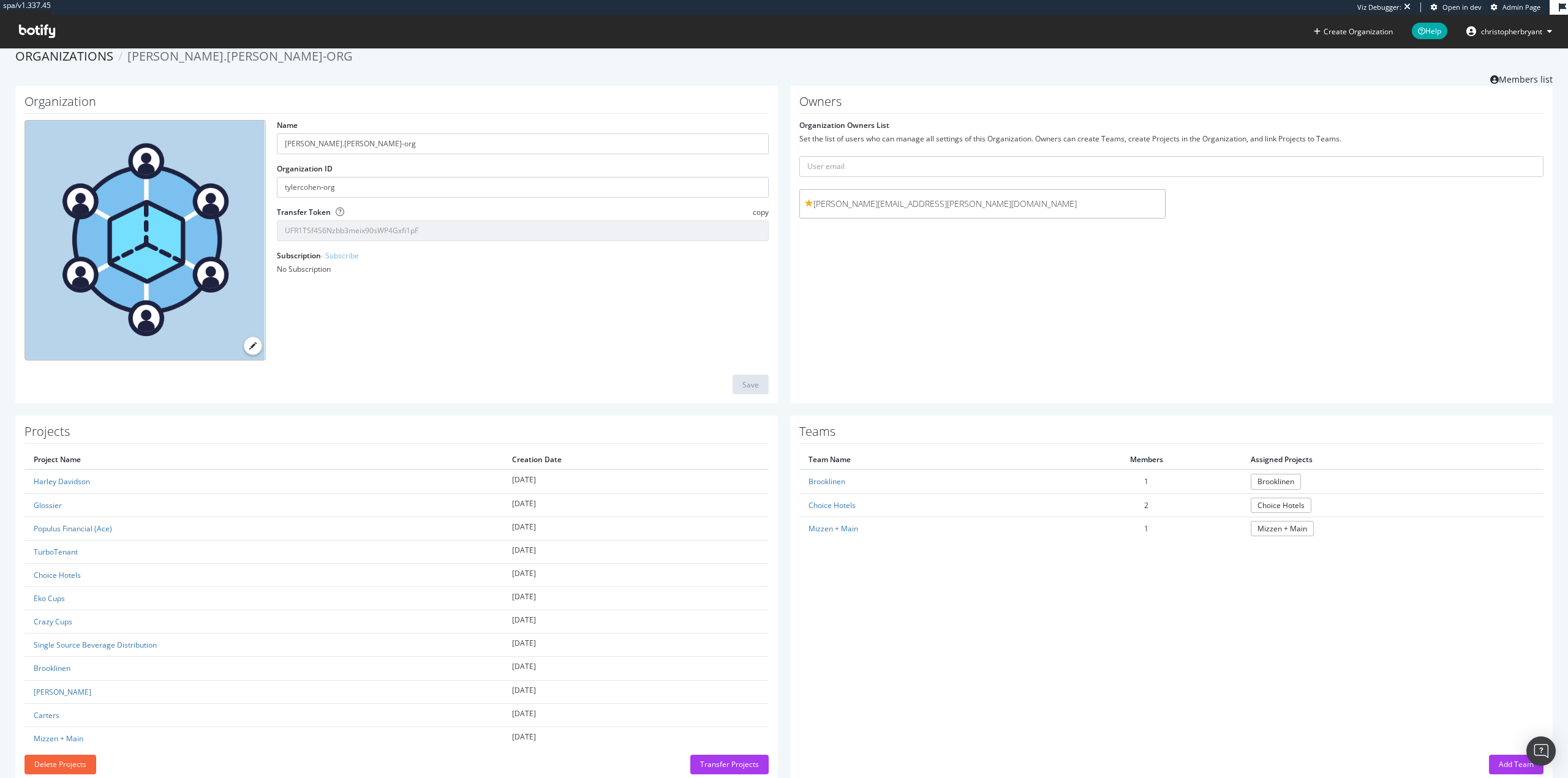
scroll to position [41, 0]
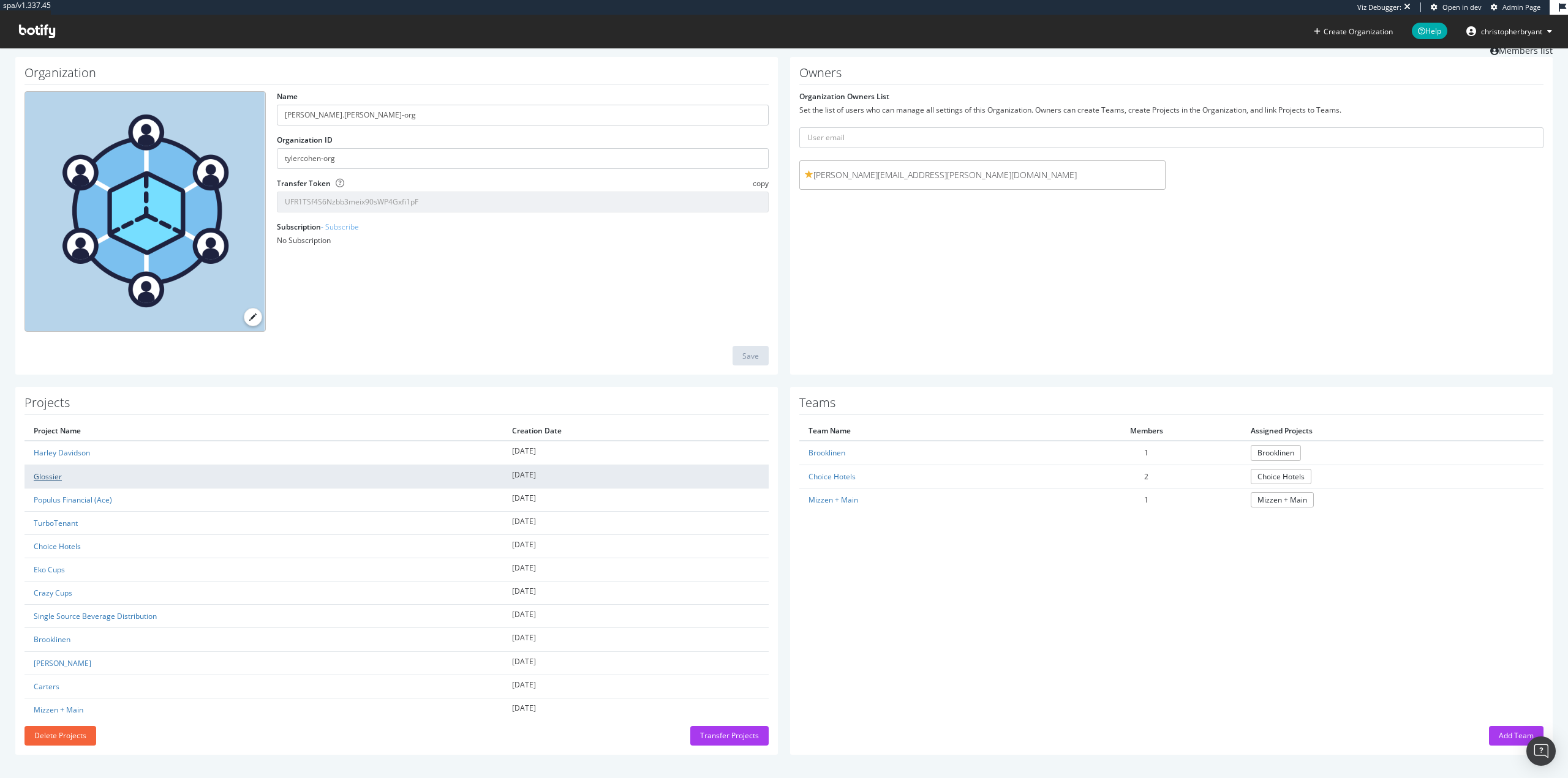
click at [53, 478] on link "Glossier" at bounding box center [48, 477] width 28 height 11
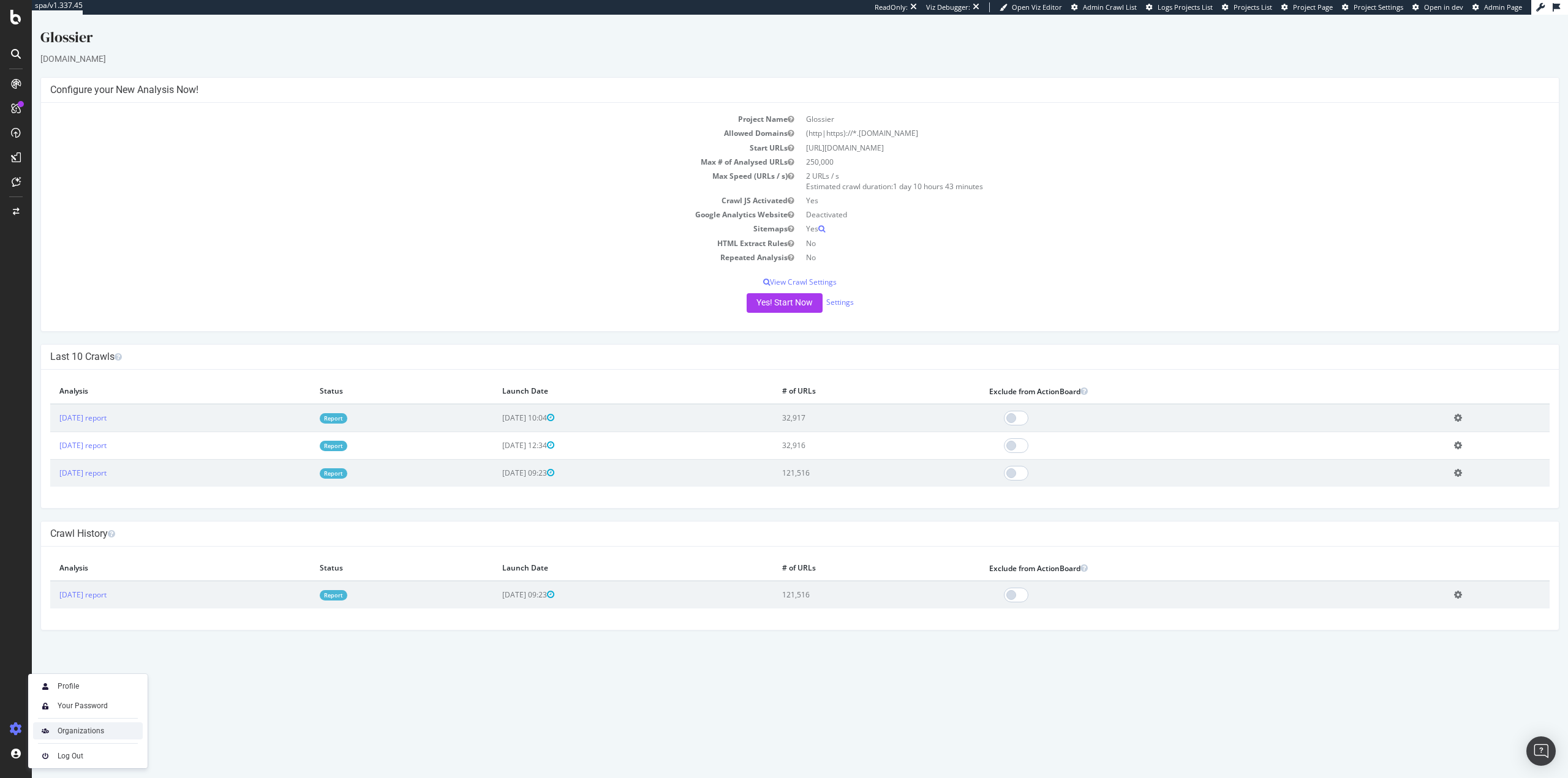
click at [73, 728] on div "Organizations" at bounding box center [81, 731] width 46 height 10
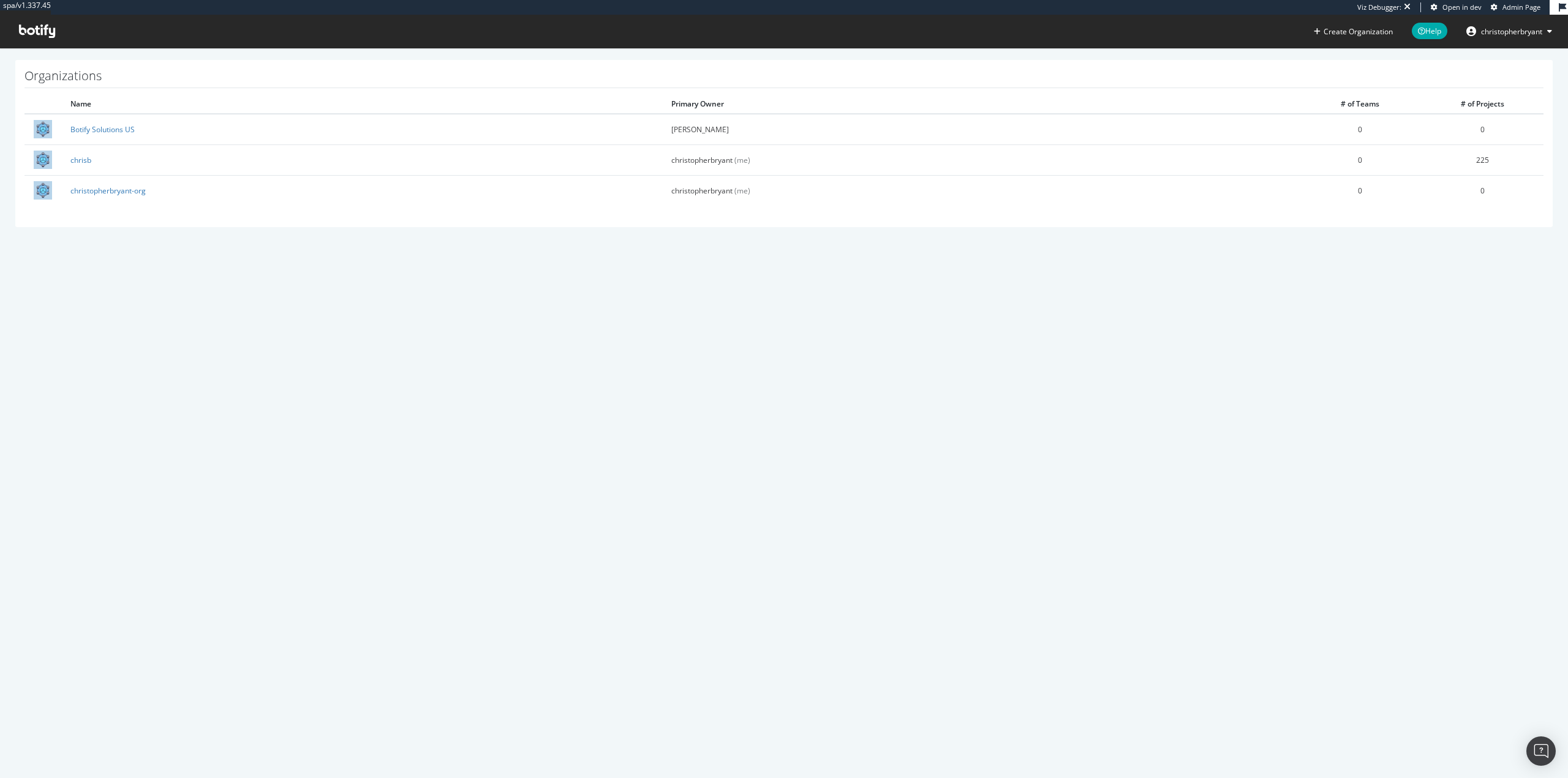
drag, startPoint x: 354, startPoint y: 488, endPoint x: 362, endPoint y: 481, distance: 10.6
click at [357, 485] on div "spa/v1.337.45 Viz Debugger: Open in dev Admin Page Create Organization Help chr…" at bounding box center [784, 389] width 1568 height 778
click at [1505, 34] on span "christopherbryant" at bounding box center [1512, 31] width 61 height 11
click at [1040, 420] on div "spa/v1.337.45 Viz Debugger: Open in dev Admin Page Create Organization Help chr…" at bounding box center [784, 389] width 1568 height 778
drag, startPoint x: 952, startPoint y: 419, endPoint x: 942, endPoint y: 415, distance: 10.8
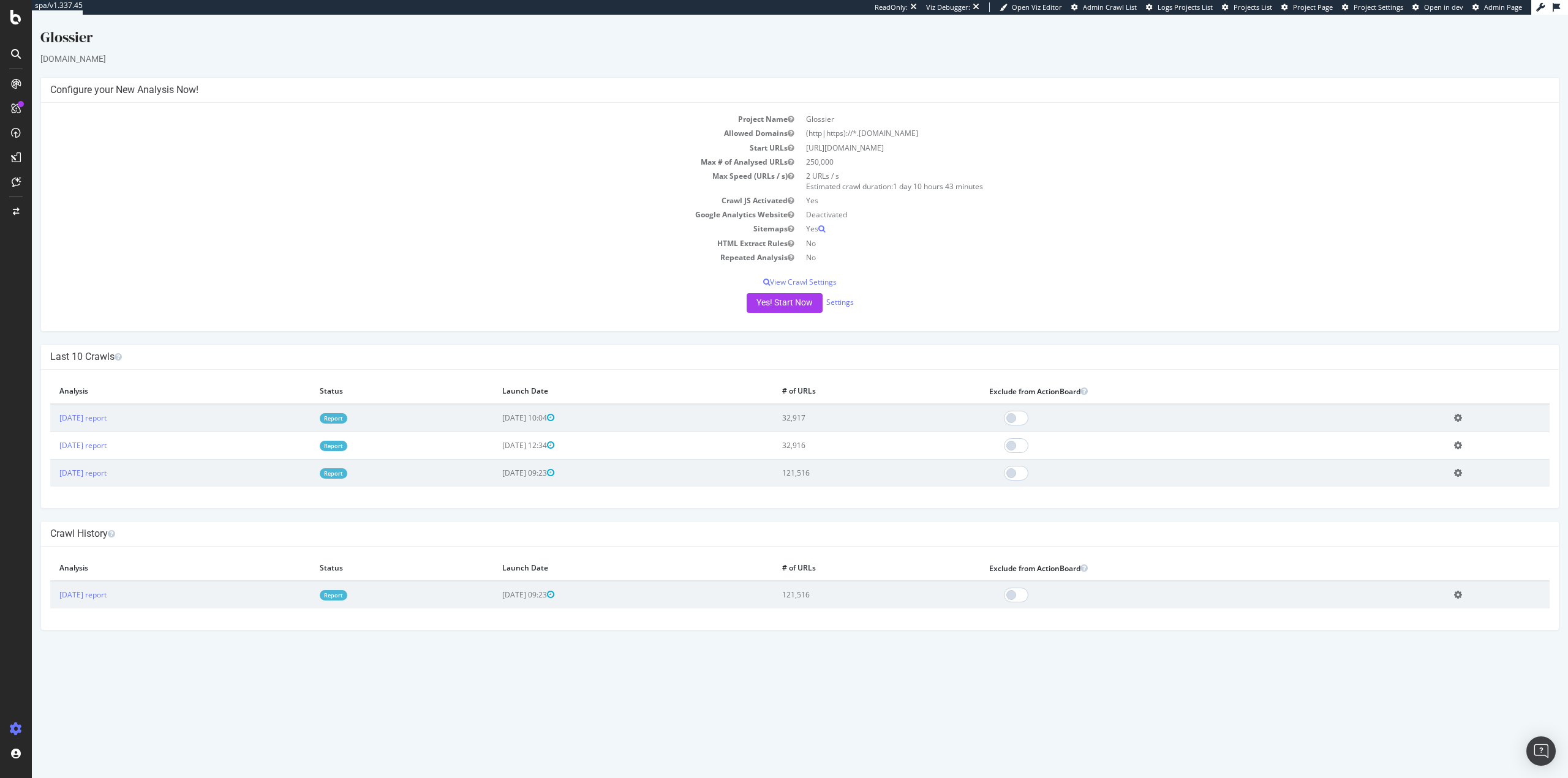
click at [470, 233] on td "Sitemaps" at bounding box center [426, 228] width 750 height 14
click at [844, 295] on div "Yes! Start Now Settings" at bounding box center [800, 303] width 1499 height 20
click at [61, 672] on div "Project settings" at bounding box center [64, 675] width 51 height 10
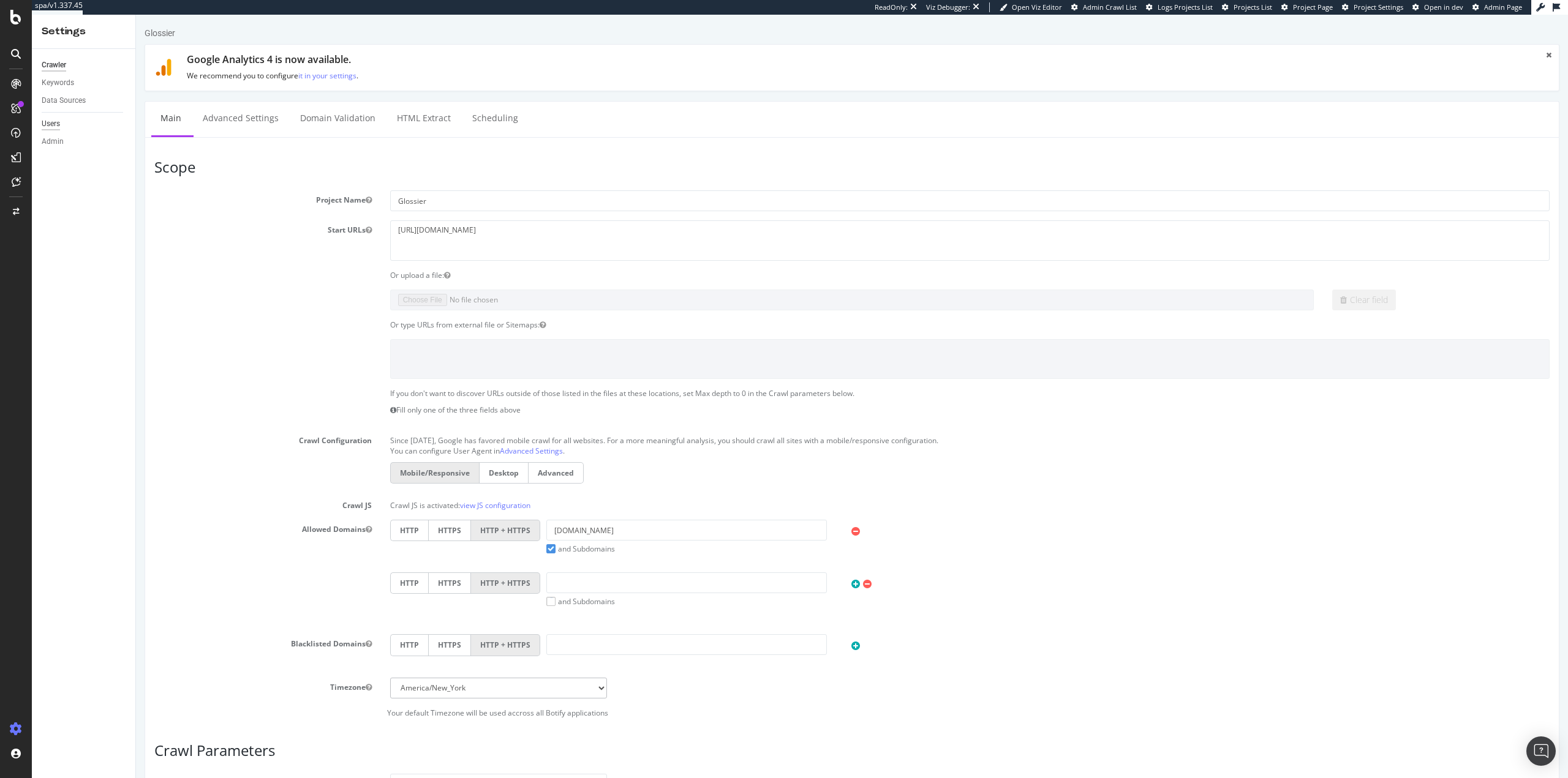
click at [41, 121] on div "Users" at bounding box center [51, 124] width 18 height 13
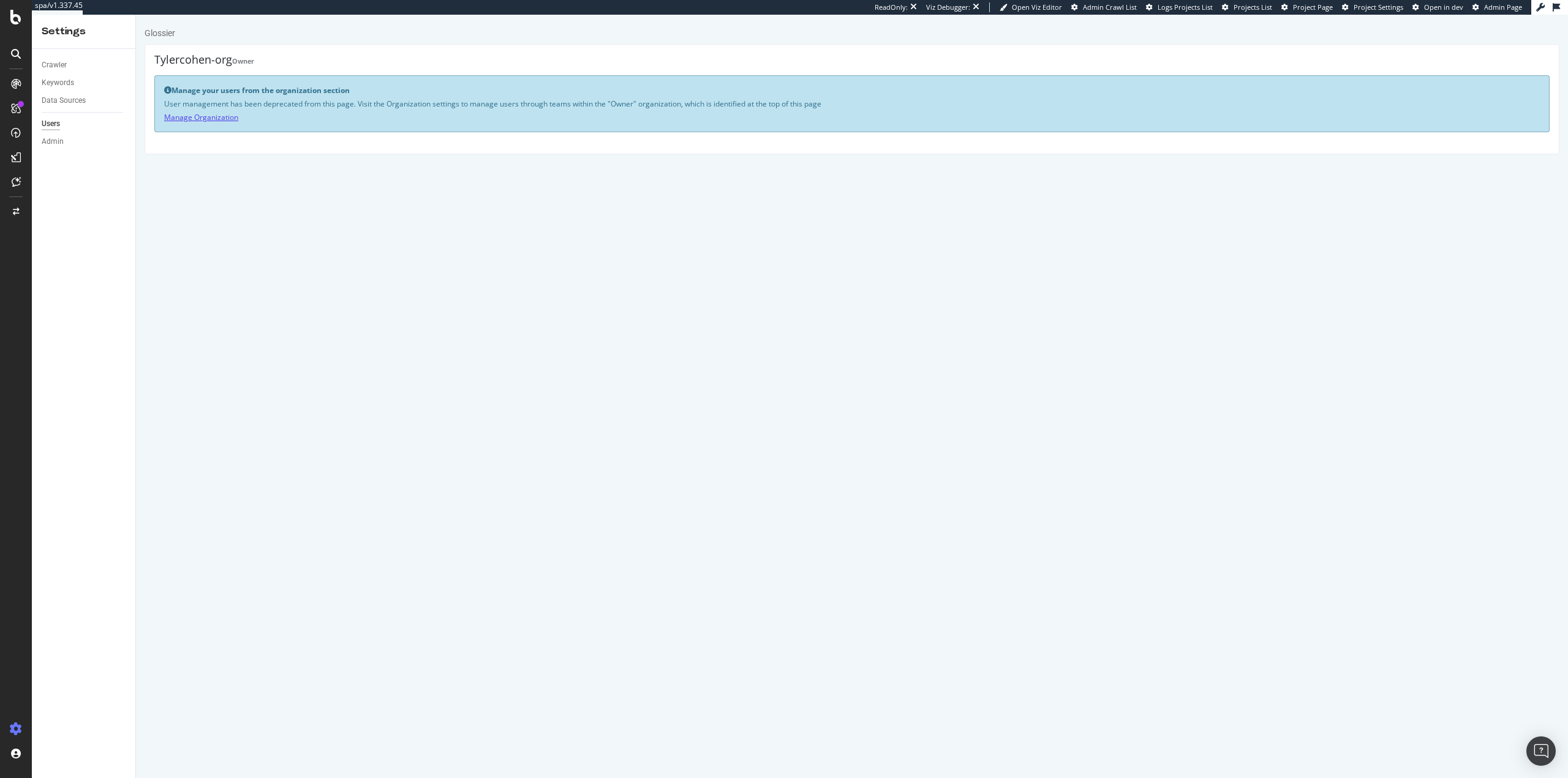
click at [202, 121] on link "Manage Organization" at bounding box center [201, 117] width 75 height 11
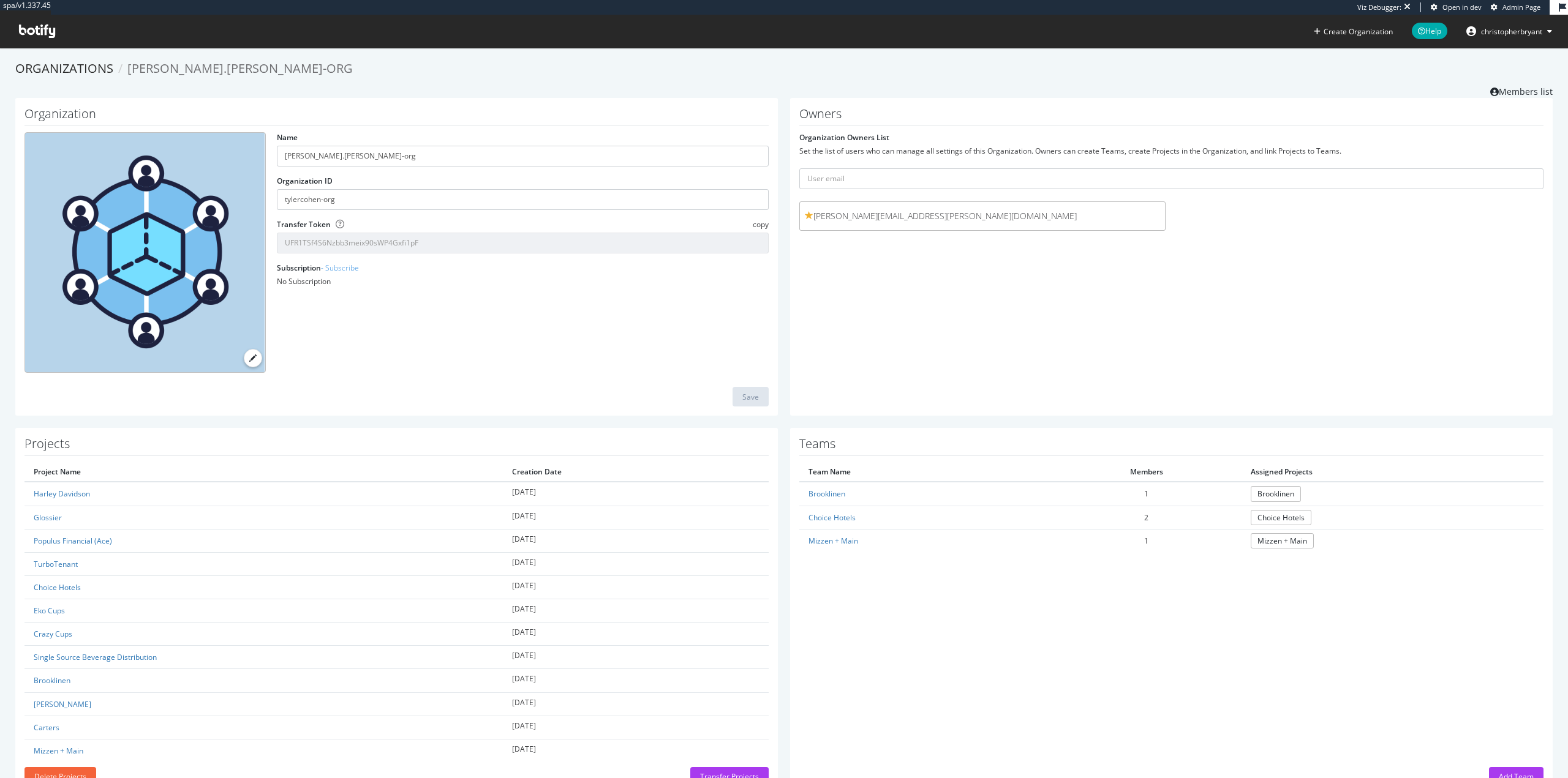
click at [1130, 650] on div "Teams Team Name Members Assigned Projects Brooklinen 1 Brooklinen Choice Hotels…" at bounding box center [1171, 612] width 762 height 368
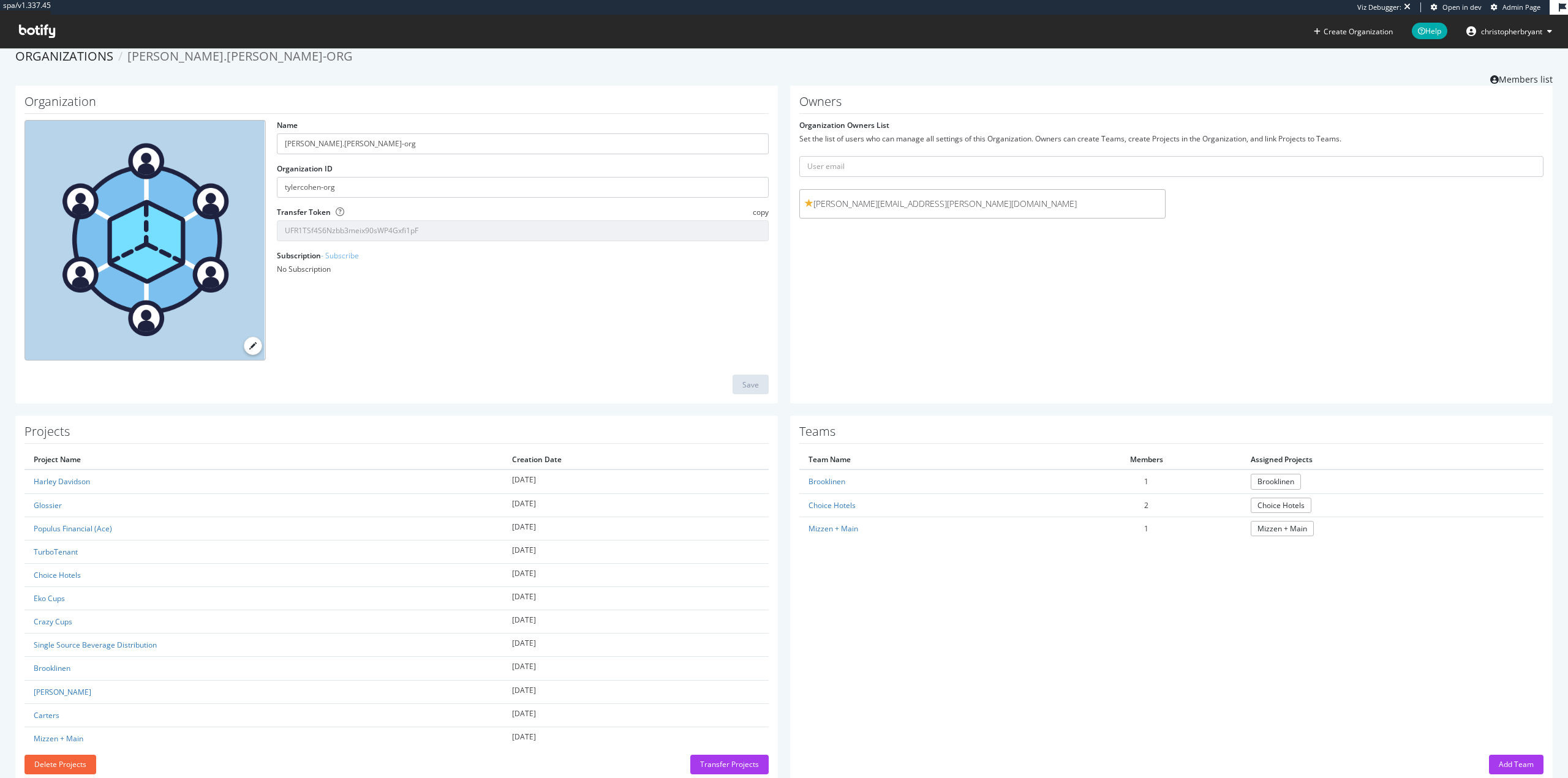
scroll to position [41, 0]
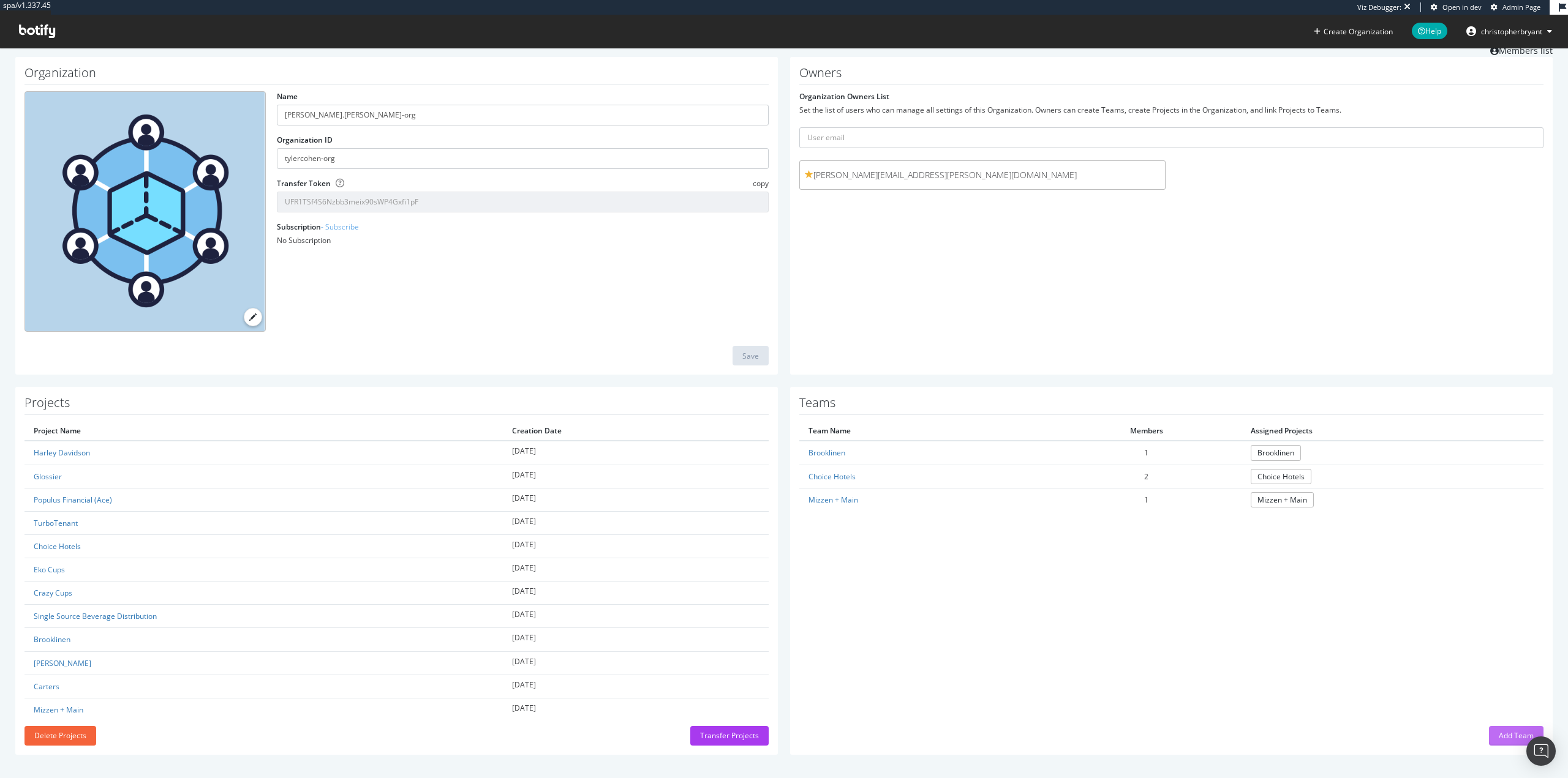
click at [1510, 733] on div "Add Team" at bounding box center [1516, 736] width 35 height 11
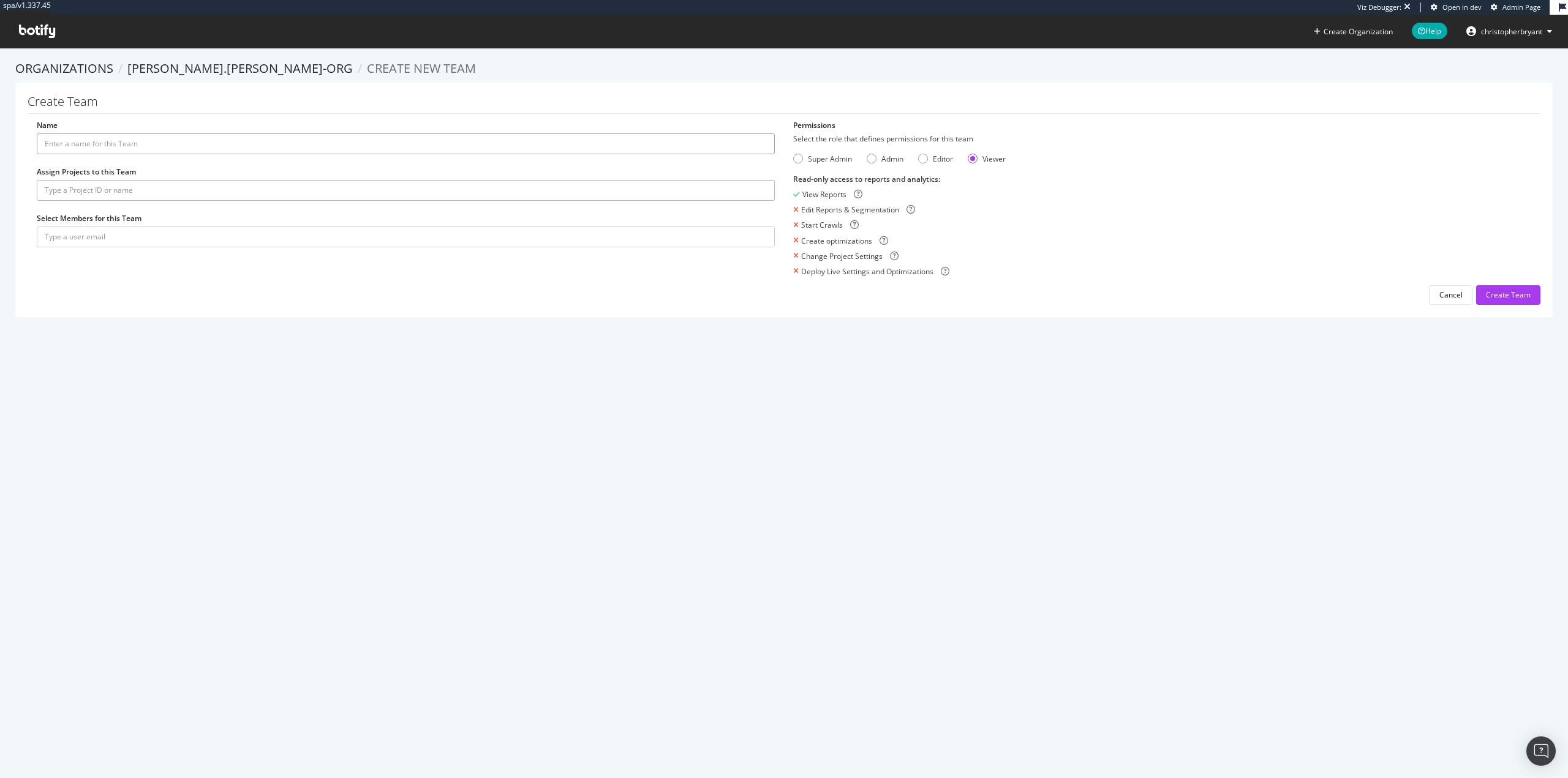
click at [89, 146] on input "Name" at bounding box center [405, 143] width 738 height 21
type input "ChrisB SC"
click at [99, 194] on input "text" at bounding box center [405, 190] width 738 height 21
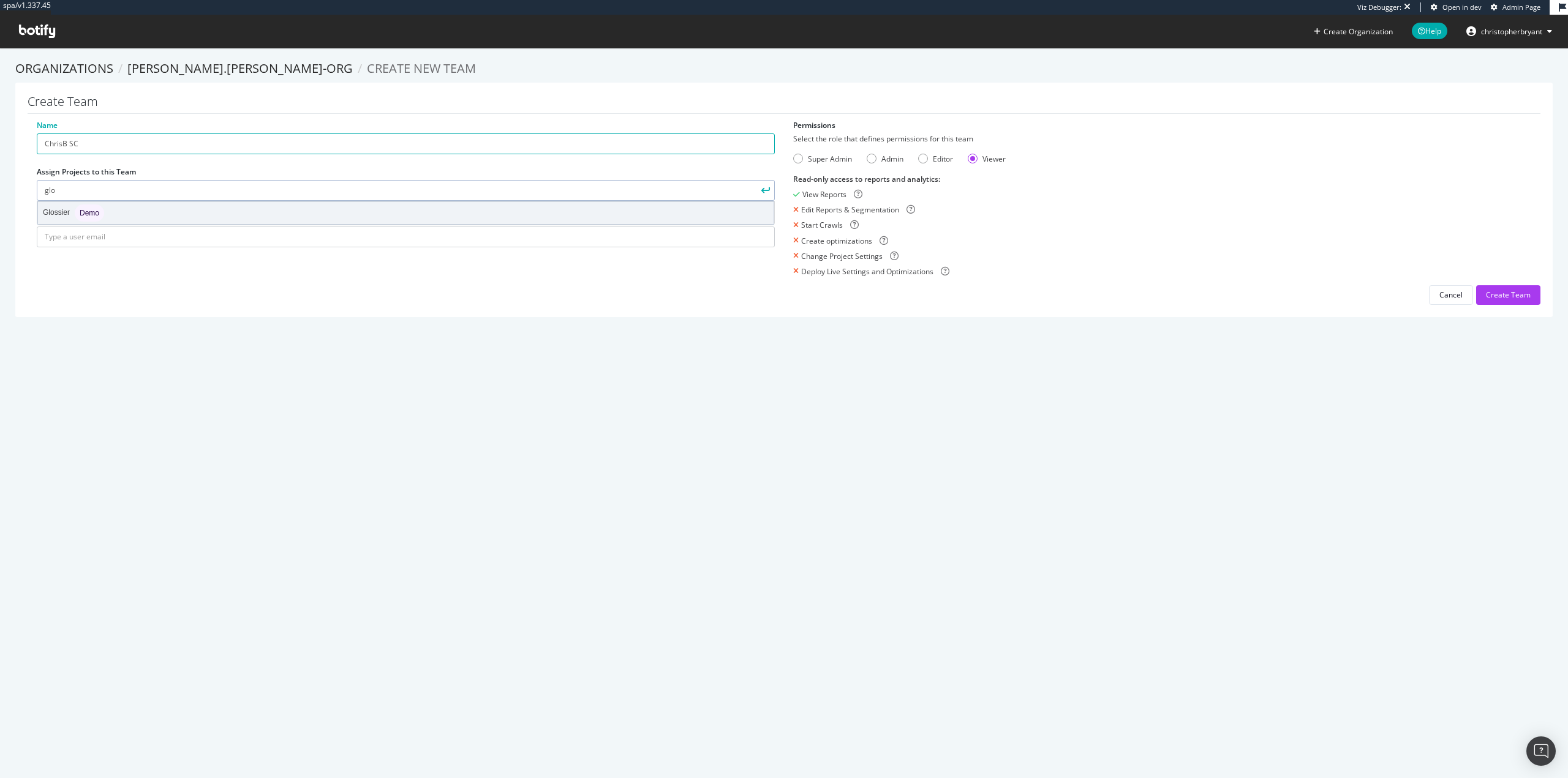
type input "glo"
click at [142, 215] on div "Glossier Demo" at bounding box center [406, 213] width 736 height 22
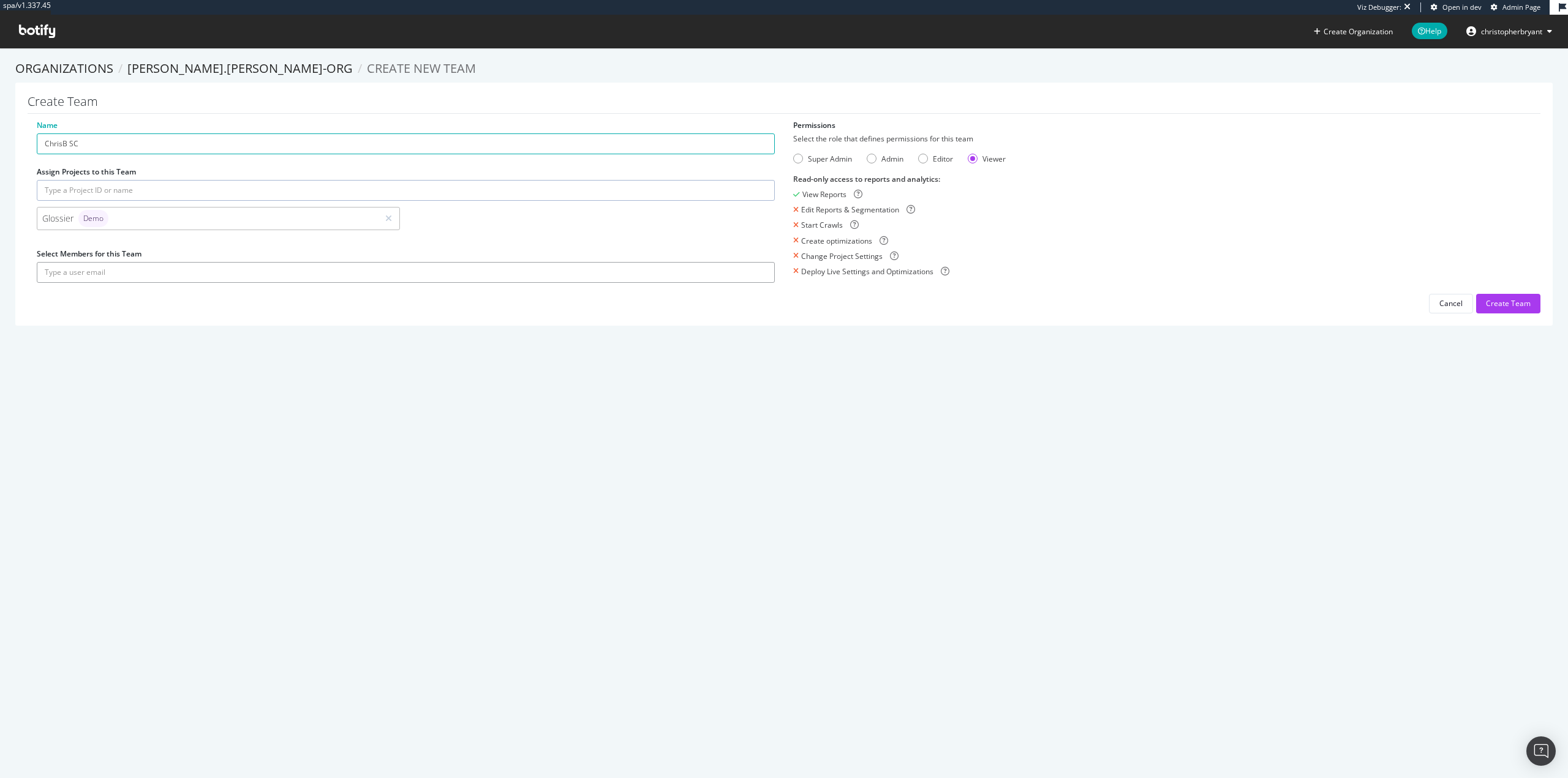
click at [137, 279] on input "text" at bounding box center [405, 272] width 738 height 21
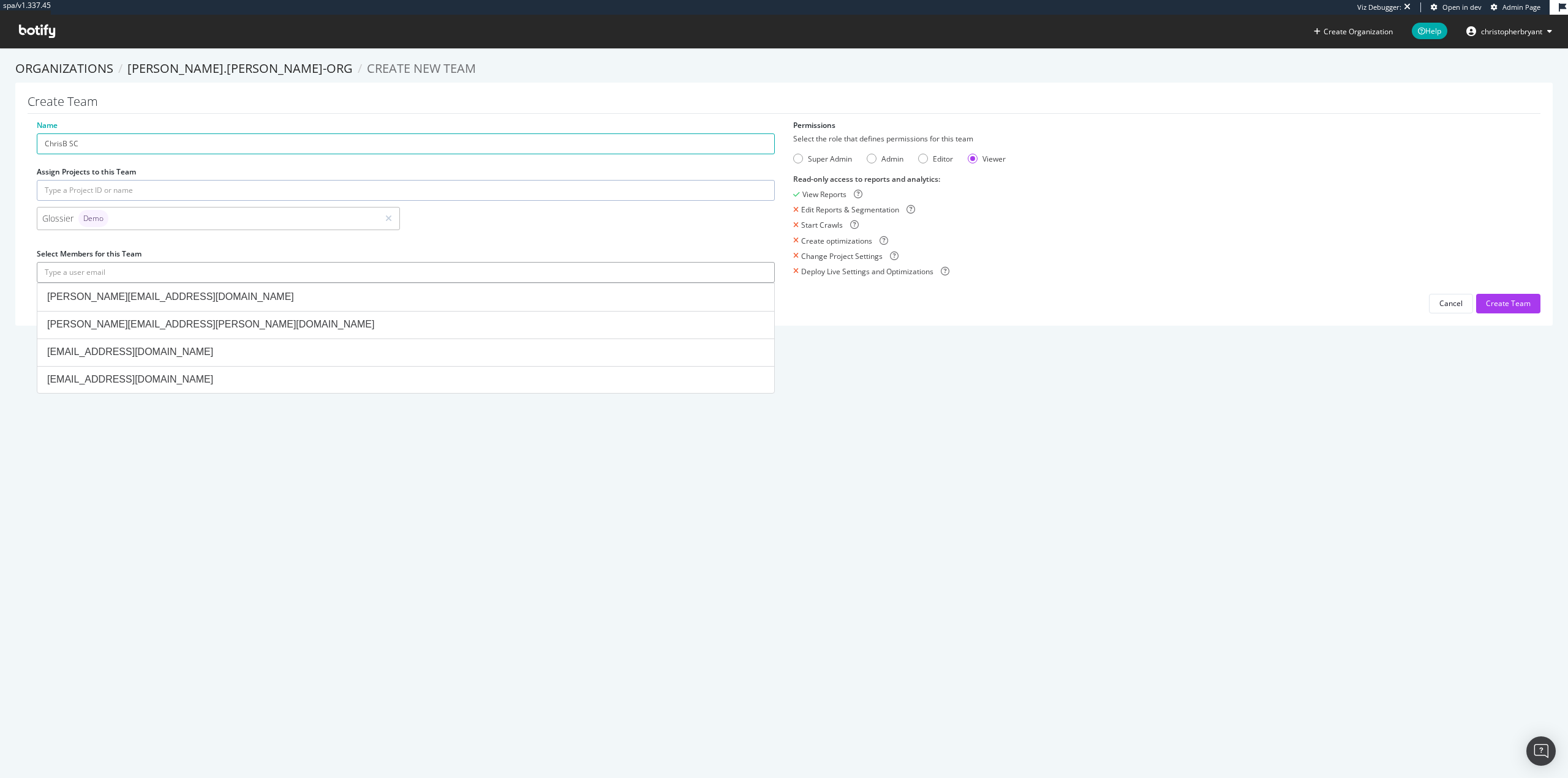
click at [135, 271] on input "text" at bounding box center [405, 272] width 738 height 21
click at [918, 484] on div "spa/v1.337.45 Viz Debugger: Open in dev Admin Page Create Organization Help chr…" at bounding box center [784, 389] width 1568 height 778
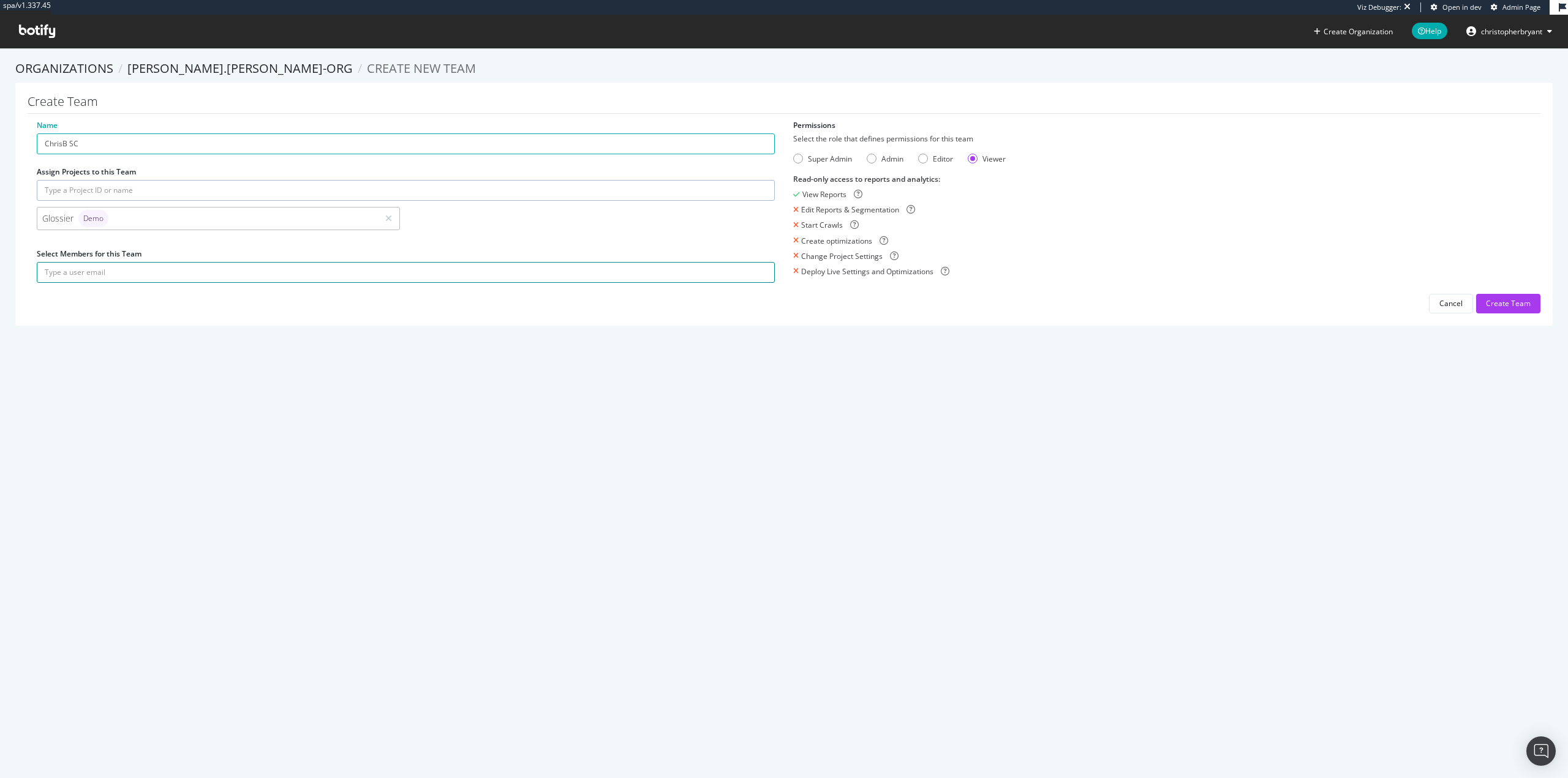
click at [352, 274] on input "text" at bounding box center [405, 272] width 738 height 21
type input "[PERSON_NAME][EMAIL_ADDRESS][DOMAIN_NAME]"
click at [397, 296] on div "Name ChrisB SC Assign Projects to this Team Glossier Demo Select Members for th…" at bounding box center [783, 217] width 1513 height 194
click at [796, 156] on div "Super Admin" at bounding box center [798, 159] width 10 height 10
click at [868, 159] on div "Admin" at bounding box center [872, 159] width 10 height 10
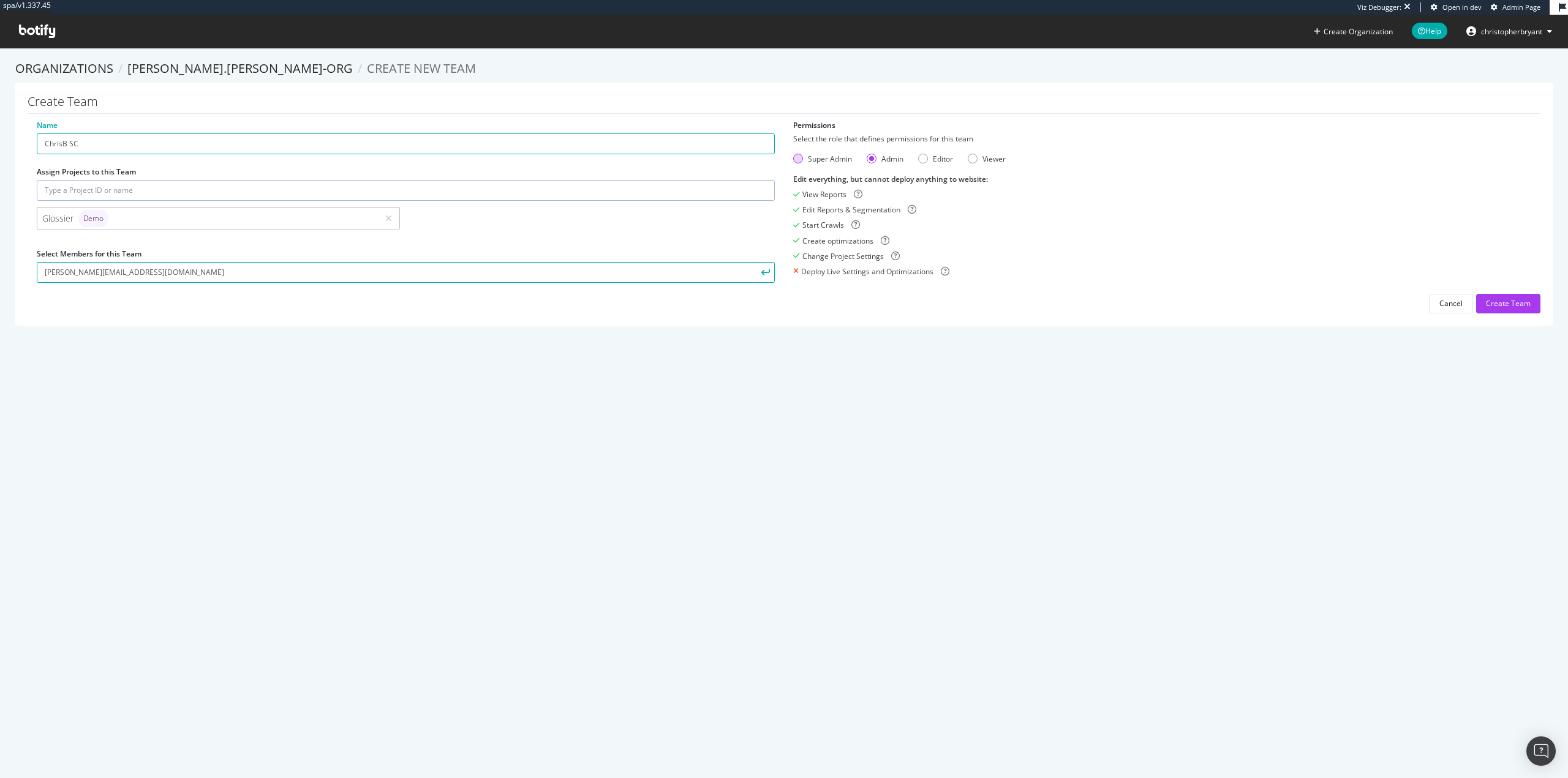
click at [800, 154] on div "Super Admin" at bounding box center [822, 159] width 59 height 11
click at [762, 273] on icon "submit" at bounding box center [766, 272] width 8 height 7
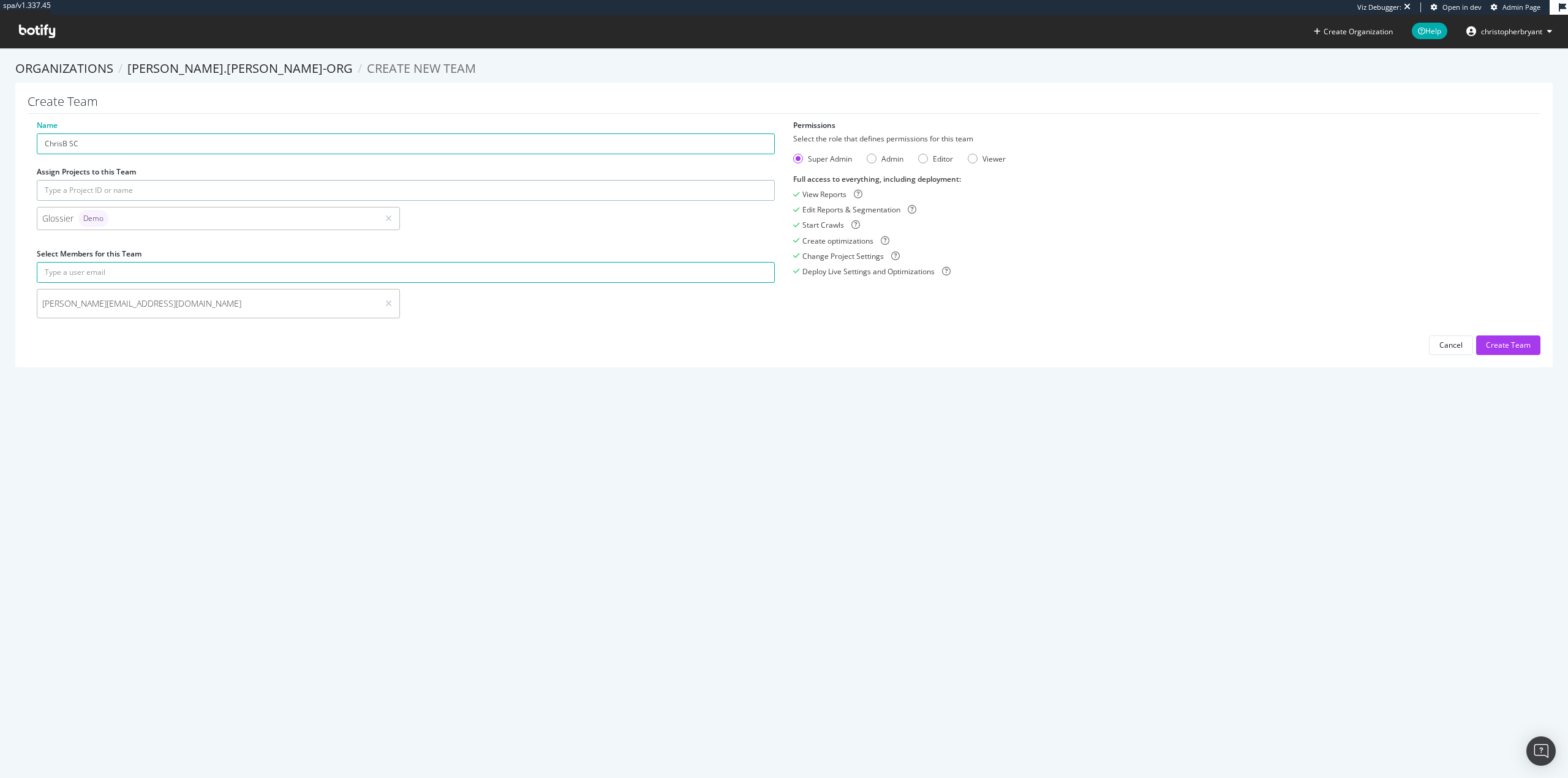
click at [640, 373] on section "Organizations tyler.cohen-org Create new Team Create Team Name ChrisB SC Assign…" at bounding box center [784, 220] width 1568 height 344
click at [1508, 344] on div "Create Team" at bounding box center [1508, 345] width 45 height 11
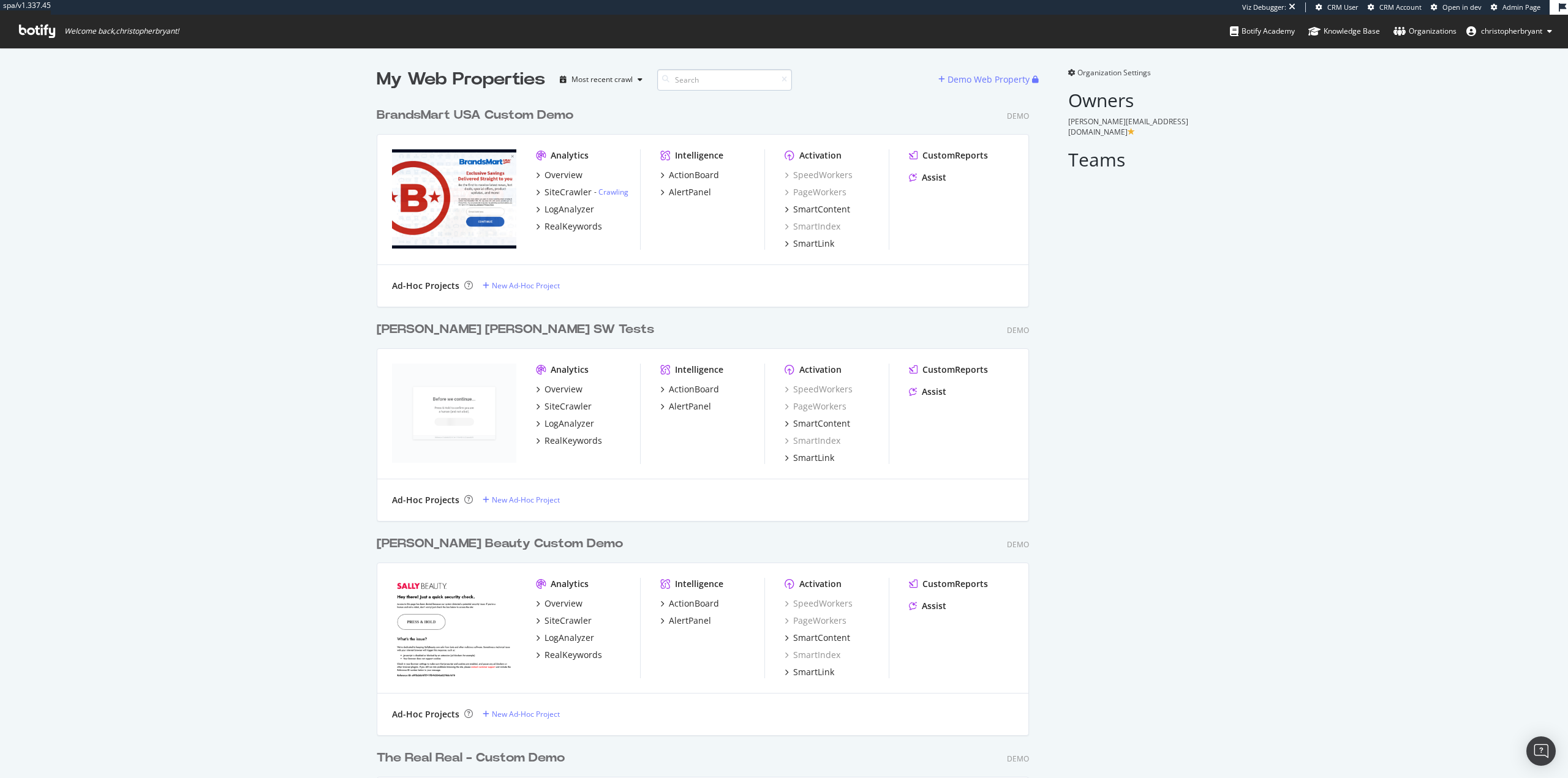
click at [682, 76] on input at bounding box center [724, 80] width 135 height 22
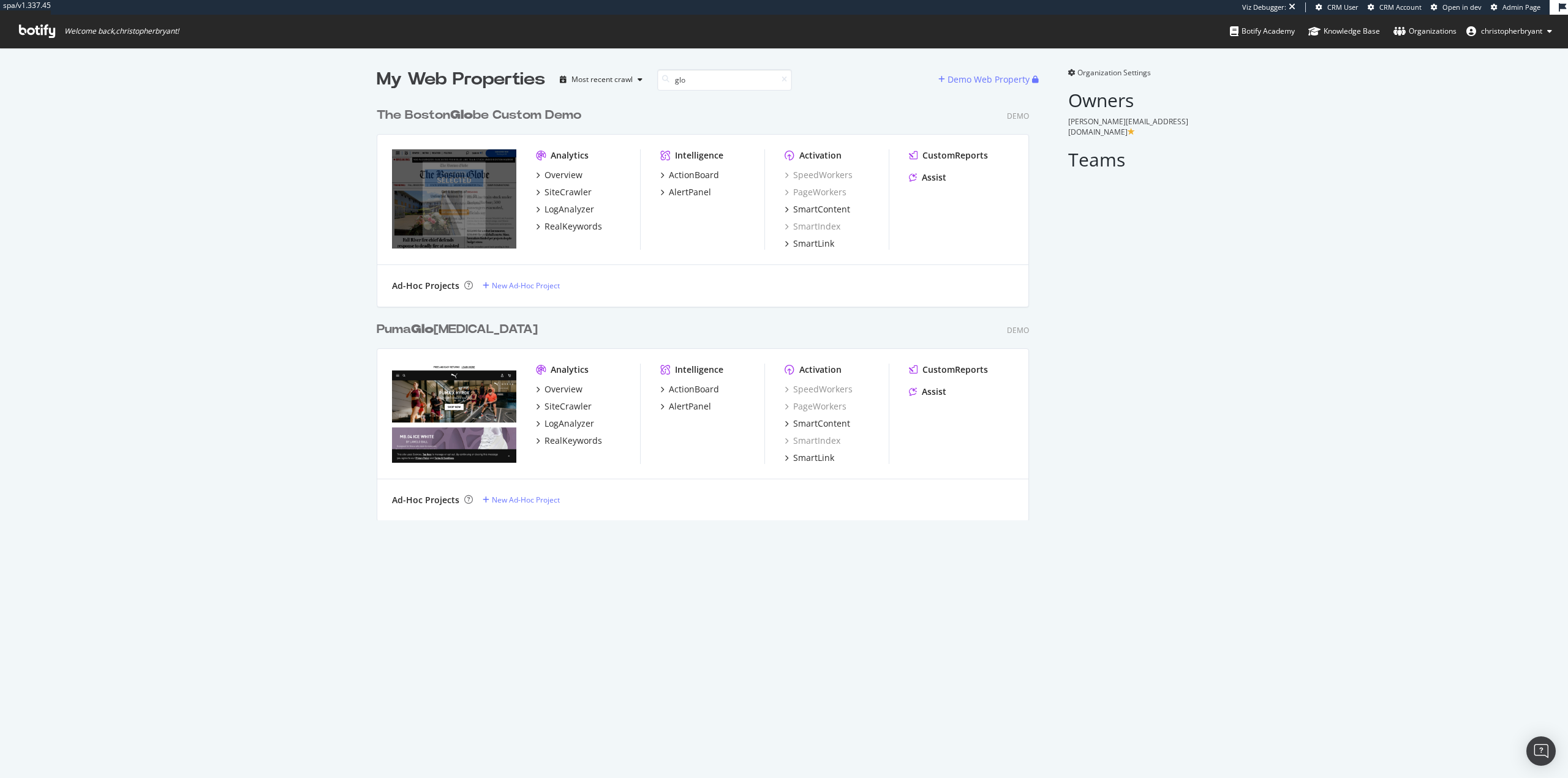
type input "glo"
drag, startPoint x: 1324, startPoint y: 238, endPoint x: 1298, endPoint y: 178, distance: 65.4
click at [1320, 237] on div "My Web Properties Most recent crawl glo Demo Web Property The Boston Glo be Cus…" at bounding box center [784, 294] width 1568 height 492
click at [1237, 295] on div "My Web Properties Most recent crawl glo Demo Web Property The Boston Glo be Cus…" at bounding box center [784, 294] width 1568 height 492
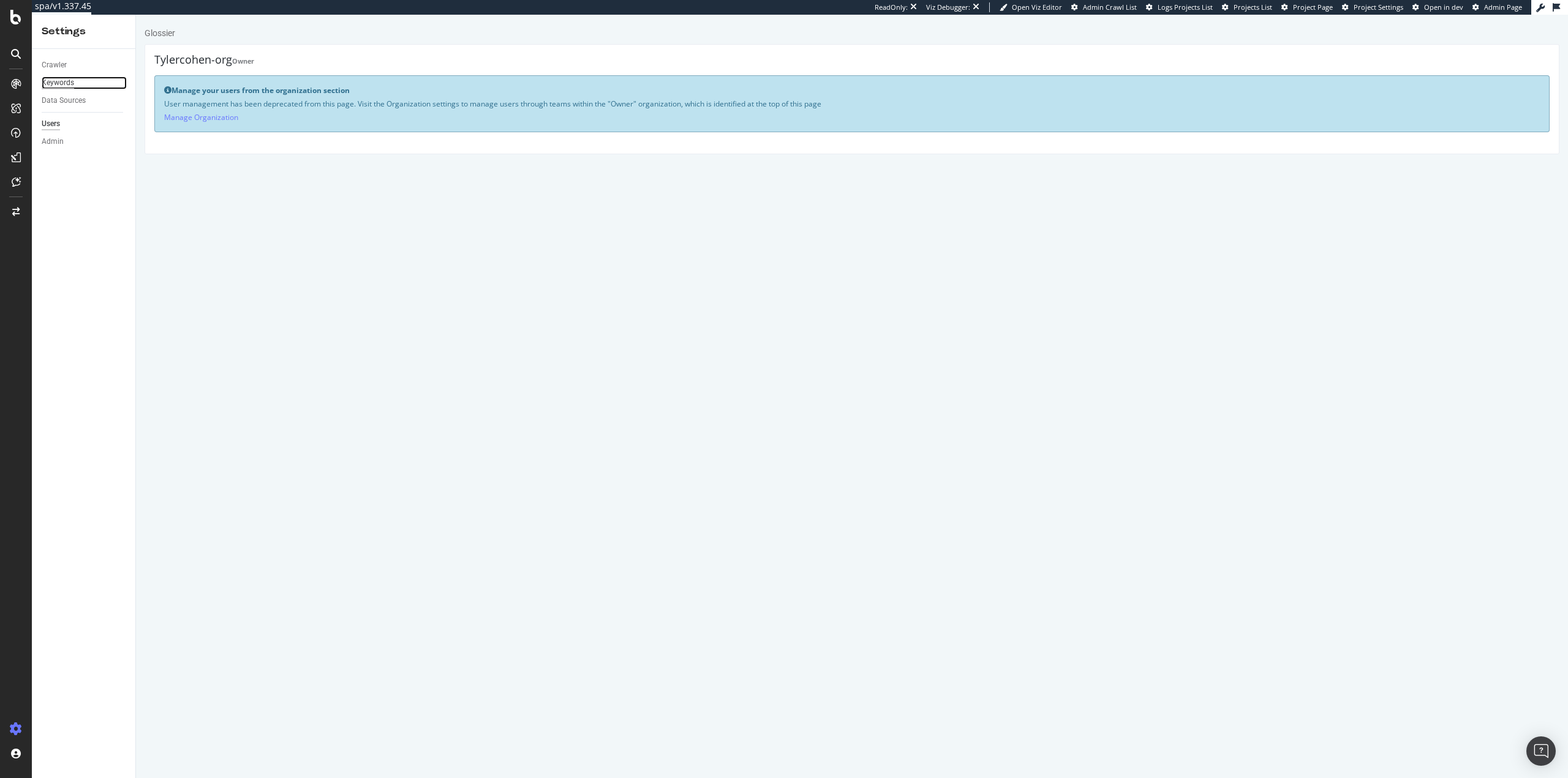
click at [56, 82] on div "Keywords" at bounding box center [57, 83] width 32 height 13
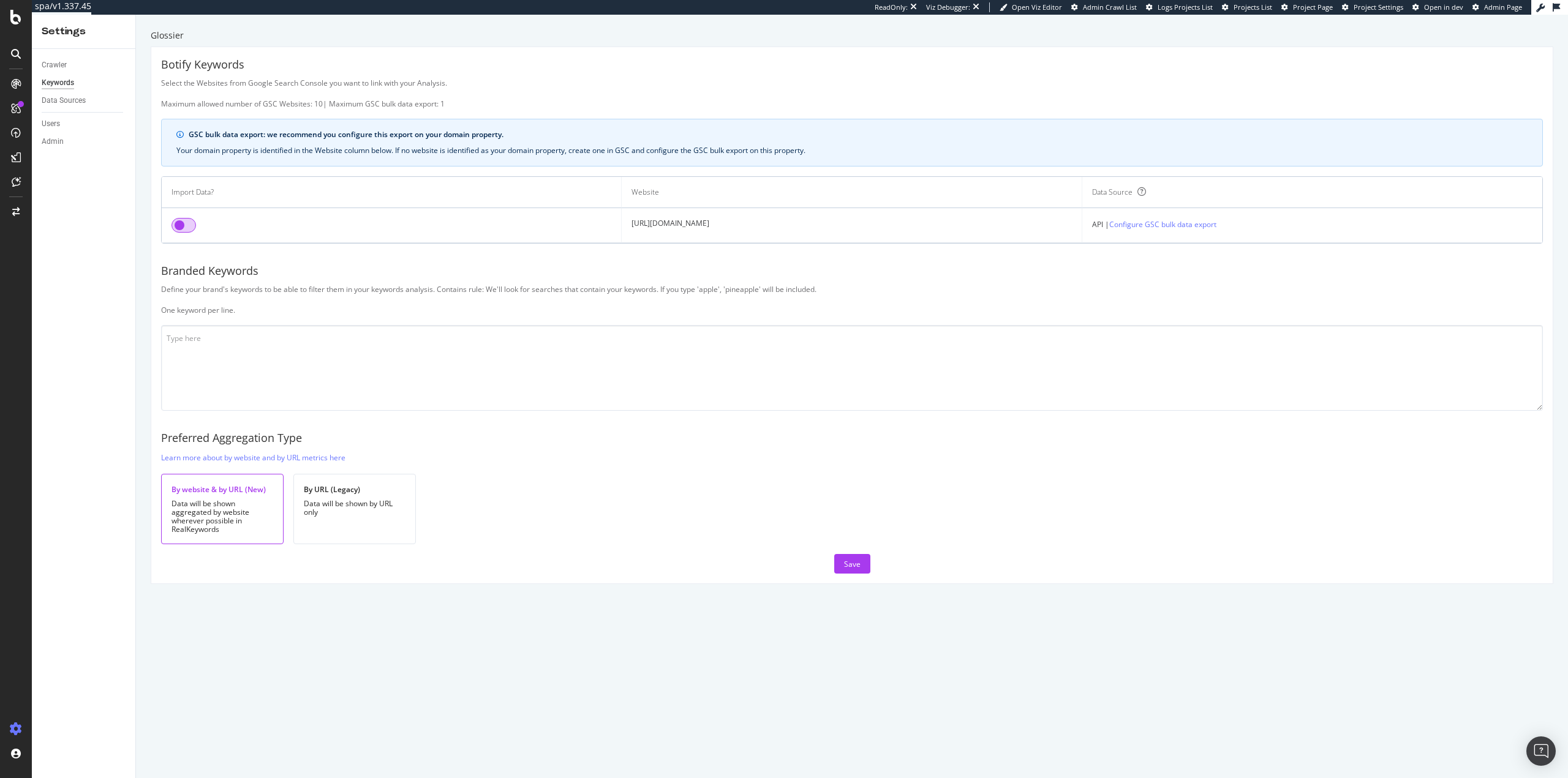
click at [182, 229] on input "checkbox" at bounding box center [184, 225] width 25 height 15
click at [250, 373] on textarea at bounding box center [852, 368] width 1382 height 86
click at [551, 378] on textarea at bounding box center [852, 368] width 1382 height 86
paste textarea "glossier glosier [PERSON_NAME] [PERSON_NAME] glosie glossir glossierr glosssier…"
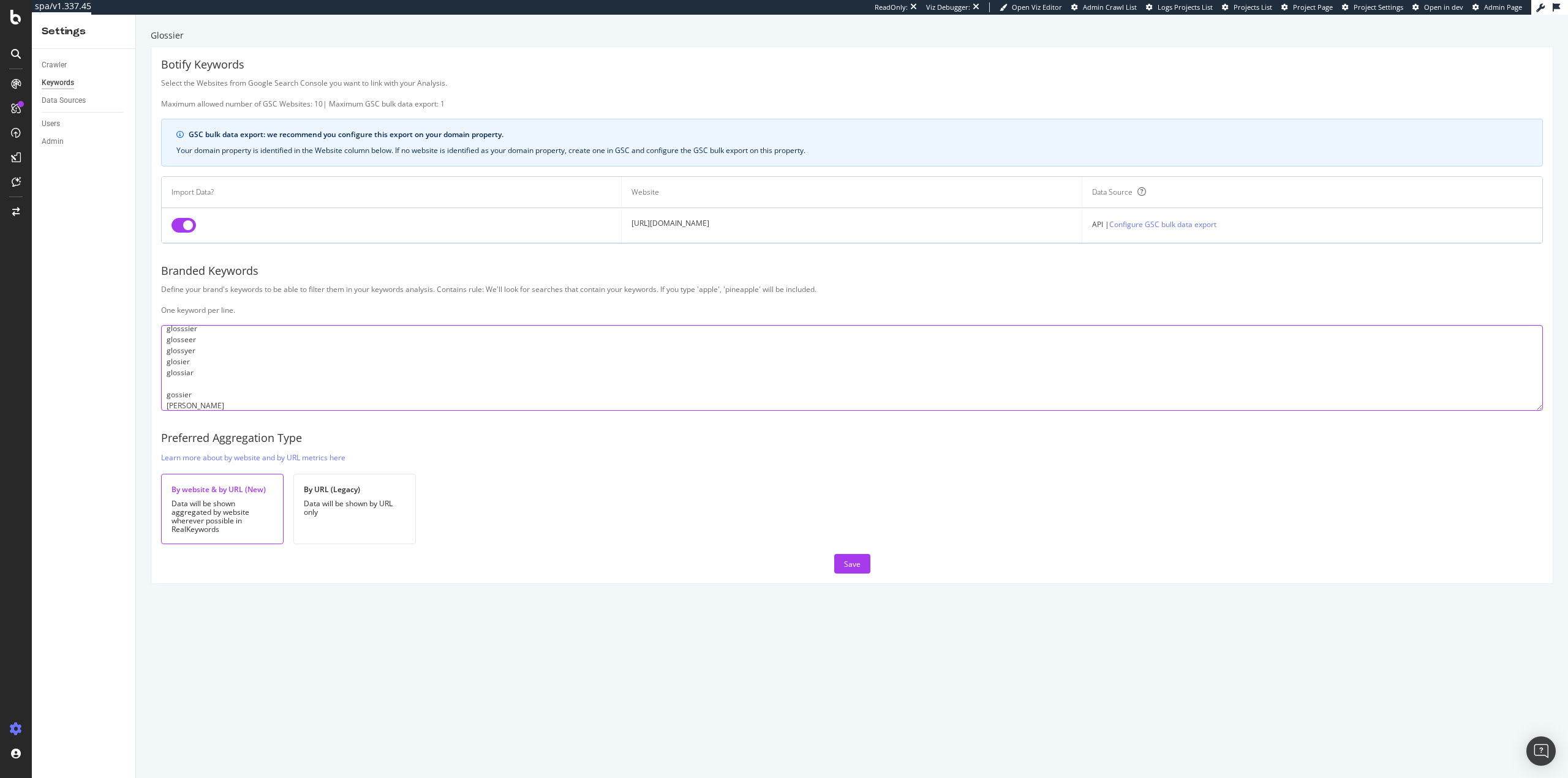
click at [209, 391] on textarea "glossier glosier [PERSON_NAME] [PERSON_NAME] glosie glossir glossierr glosssier…" at bounding box center [852, 368] width 1382 height 86
click at [206, 404] on textarea "glossier glosier [PERSON_NAME] [PERSON_NAME] glosie glossir glossierr glosssier…" at bounding box center [852, 368] width 1382 height 86
click at [213, 341] on textarea "glossier glosier [PERSON_NAME] [PERSON_NAME] glosie glossir glossierr glosssier…" at bounding box center [852, 368] width 1382 height 86
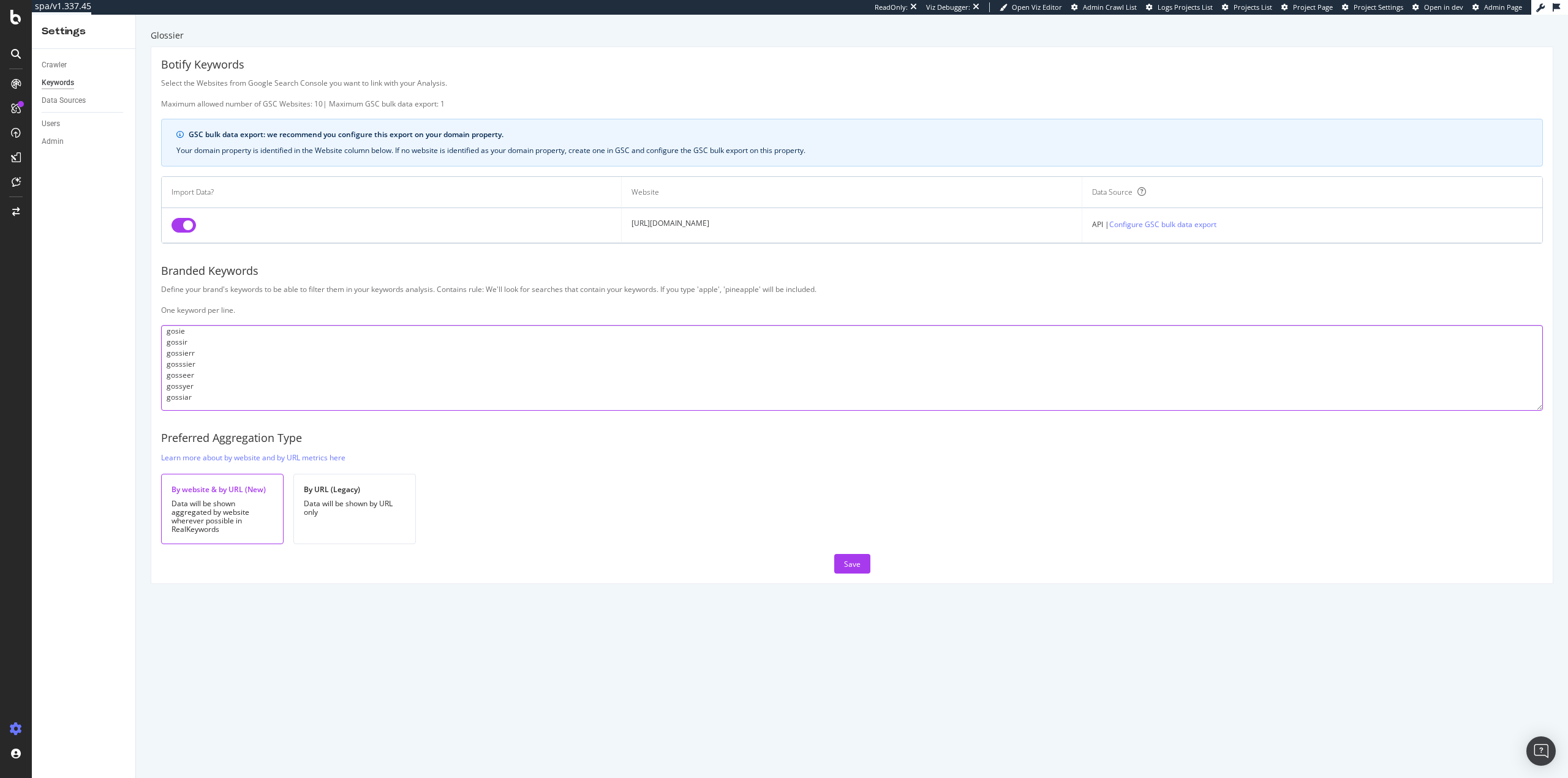
drag, startPoint x: 210, startPoint y: 396, endPoint x: 209, endPoint y: 402, distance: 6.1
click at [209, 397] on textarea "glossier glosier [PERSON_NAME] [PERSON_NAME] glosie glossir glossierr glosssier…" at bounding box center [852, 368] width 1382 height 86
type textarea "glossier glosier [PERSON_NAME] [PERSON_NAME] glosie glossir glossierr glosssier…"
click at [922, 540] on div "By website & by URL (New) Data will be shown aggregated by website wherever pos…" at bounding box center [852, 509] width 1382 height 70
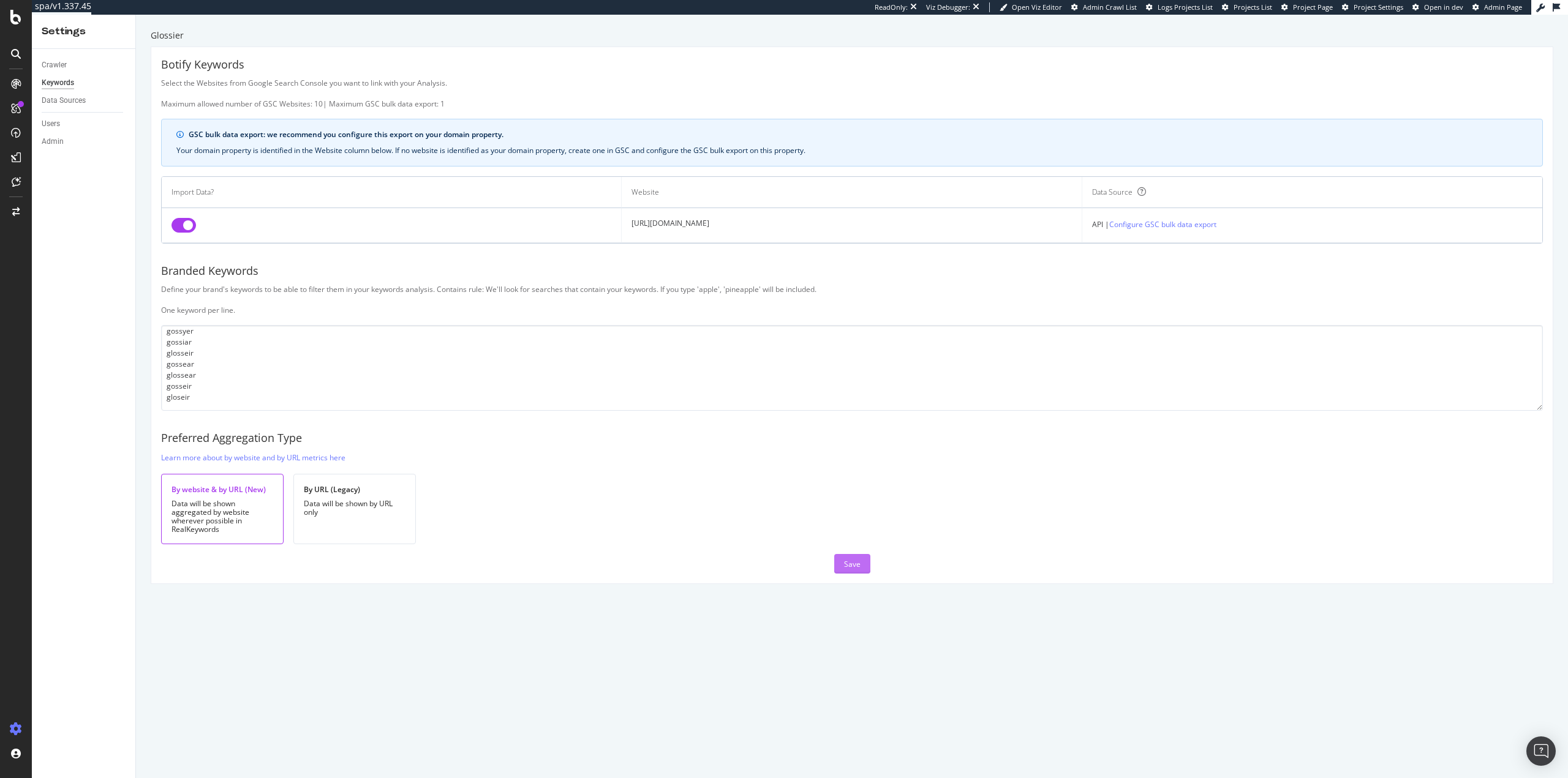
click at [844, 566] on div "Save" at bounding box center [852, 564] width 17 height 11
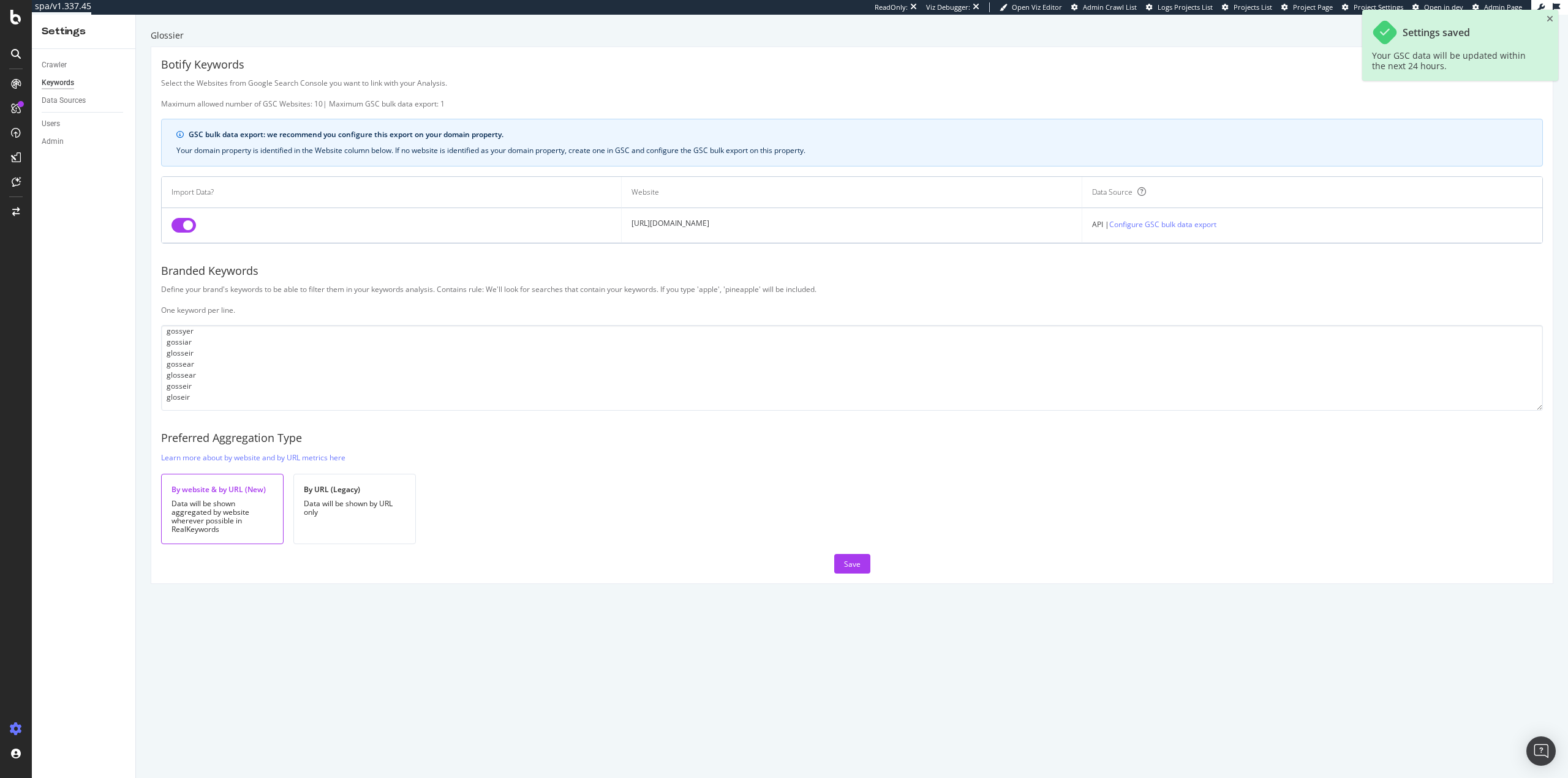
drag, startPoint x: 584, startPoint y: 453, endPoint x: 576, endPoint y: 449, distance: 8.9
click at [584, 452] on div "Botify Keywords Select the Websites from Google Search Console you want to link…" at bounding box center [852, 315] width 1402 height 536
drag, startPoint x: 56, startPoint y: 66, endPoint x: 68, endPoint y: 68, distance: 12.2
click at [56, 66] on div "Crawler" at bounding box center [54, 65] width 25 height 13
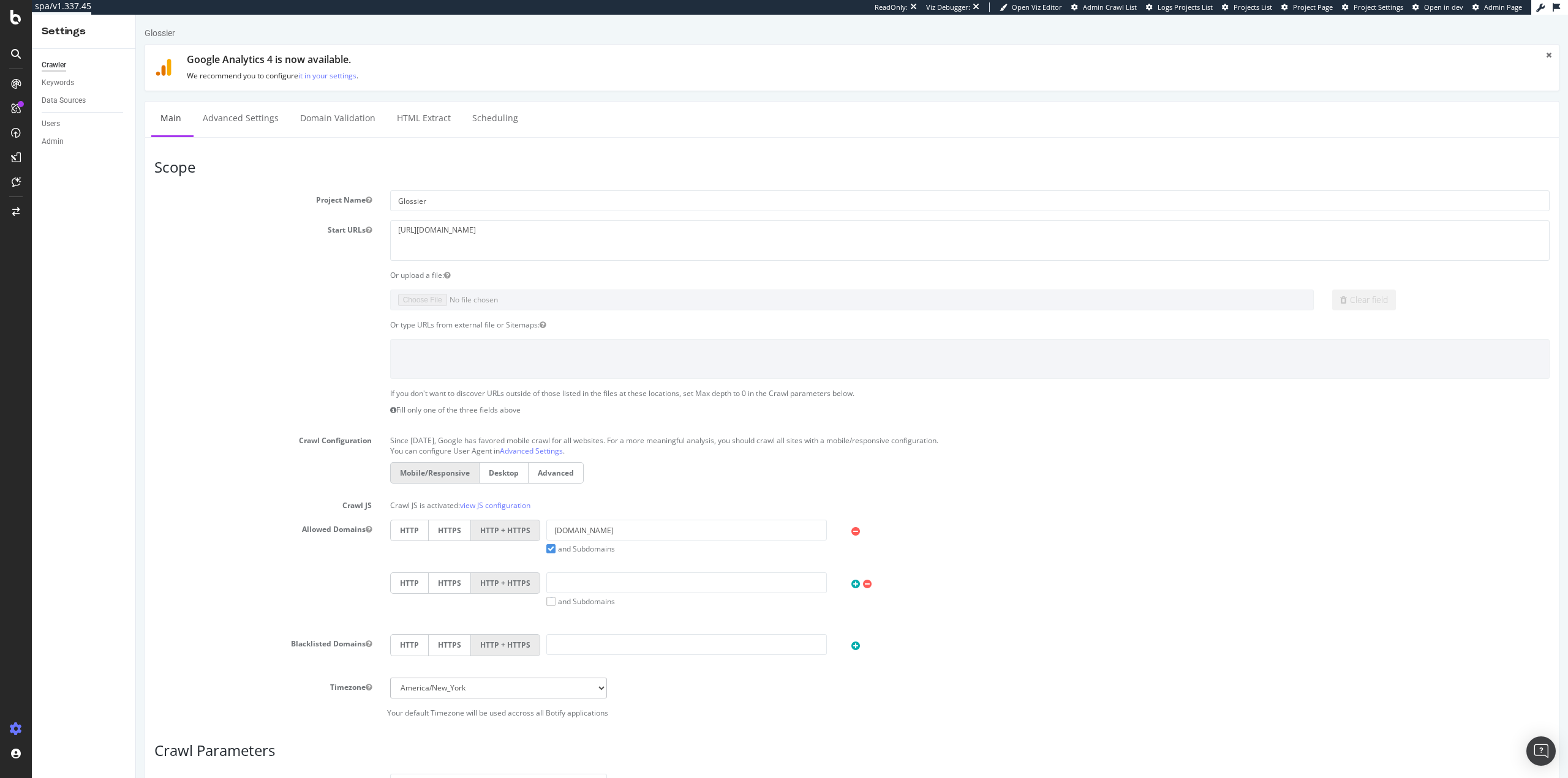
click at [229, 322] on div "Or type URLs from external file or Sitemaps:" at bounding box center [851, 324] width 1413 height 11
click at [245, 119] on link "Advanced Settings" at bounding box center [241, 118] width 94 height 34
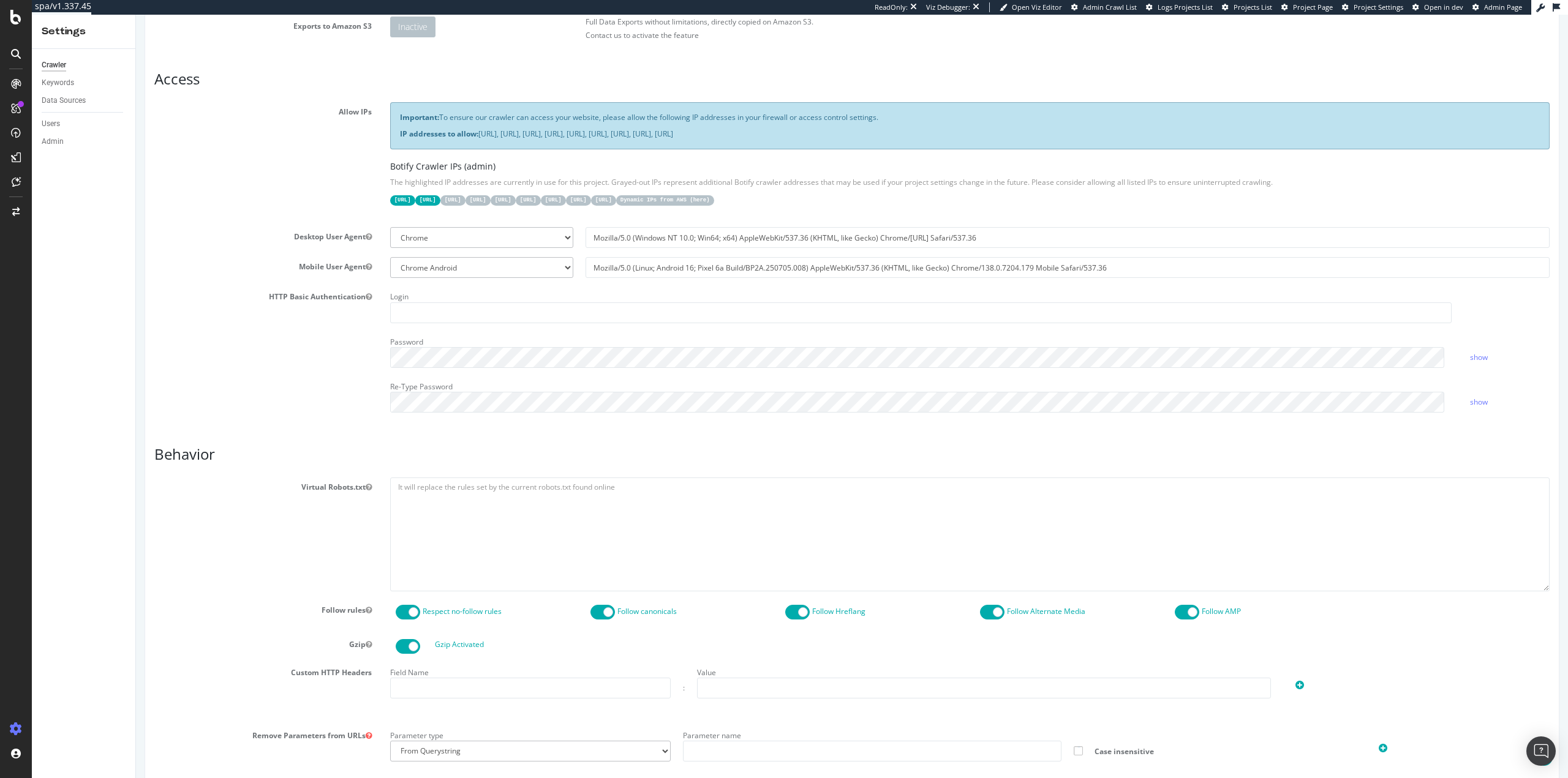
scroll to position [122, 0]
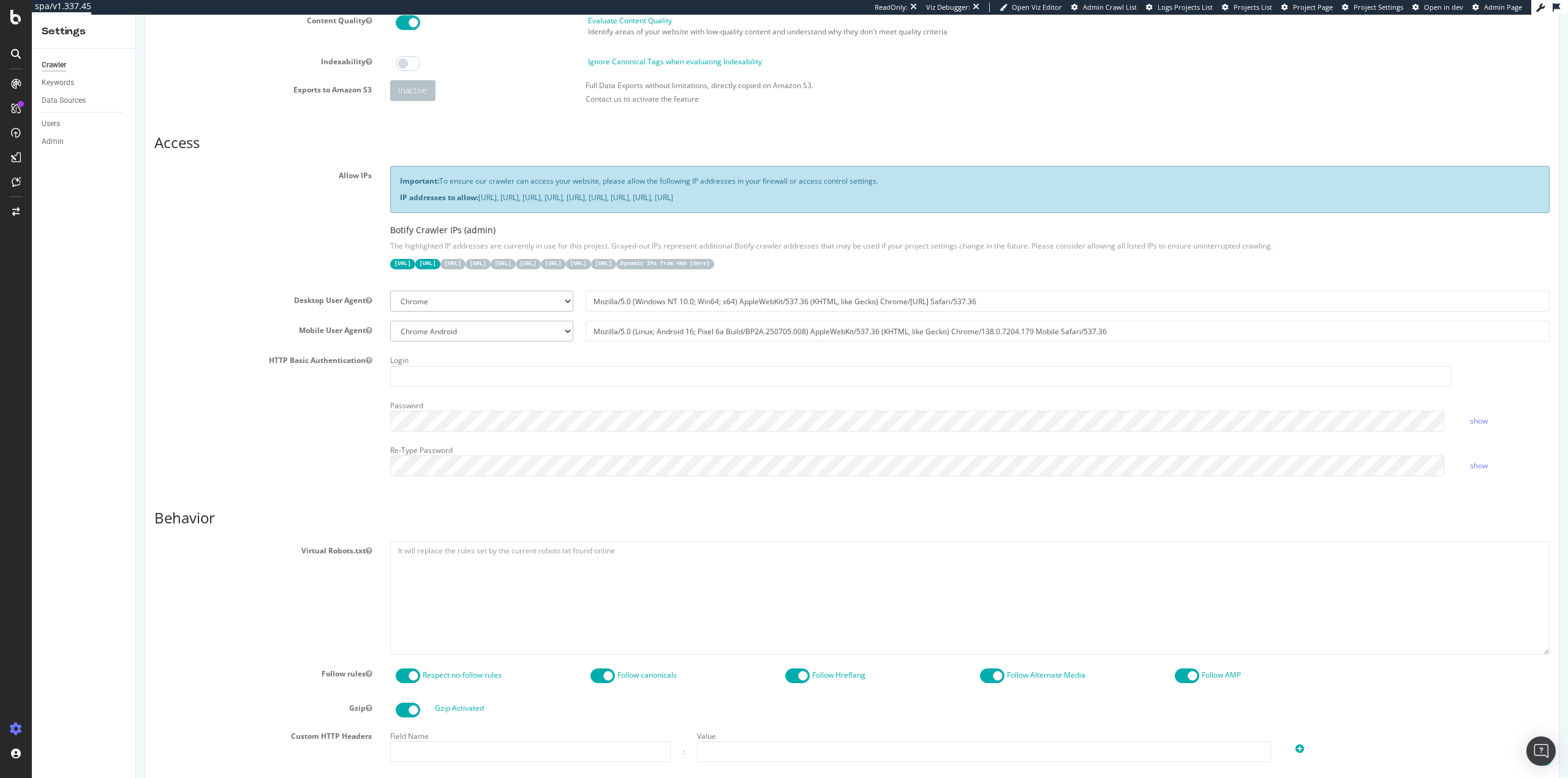
click at [464, 300] on select "Botify Googlebot Chrome Firefox Edge Custom" at bounding box center [481, 300] width 183 height 21
click at [495, 300] on select "Botify Googlebot Chrome Firefox Edge Custom" at bounding box center [481, 300] width 183 height 21
select select "Mozilla/5.0 (compatible; botify; [URL][DOMAIN_NAME])"
click at [390, 291] on select "Botify Googlebot Chrome Firefox Edge Custom" at bounding box center [481, 300] width 183 height 21
type input "Mozilla/5.0 (compatible; botify; [URL][DOMAIN_NAME])"
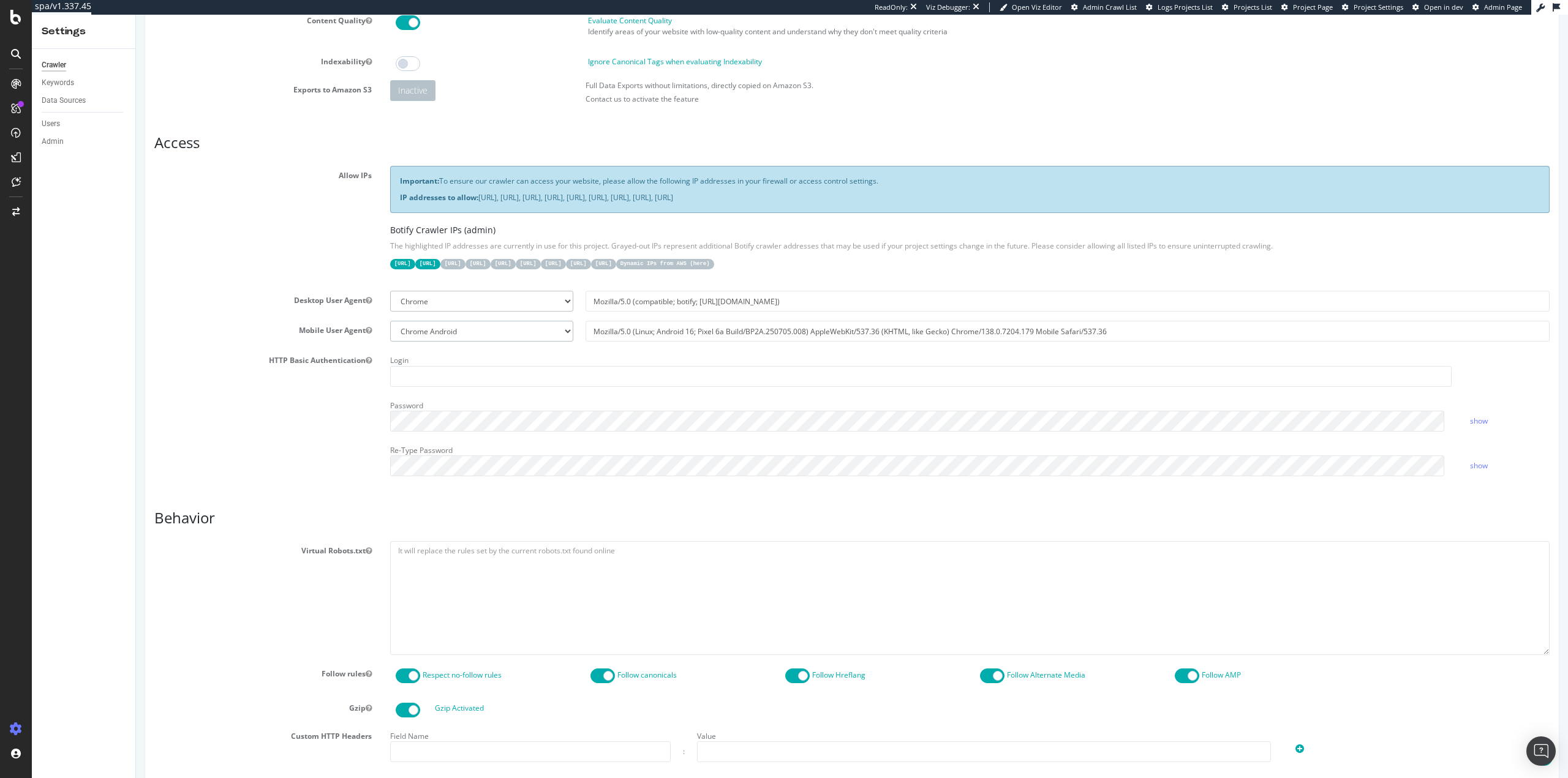
click at [488, 330] on select "Botify Googlebot Safari iPhone Safari iPad Chrome Android Custom" at bounding box center [481, 331] width 183 height 21
select select "Mozilla/5.0 Mobile (compatible; botify; [URL][DOMAIN_NAME])"
click at [390, 321] on select "Botify Googlebot Safari iPhone Safari iPad Chrome Android Custom" at bounding box center [481, 331] width 183 height 21
type input "Mozilla/5.0 Mobile (compatible; botify; [URL][DOMAIN_NAME])"
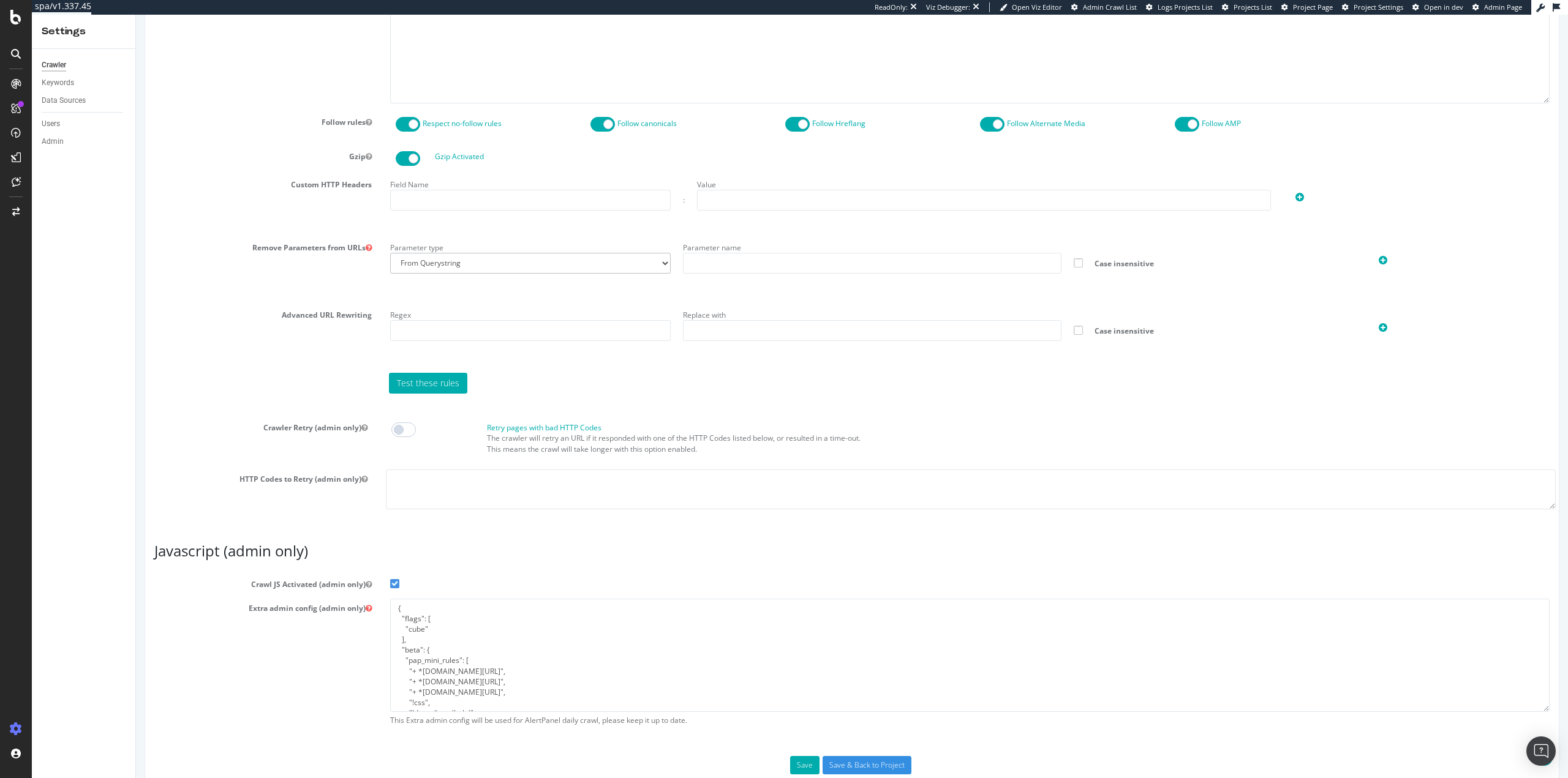
scroll to position [701, 0]
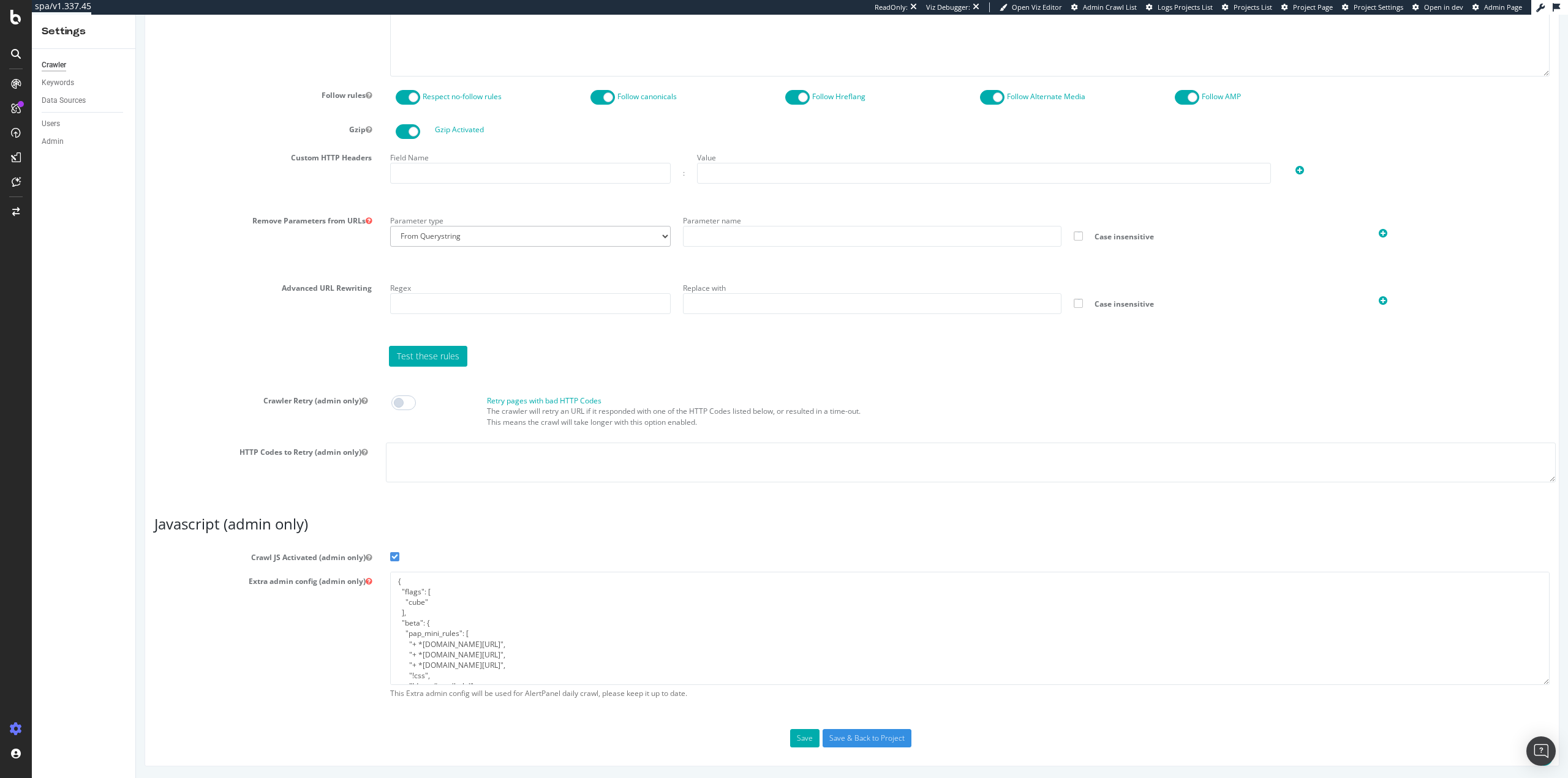
click at [394, 559] on span at bounding box center [394, 556] width 9 height 9
click at [136, 15] on input "Crawl JS Activated (admin only)" at bounding box center [136, 15] width 0 height 0
click at [878, 740] on input "Save & Back to Project" at bounding box center [867, 738] width 89 height 18
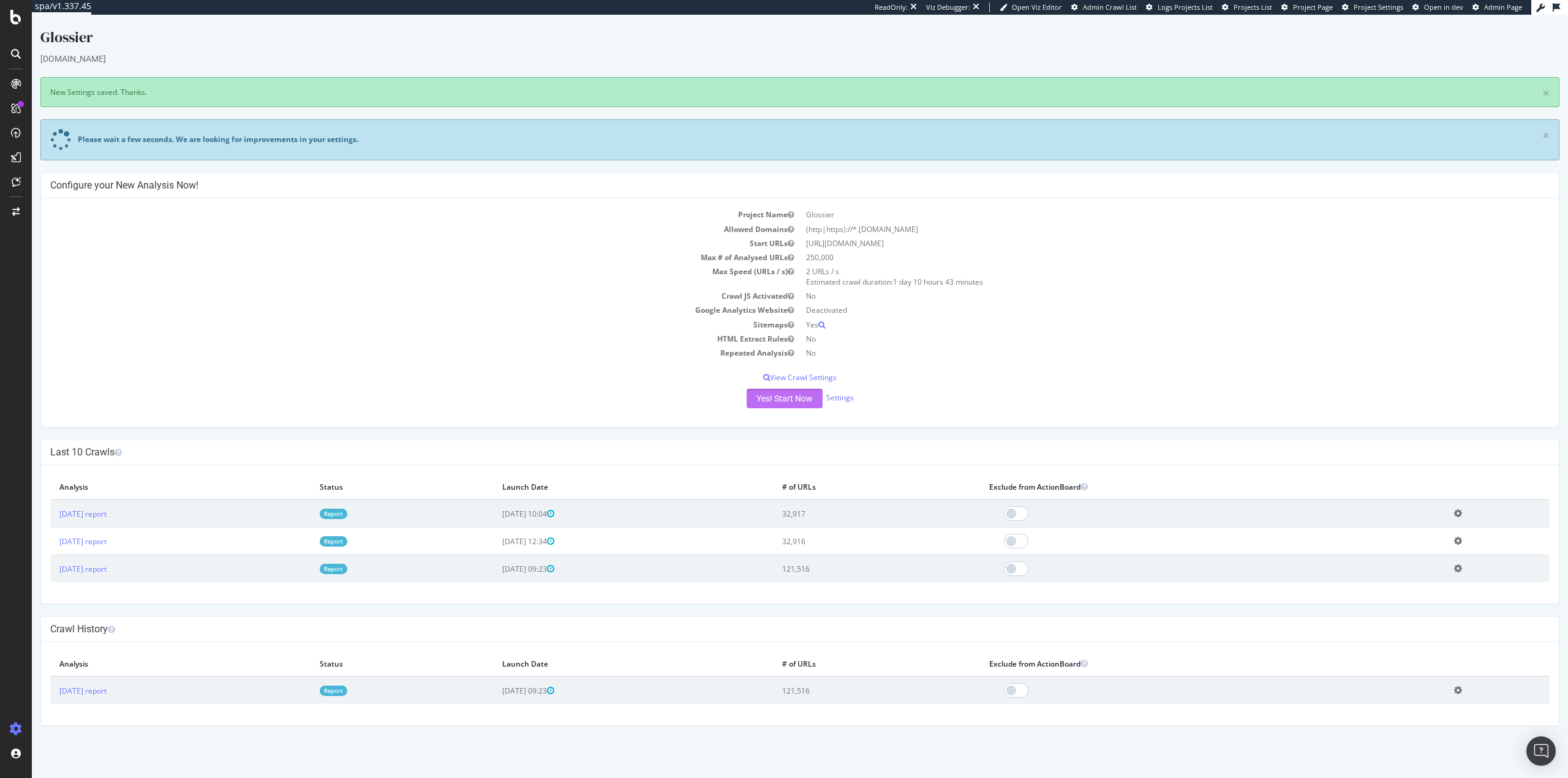
click at [781, 400] on button "Yes! Start Now" at bounding box center [785, 399] width 76 height 20
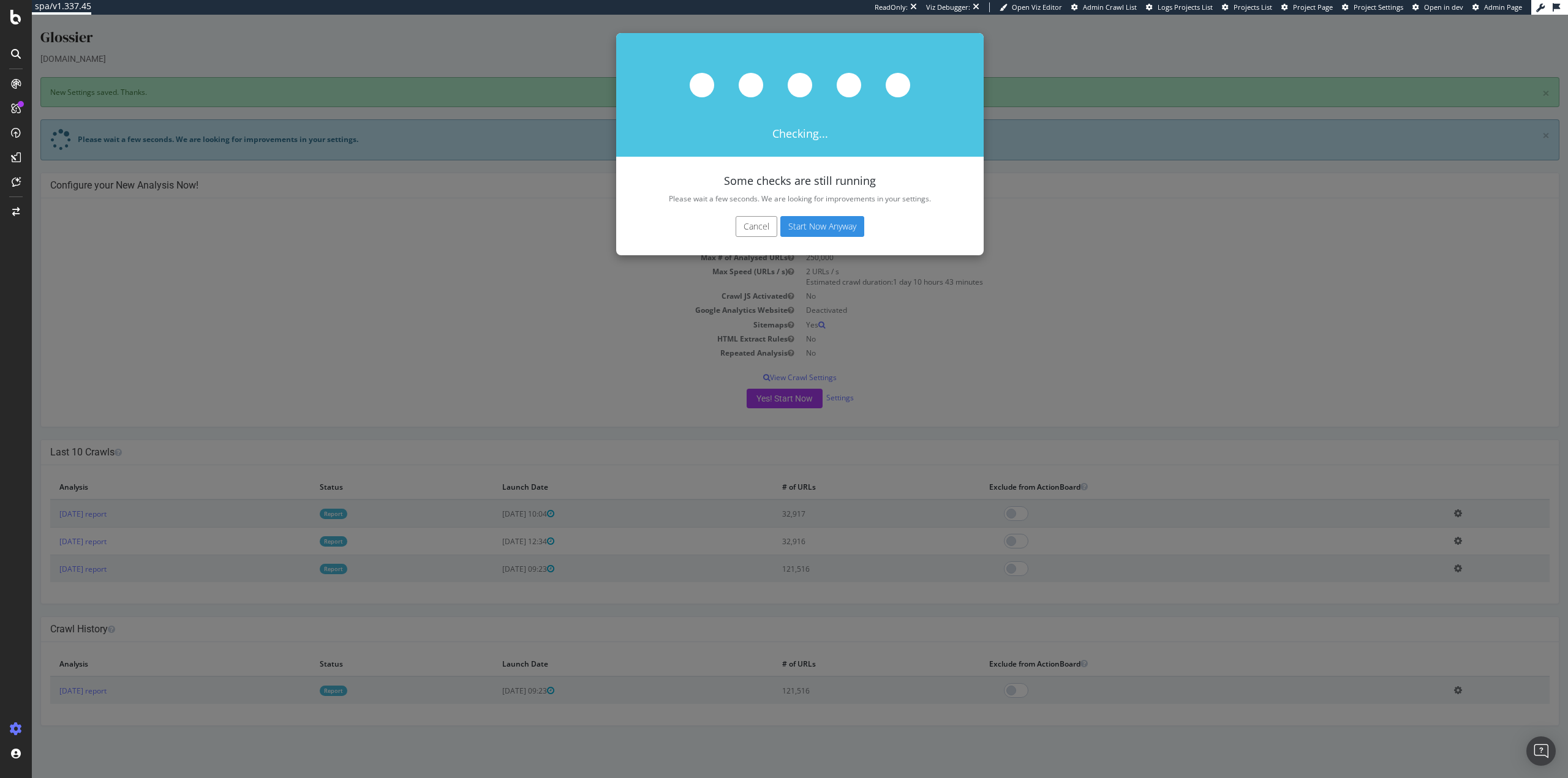
click at [823, 225] on button "Start Now Anyway" at bounding box center [822, 226] width 84 height 21
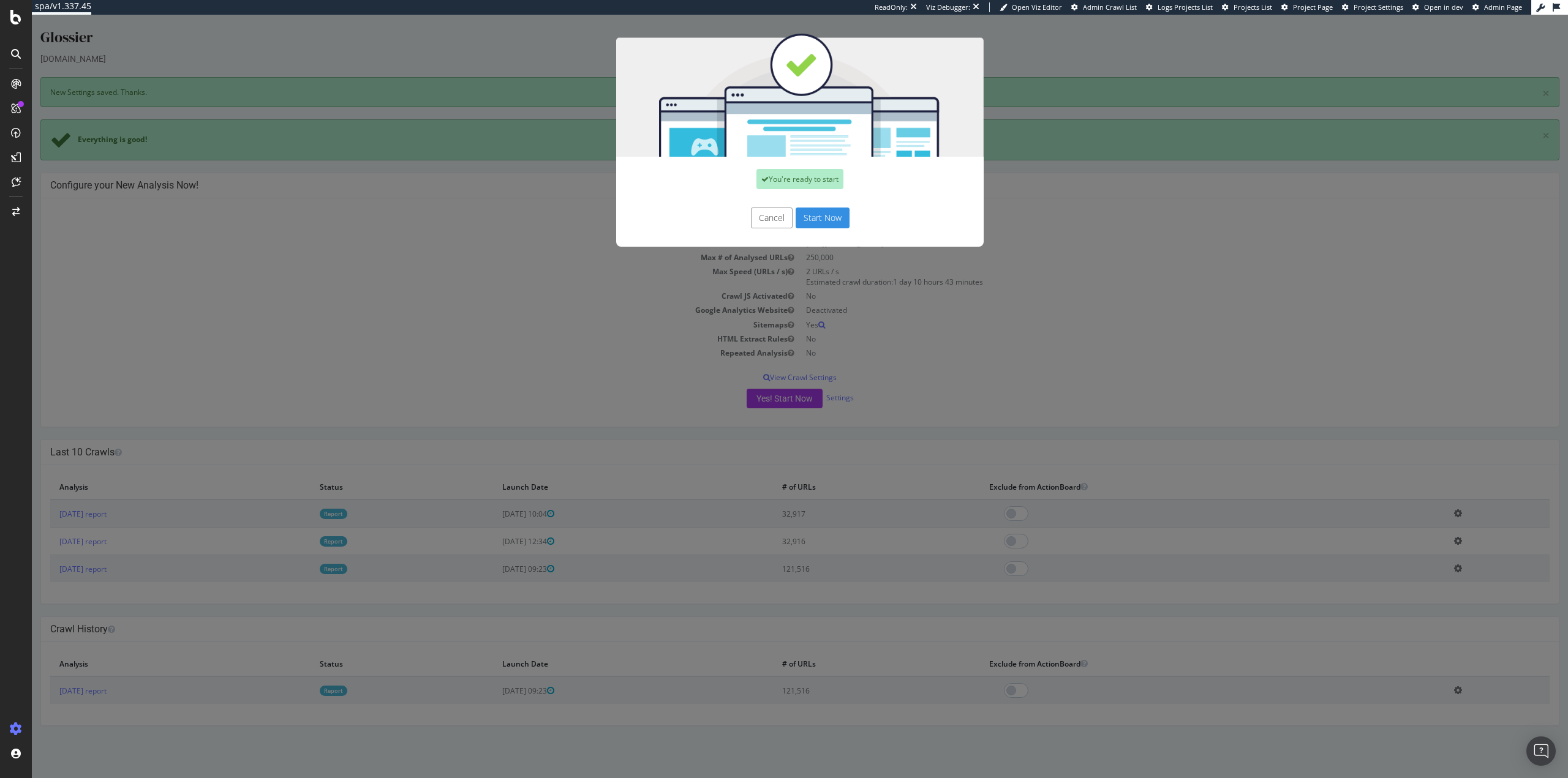
drag, startPoint x: 818, startPoint y: 210, endPoint x: 849, endPoint y: 215, distance: 31.4
click at [818, 210] on button "Start Now" at bounding box center [822, 218] width 54 height 21
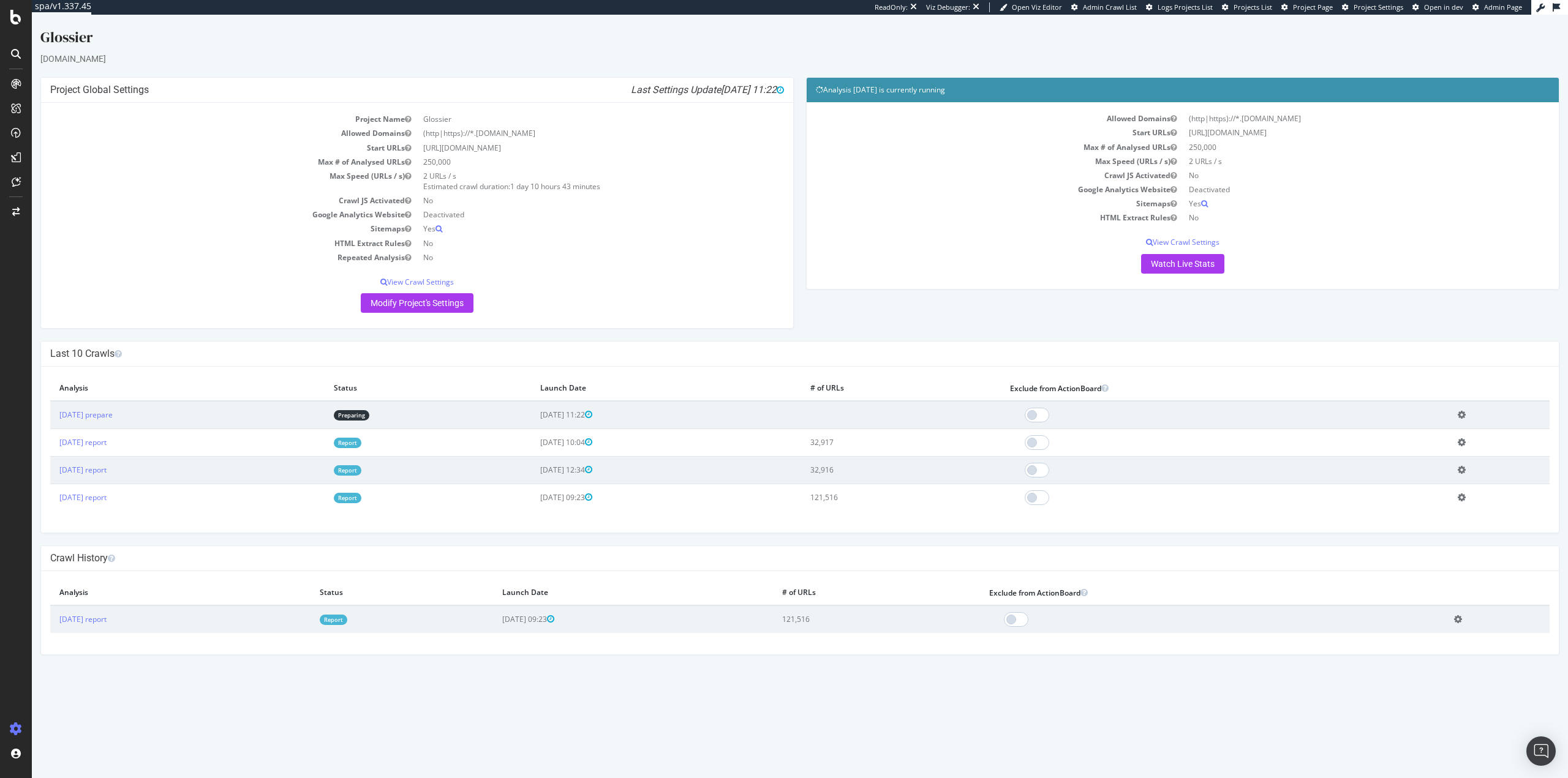
click at [369, 415] on link "Preparing" at bounding box center [351, 415] width 36 height 11
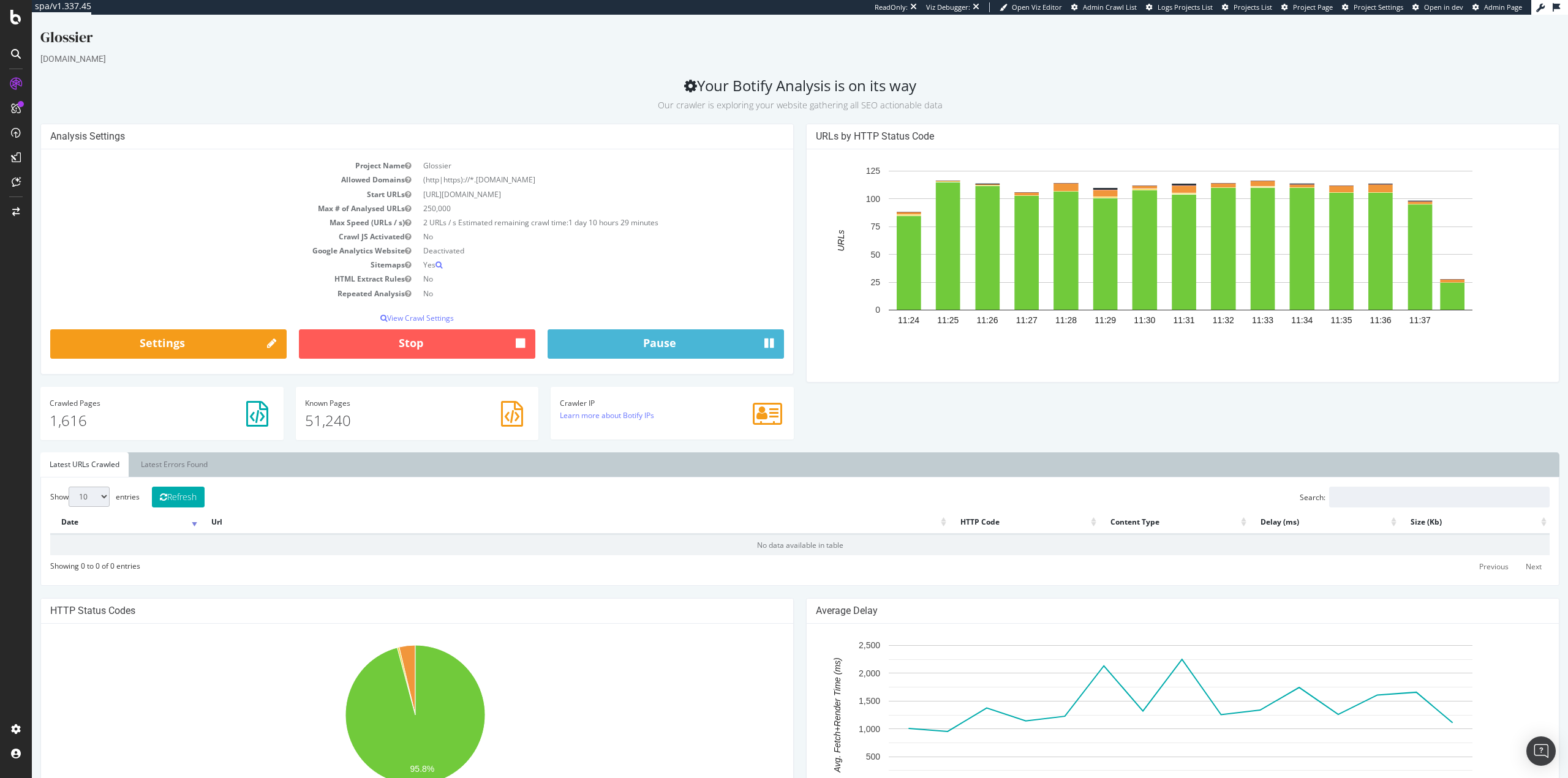
scroll to position [363, 0]
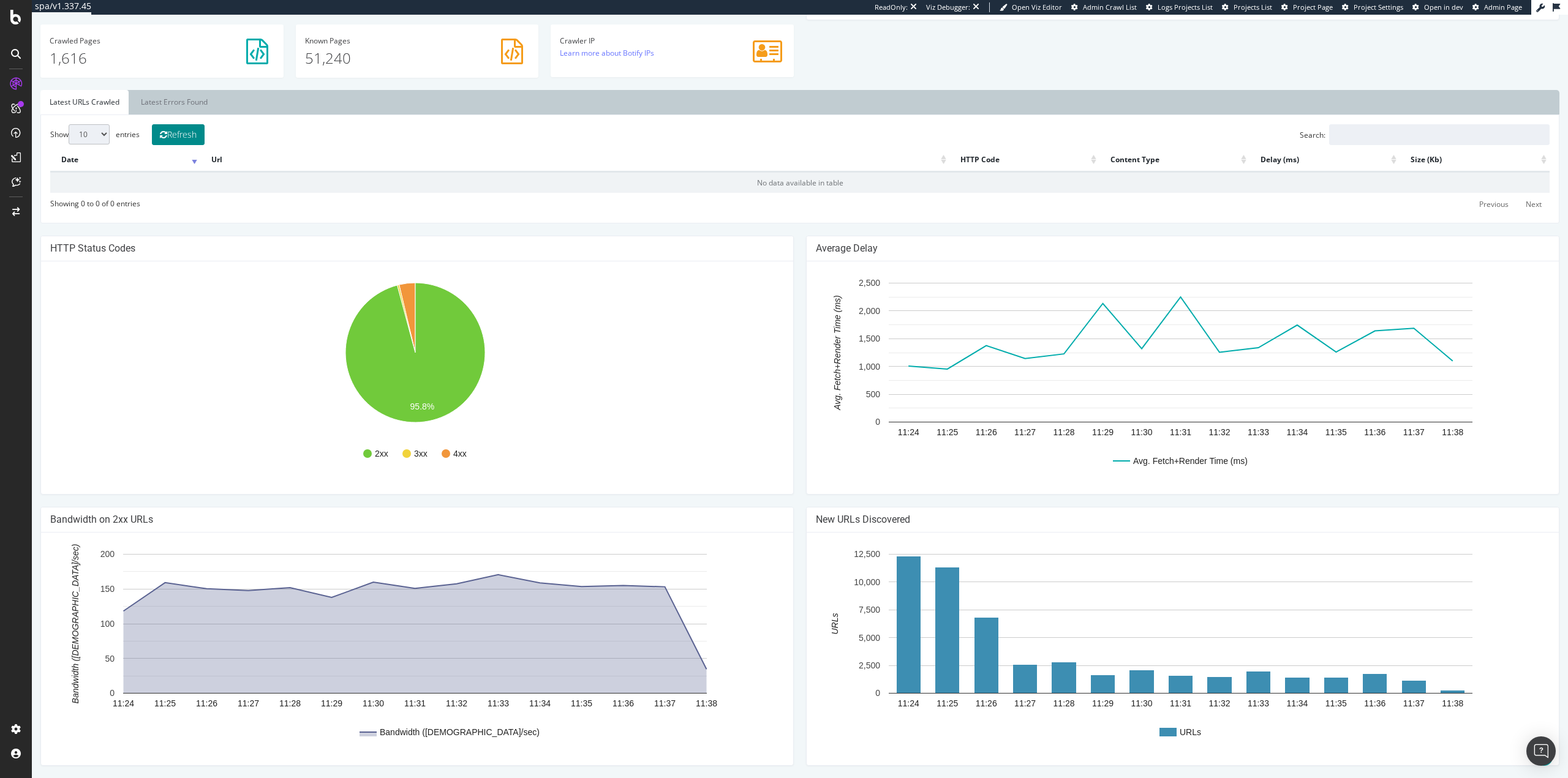
click at [193, 135] on button "Refresh" at bounding box center [178, 134] width 53 height 21
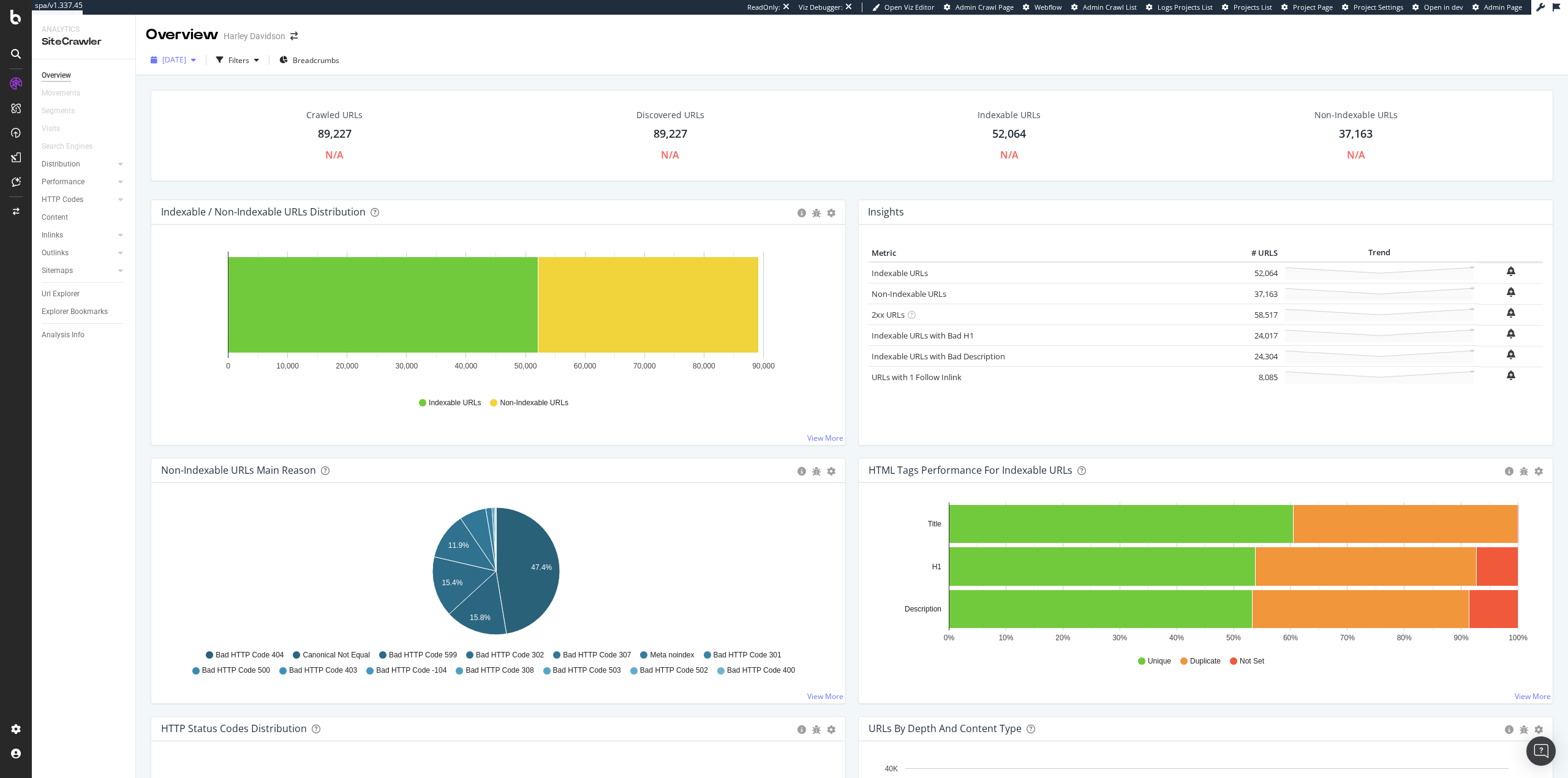
click at [184, 58] on span "2025 Sep. 24th" at bounding box center [174, 60] width 24 height 11
drag, startPoint x: 76, startPoint y: 338, endPoint x: 126, endPoint y: 343, distance: 50.2
click at [76, 338] on div "Analysis Info" at bounding box center [63, 335] width 43 height 13
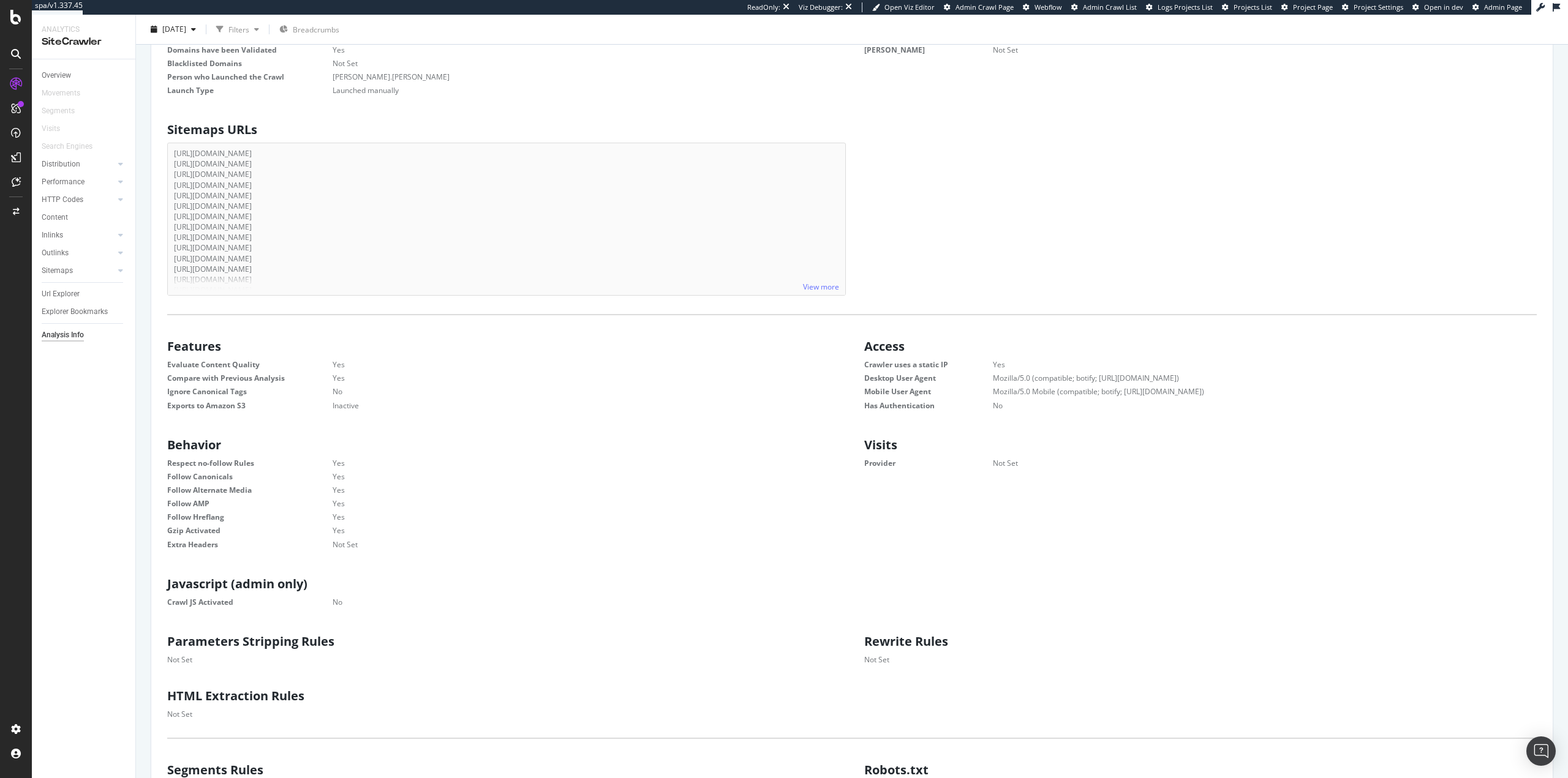
scroll to position [245, 0]
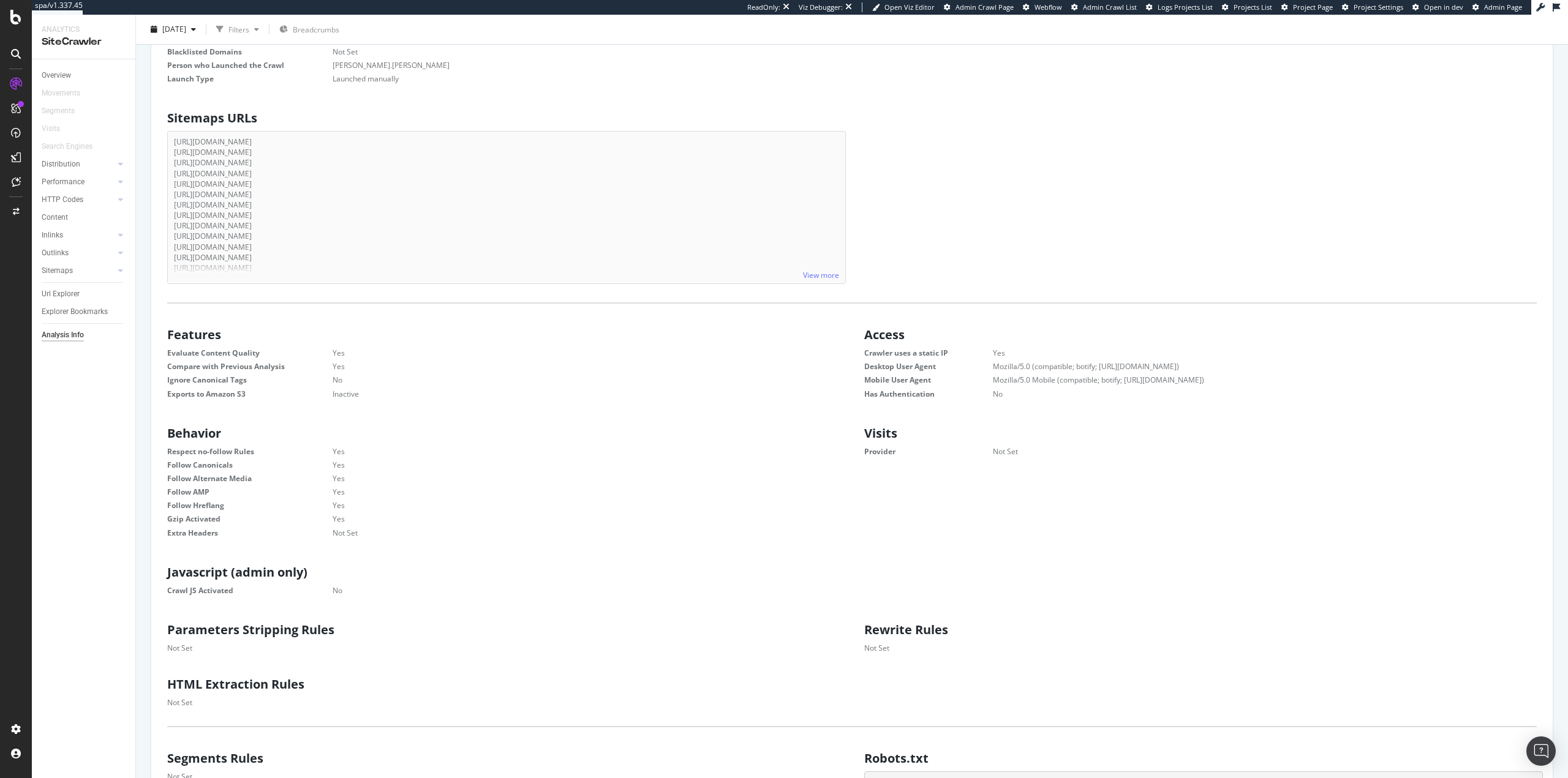
click at [682, 376] on dd "No" at bounding box center [571, 380] width 538 height 11
drag, startPoint x: 330, startPoint y: 332, endPoint x: 544, endPoint y: 382, distance: 219.8
click at [333, 332] on div "Features Evaluate Content Quality Yes Compare with Previous Analysis Yes Ignore…" at bounding box center [503, 362] width 697 height 80
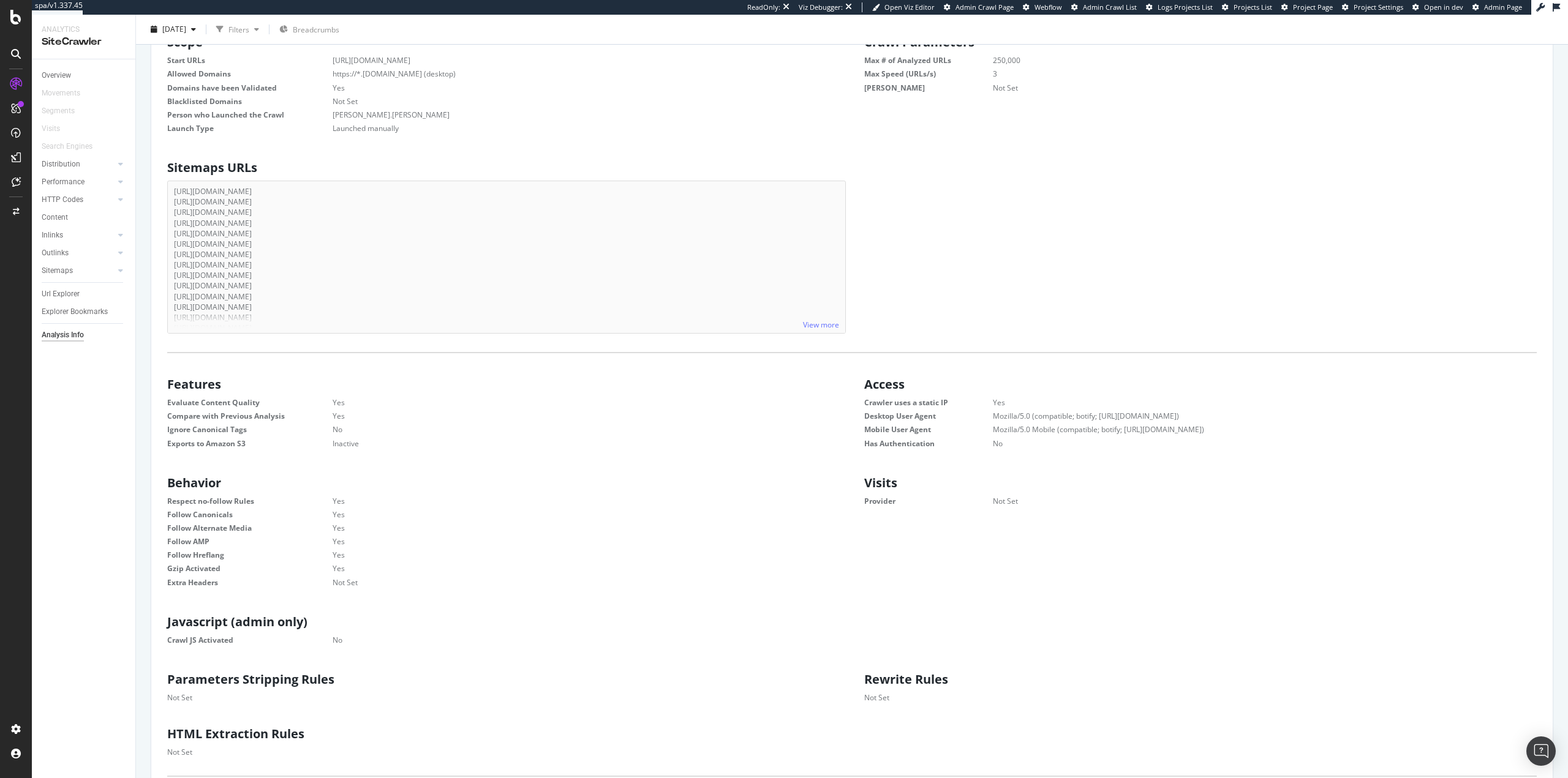
scroll to position [0, 0]
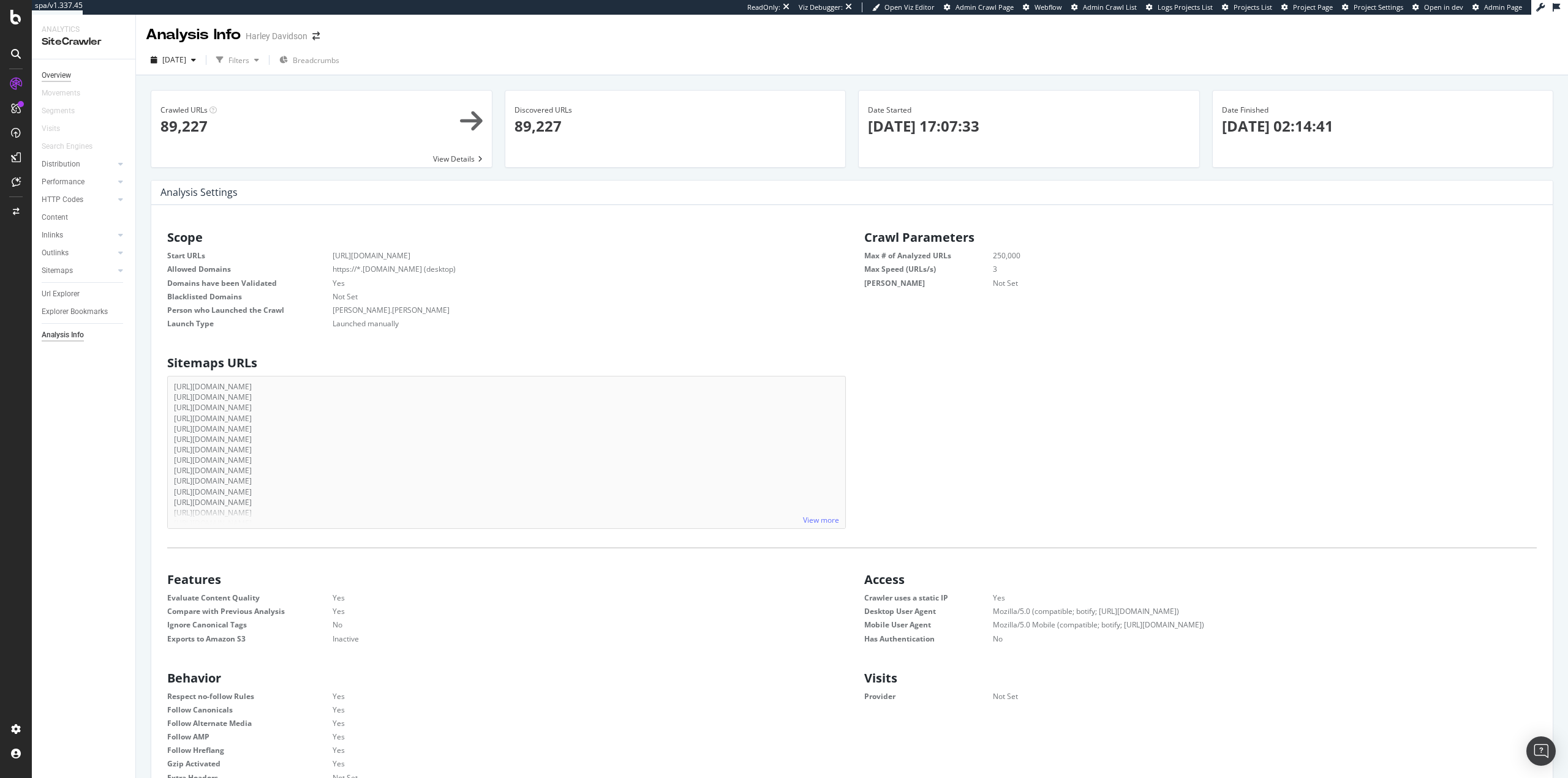
click at [70, 77] on div "Overview" at bounding box center [56, 76] width 30 height 13
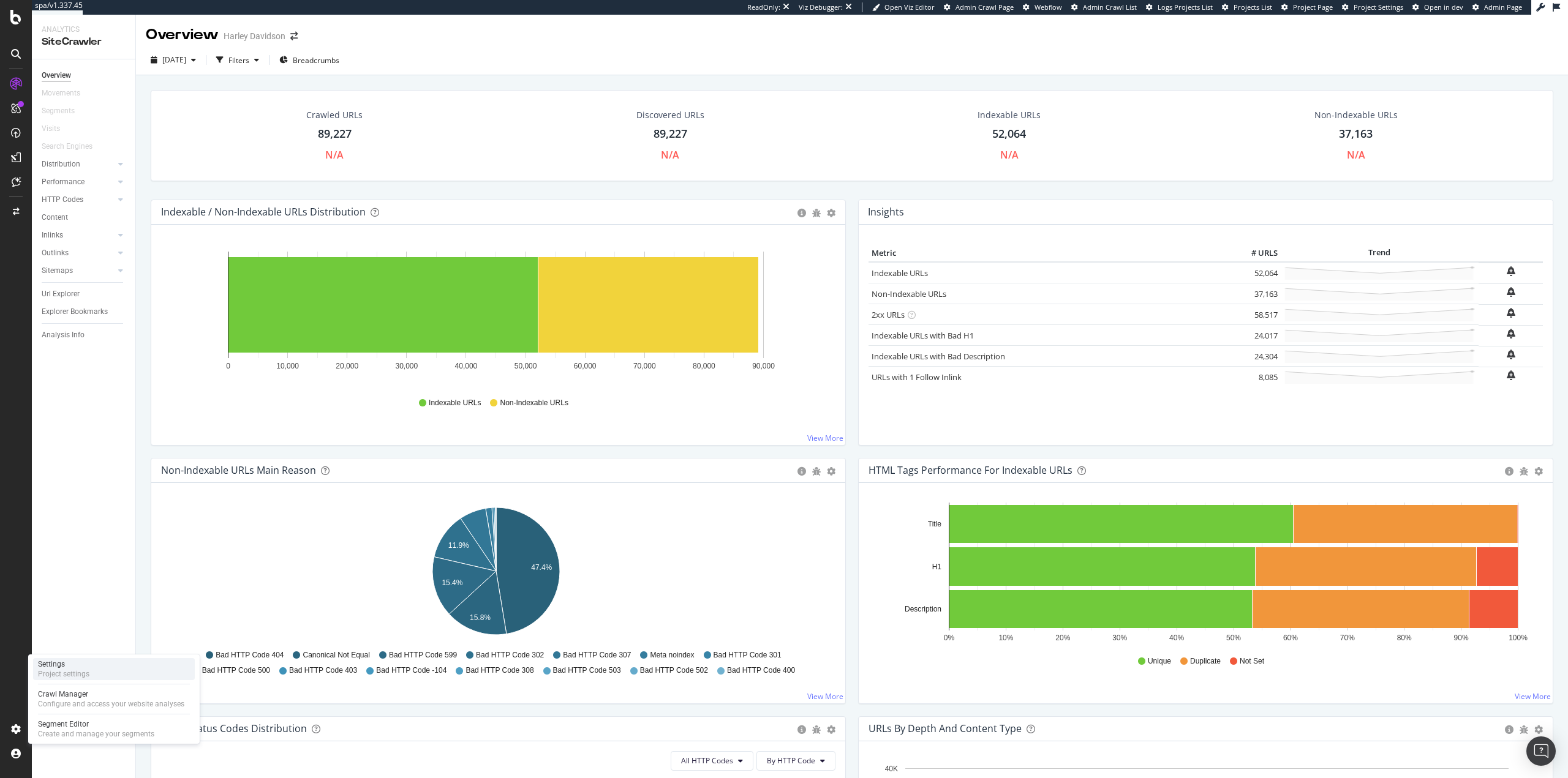
drag, startPoint x: 108, startPoint y: 667, endPoint x: 114, endPoint y: 660, distance: 9.2
click at [109, 667] on div "Settings Project settings" at bounding box center [113, 669] width 161 height 22
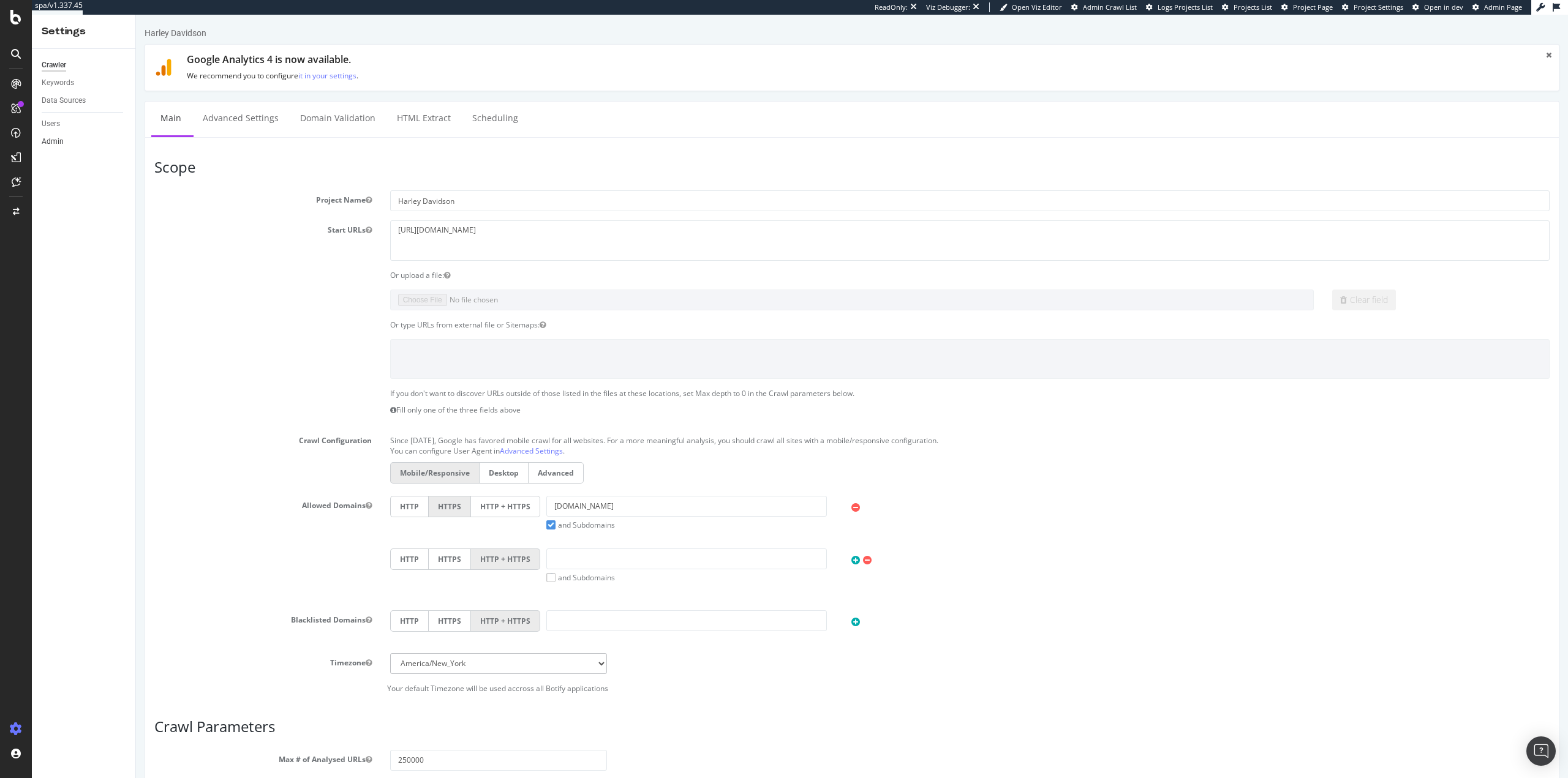
click at [77, 142] on link "Admin" at bounding box center [84, 142] width 85 height 13
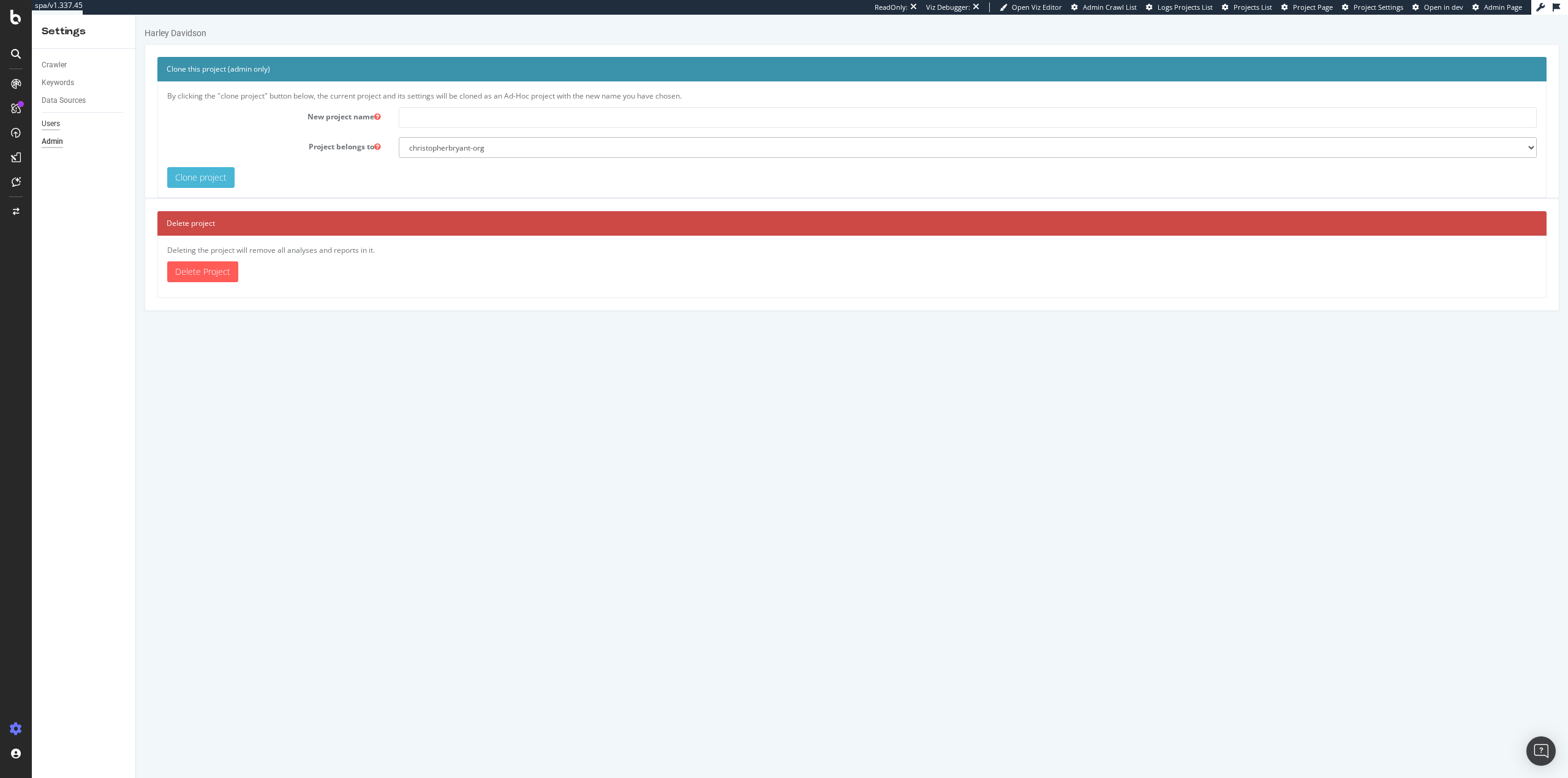
click at [50, 126] on div "Users" at bounding box center [51, 124] width 18 height 13
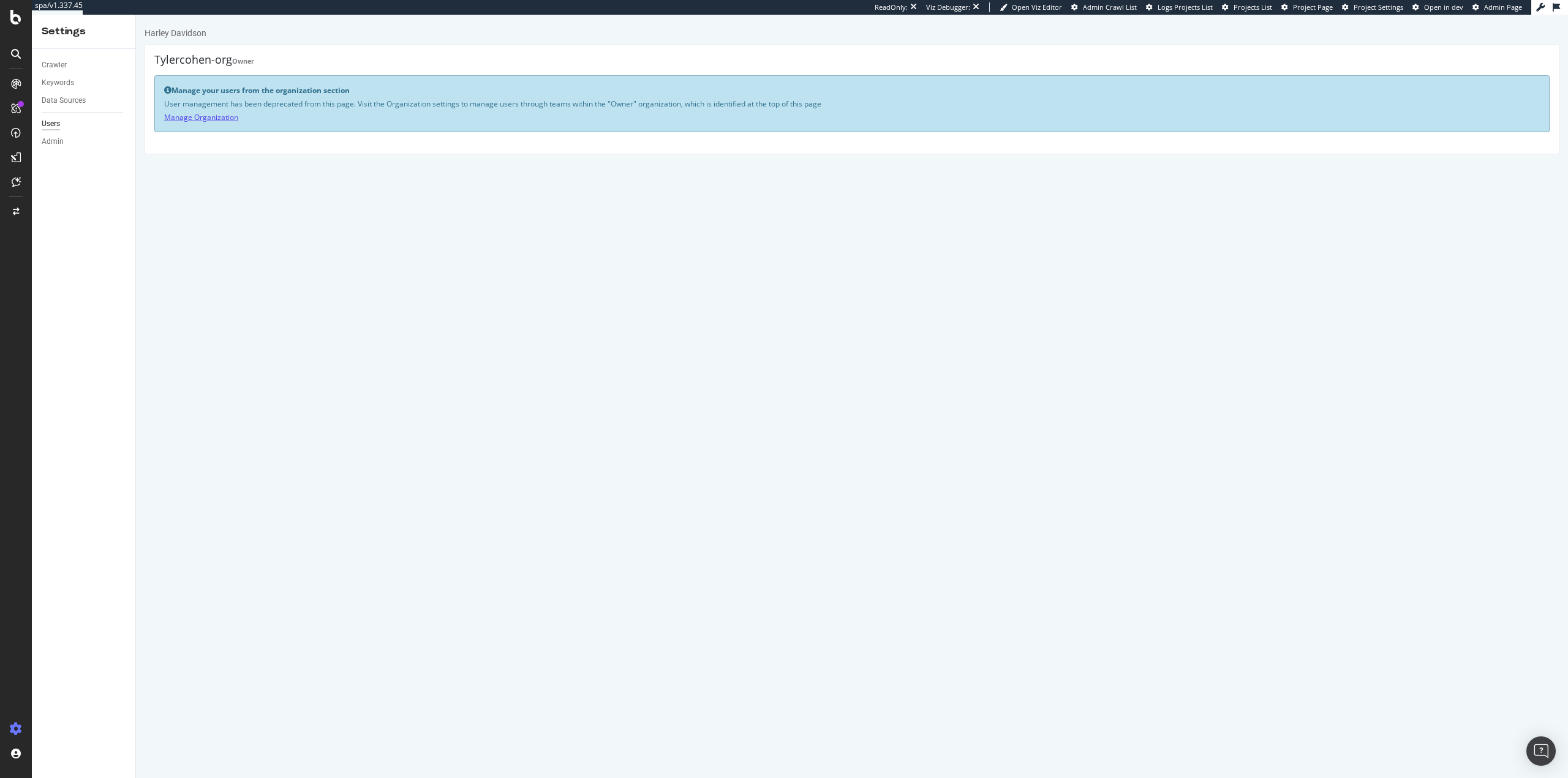
click at [220, 120] on link "Manage Organization" at bounding box center [201, 117] width 75 height 11
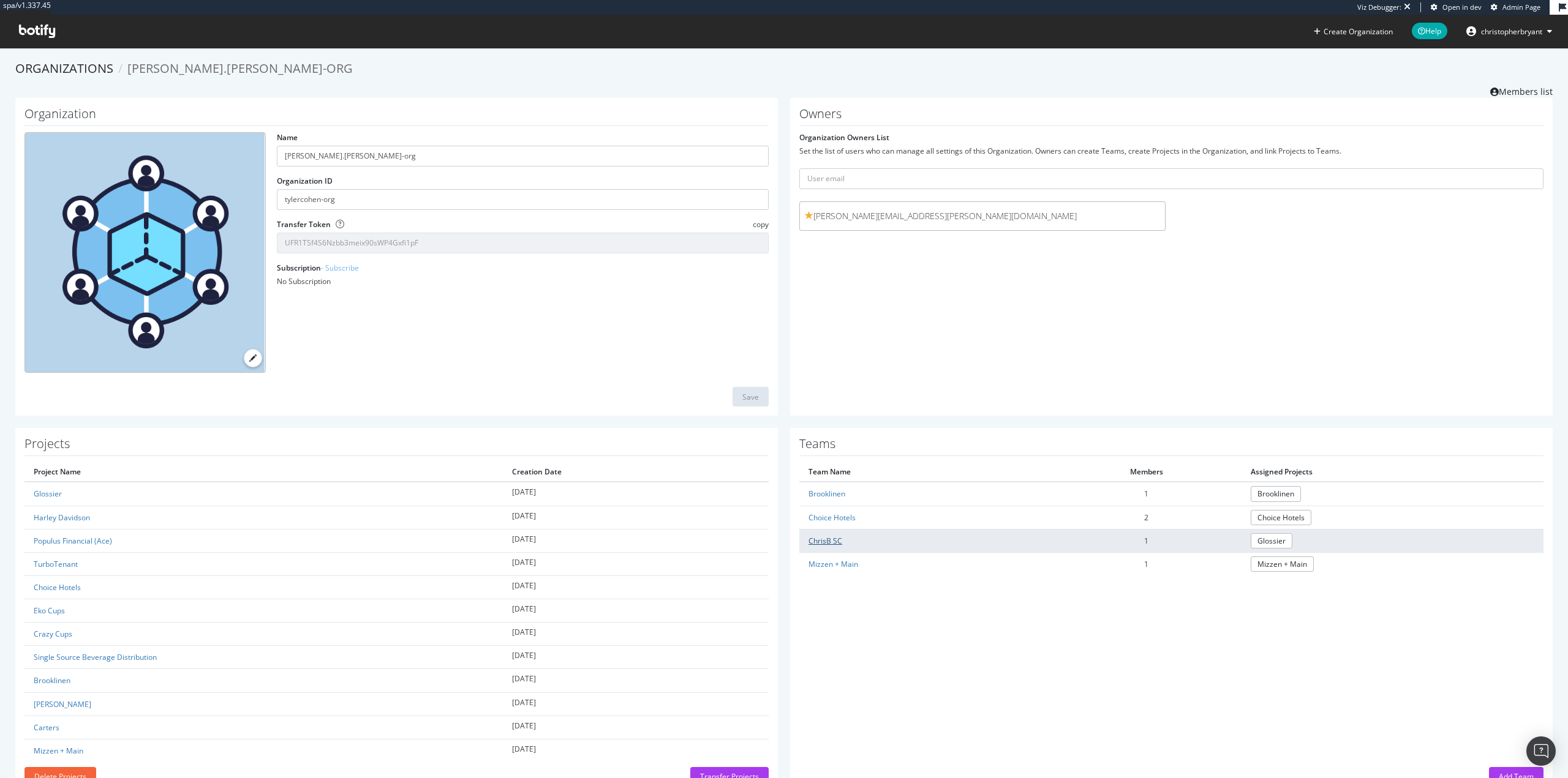
click at [825, 541] on link "ChrisB SC" at bounding box center [825, 540] width 34 height 11
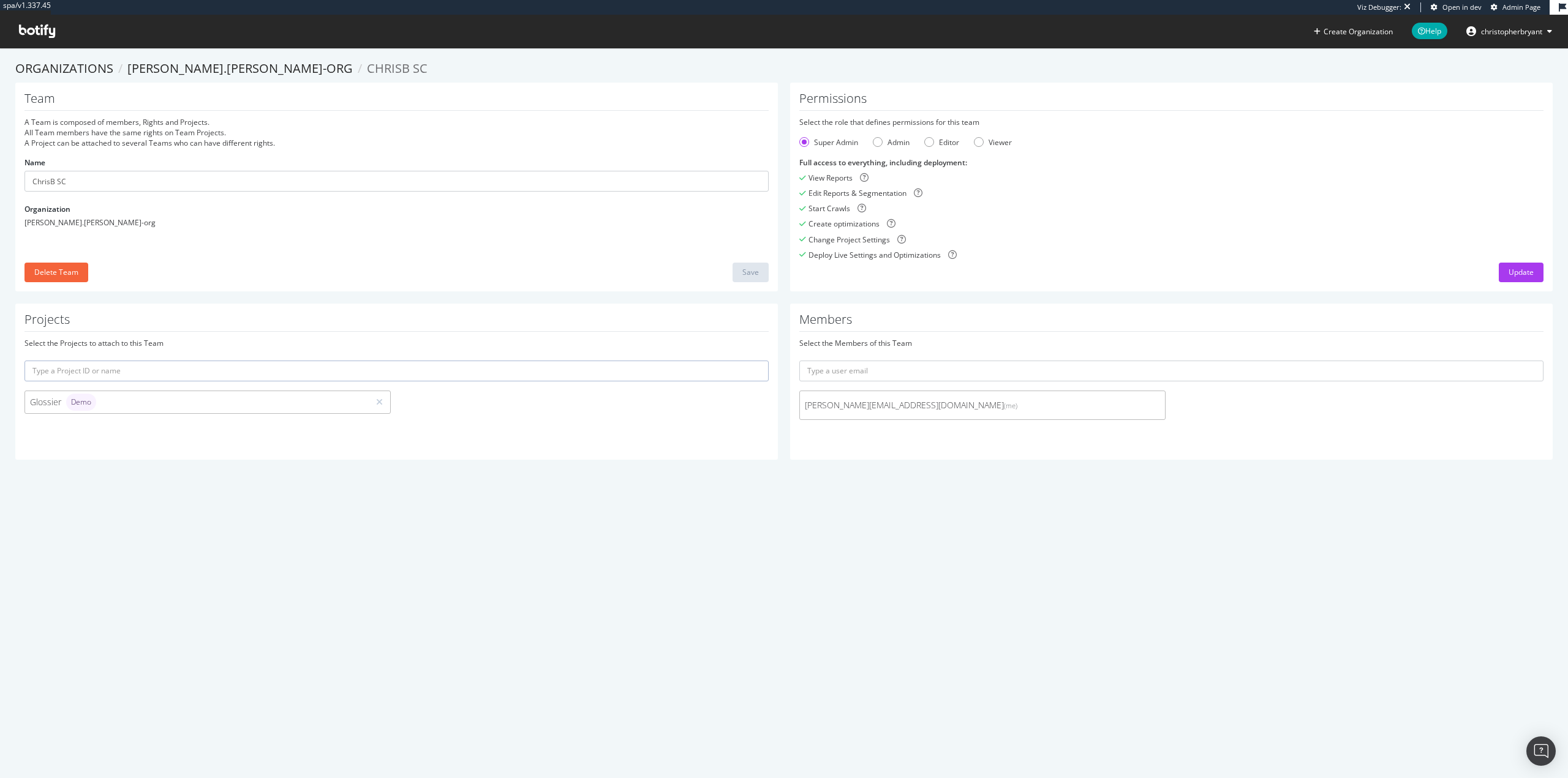
click at [196, 370] on input "text" at bounding box center [397, 371] width 744 height 21
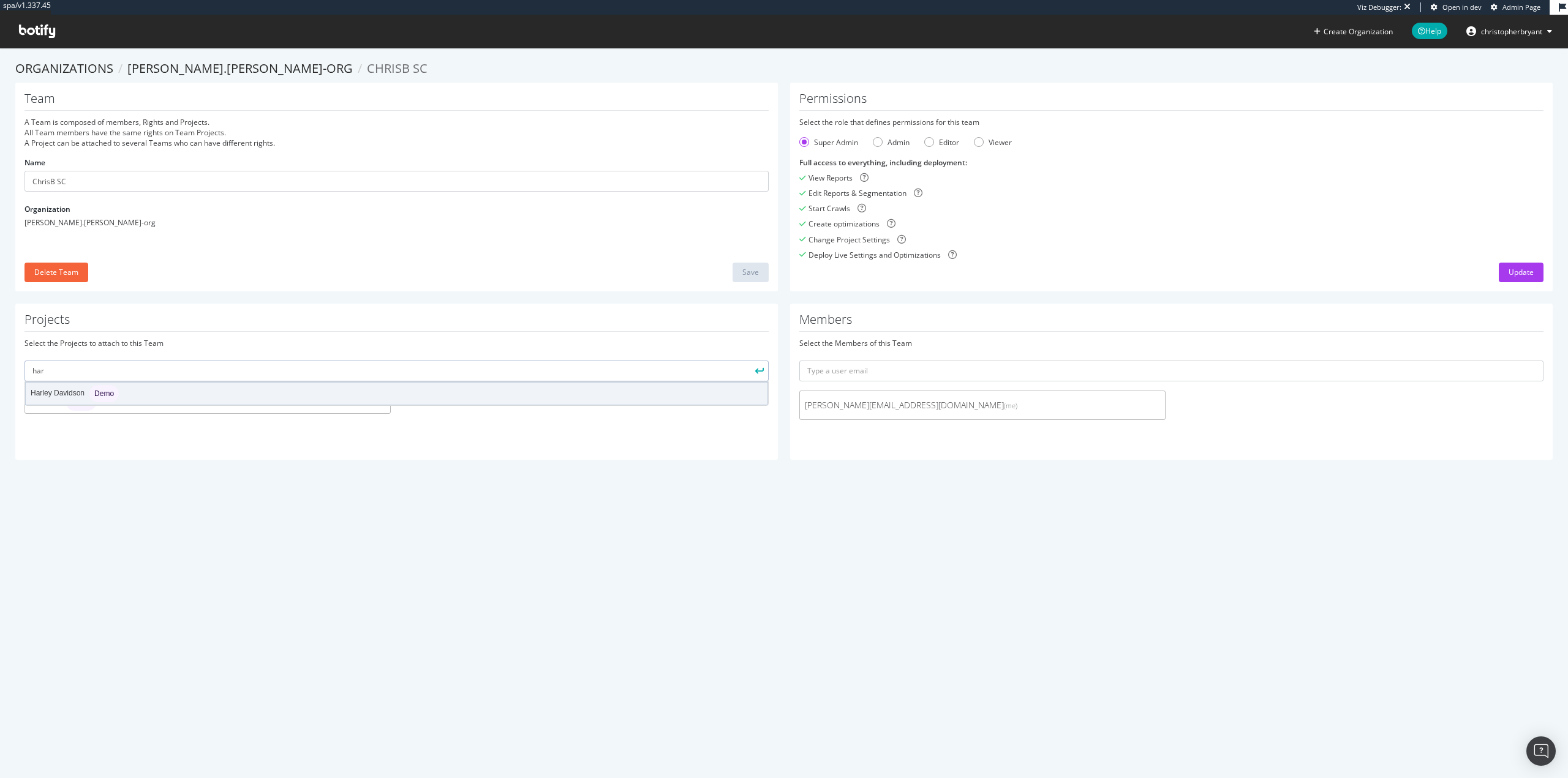
click at [159, 395] on div "Harley Davidson Demo" at bounding box center [397, 393] width 742 height 22
type input "harley-davidson"
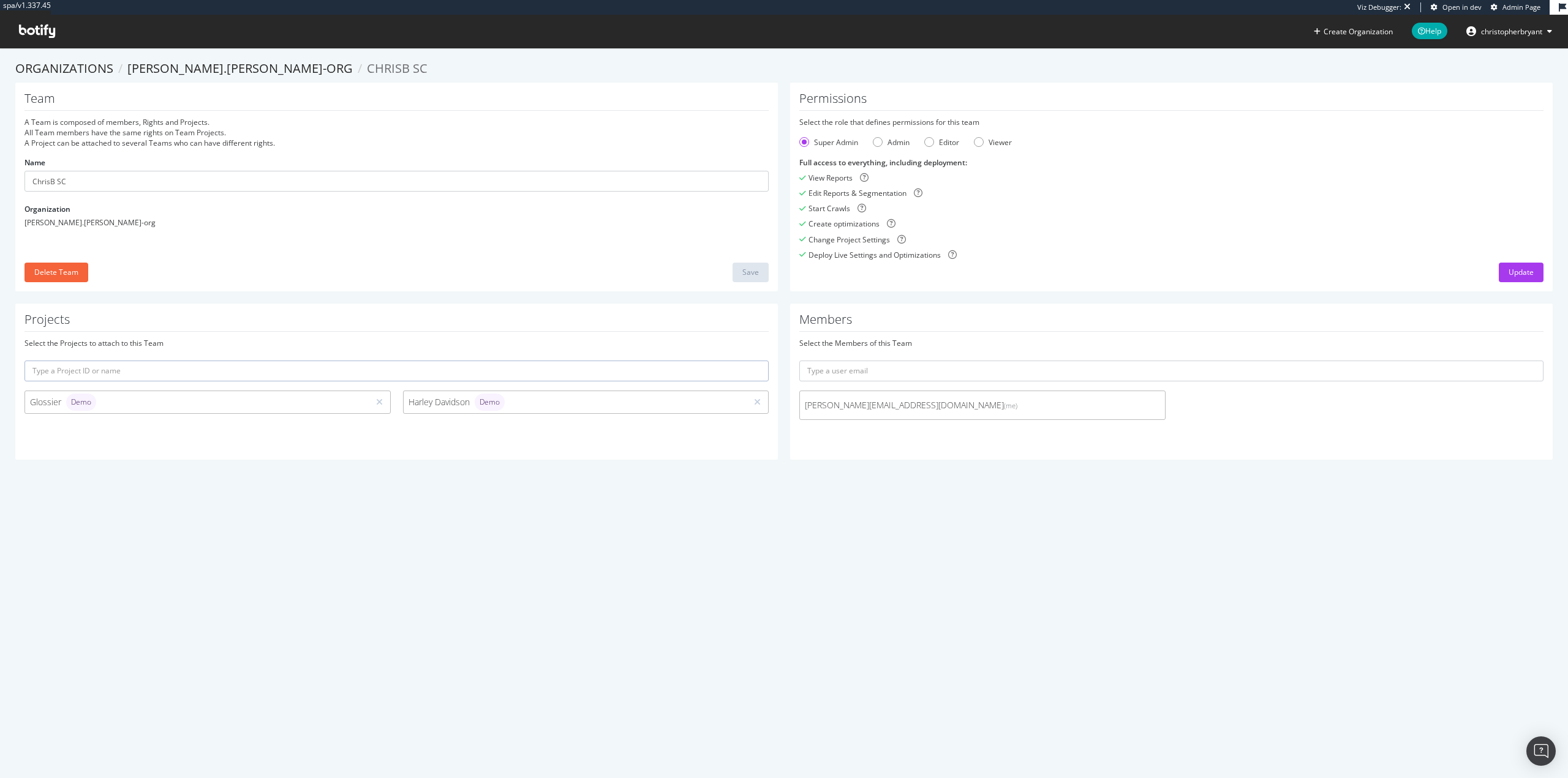
drag, startPoint x: 907, startPoint y: 532, endPoint x: 882, endPoint y: 536, distance: 25.3
click at [907, 533] on div "spa/v1.337.45 Viz Debugger: Open in dev Admin Page Create Organization Help chr…" at bounding box center [784, 389] width 1568 height 778
click at [29, 25] on icon at bounding box center [37, 31] width 36 height 13
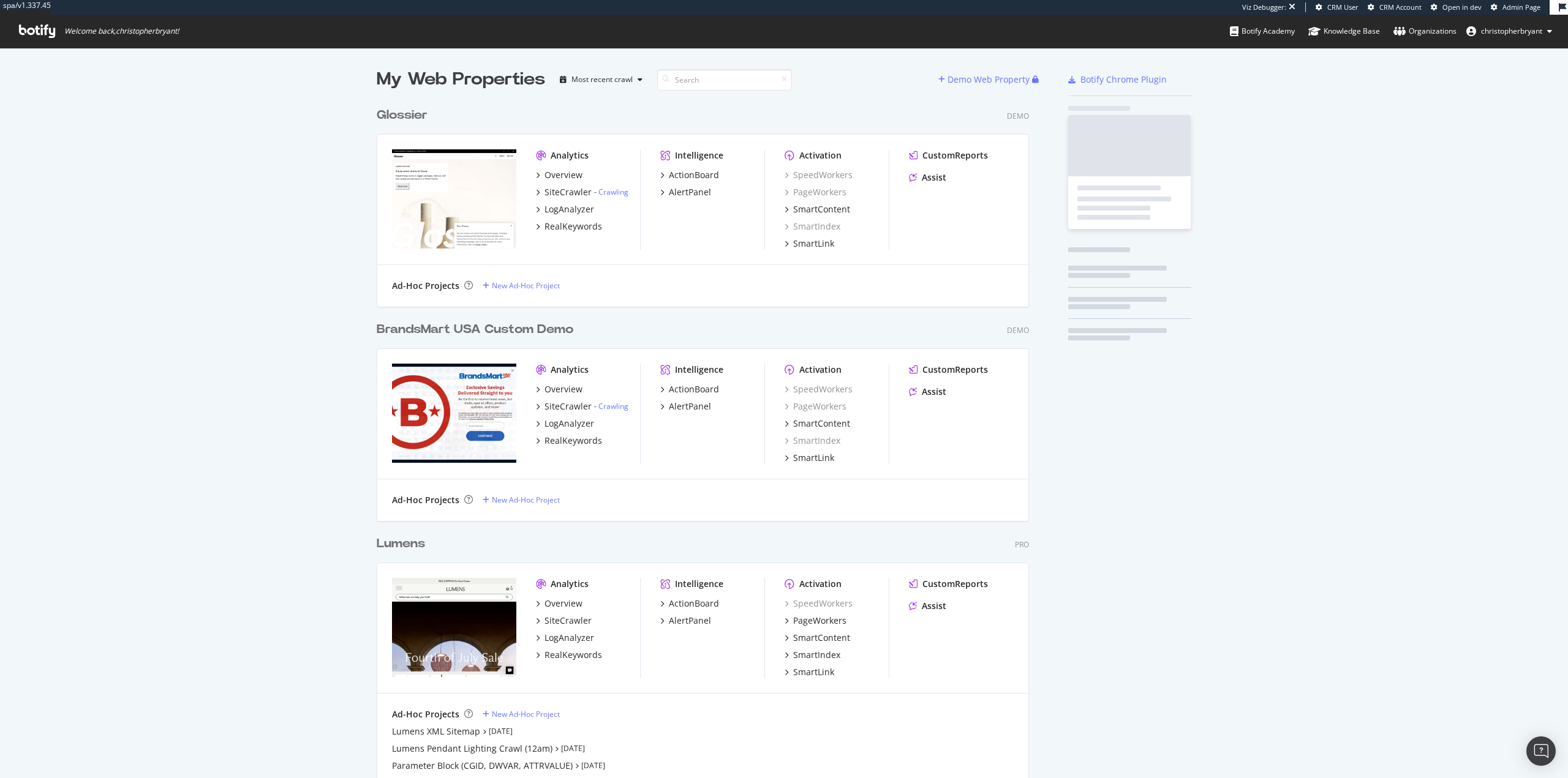
scroll to position [7161, 653]
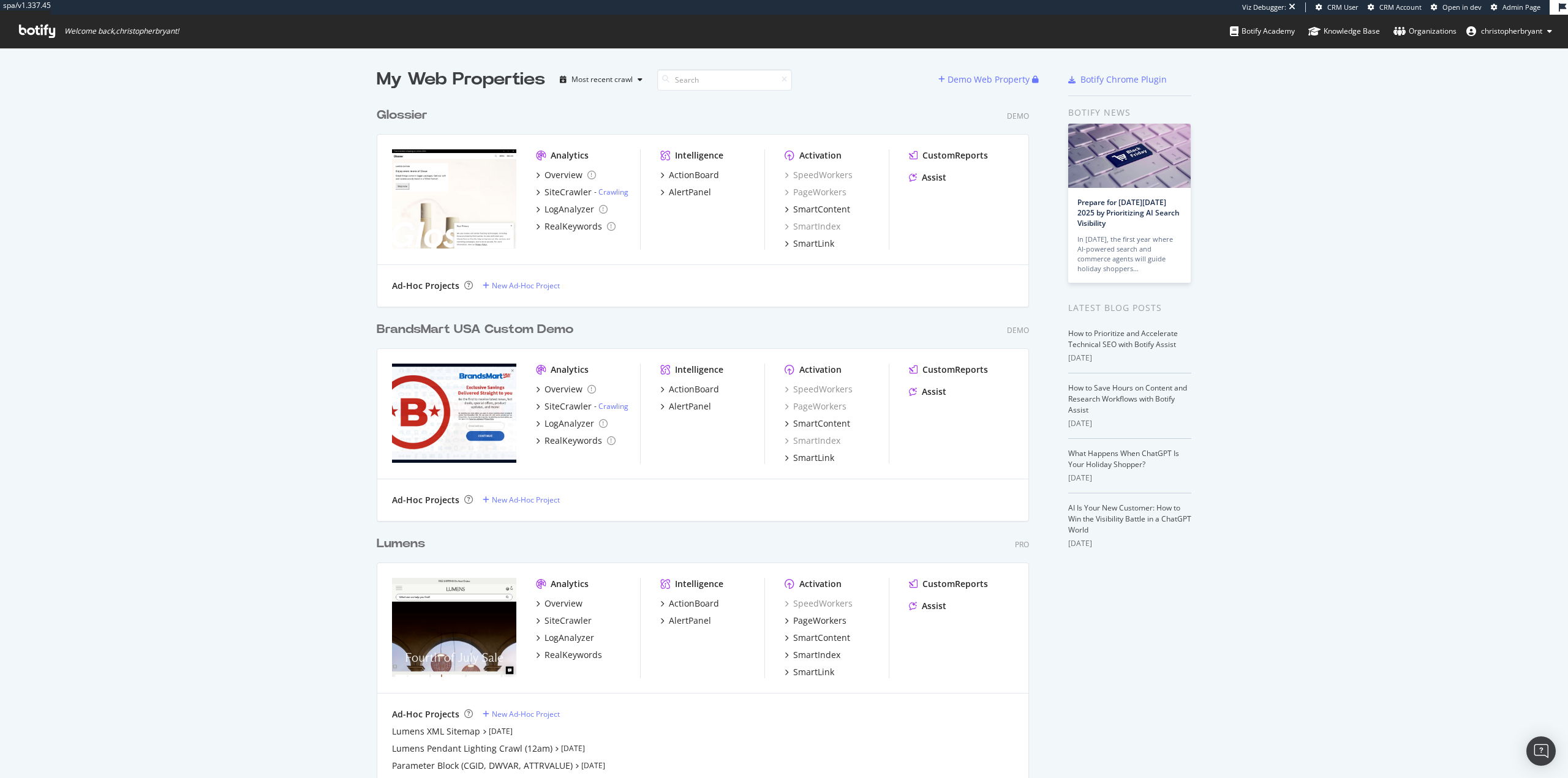
click at [431, 315] on div "BrandsMart USA Custom Demo Demo Analytics Overview SiteCrawler - Crawling LogAn…" at bounding box center [708, 413] width 662 height 214
drag, startPoint x: 121, startPoint y: 310, endPoint x: 85, endPoint y: 126, distance: 187.5
